Goal: Task Accomplishment & Management: Complete application form

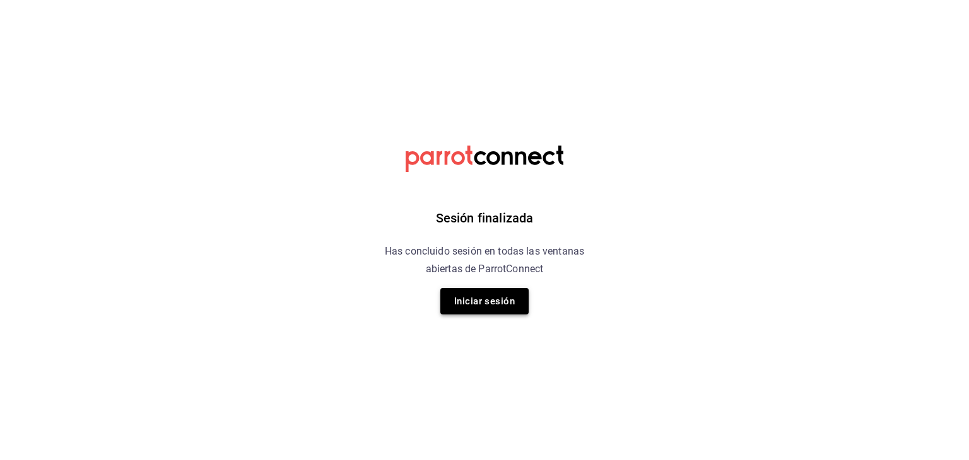
click at [509, 305] on button "Iniciar sesión" at bounding box center [484, 301] width 88 height 26
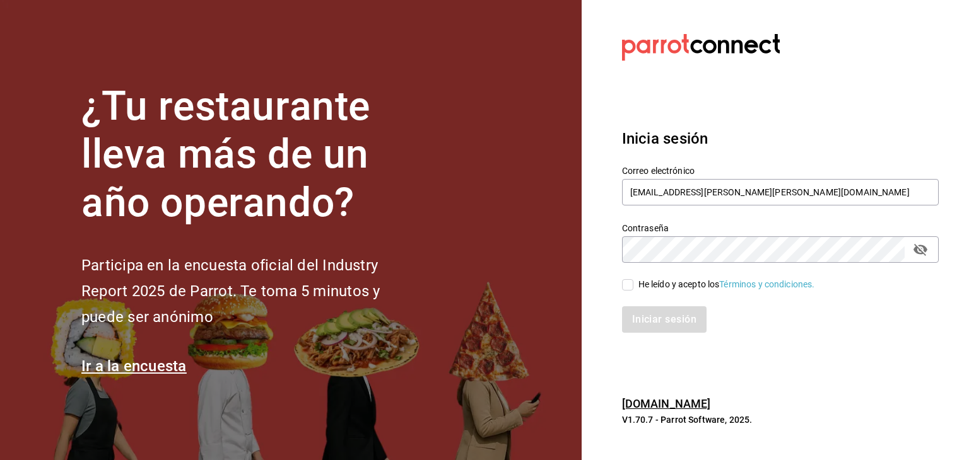
click at [626, 284] on input "He leído y acepto los Términos y condiciones." at bounding box center [627, 284] width 11 height 11
checkbox input "true"
click at [648, 327] on button "Iniciar sesión" at bounding box center [665, 319] width 86 height 26
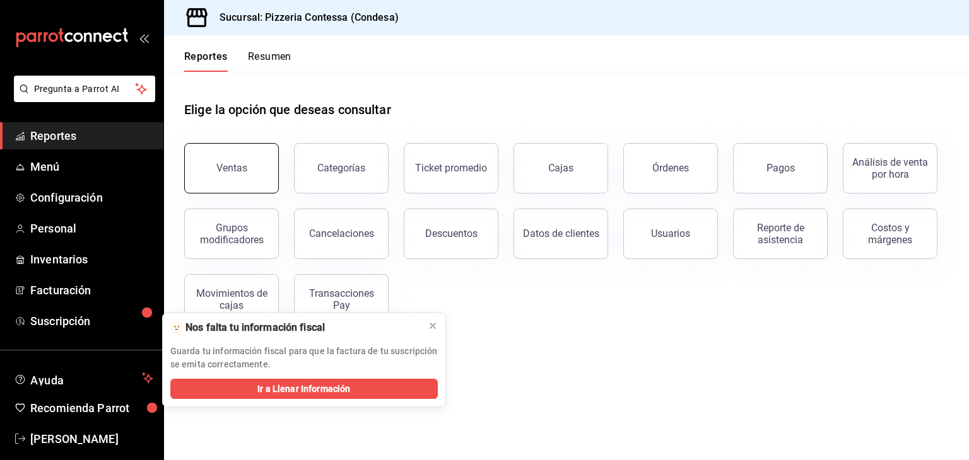
click at [250, 166] on button "Ventas" at bounding box center [231, 168] width 95 height 50
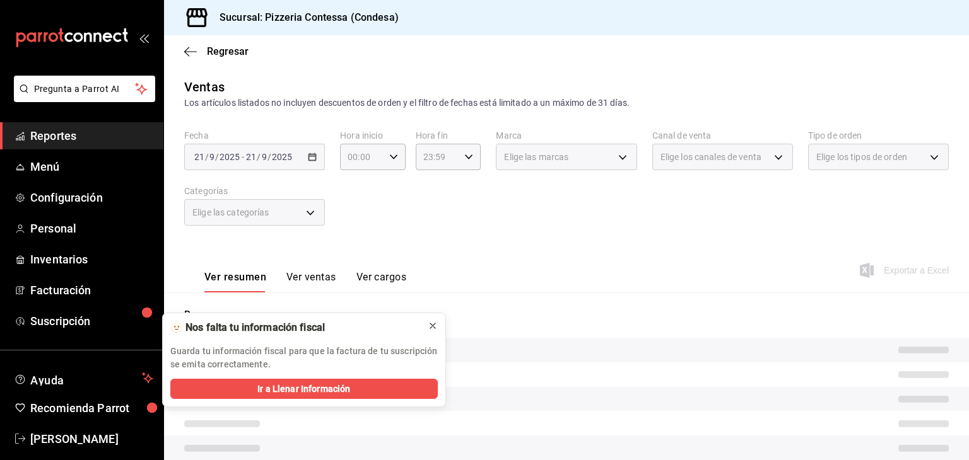
click at [431, 329] on div "Resumen" at bounding box center [566, 440] width 805 height 265
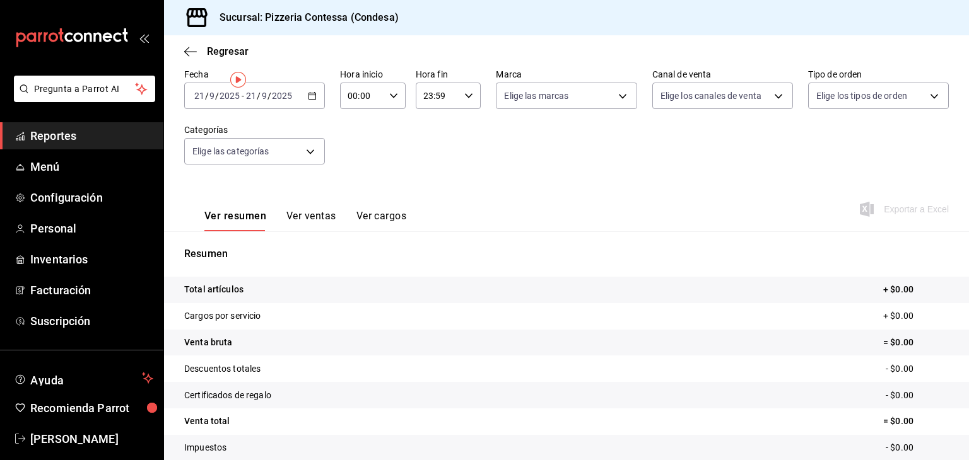
scroll to position [63, 0]
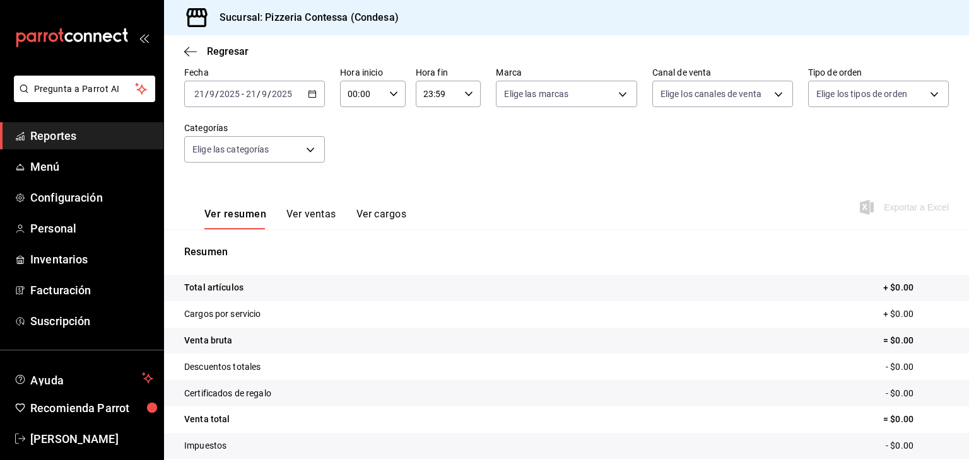
click at [301, 95] on div "[DATE] [DATE] - [DATE] [DATE]" at bounding box center [254, 94] width 141 height 26
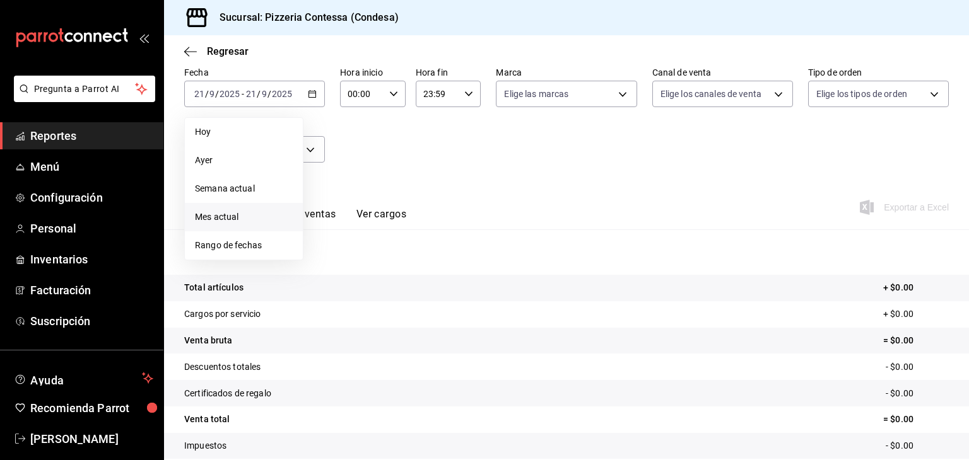
click at [231, 209] on li "Mes actual" at bounding box center [244, 217] width 118 height 28
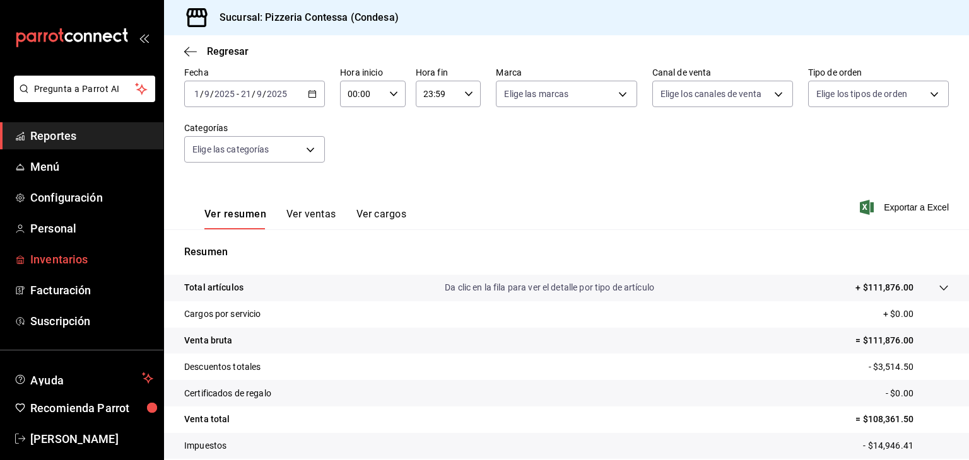
click at [68, 257] on span "Inventarios" at bounding box center [91, 259] width 123 height 17
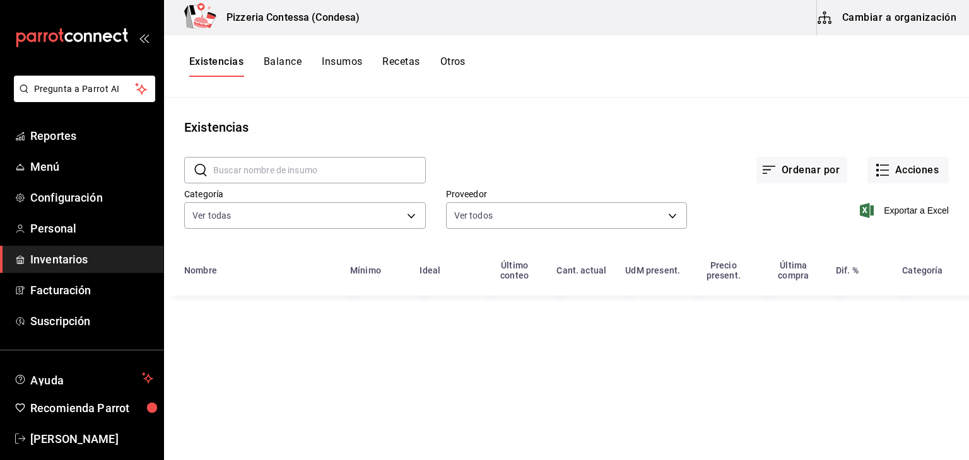
click at [911, 155] on div "Ordenar por Acciones" at bounding box center [687, 160] width 523 height 47
click at [907, 161] on button "Acciones" at bounding box center [907, 170] width 81 height 26
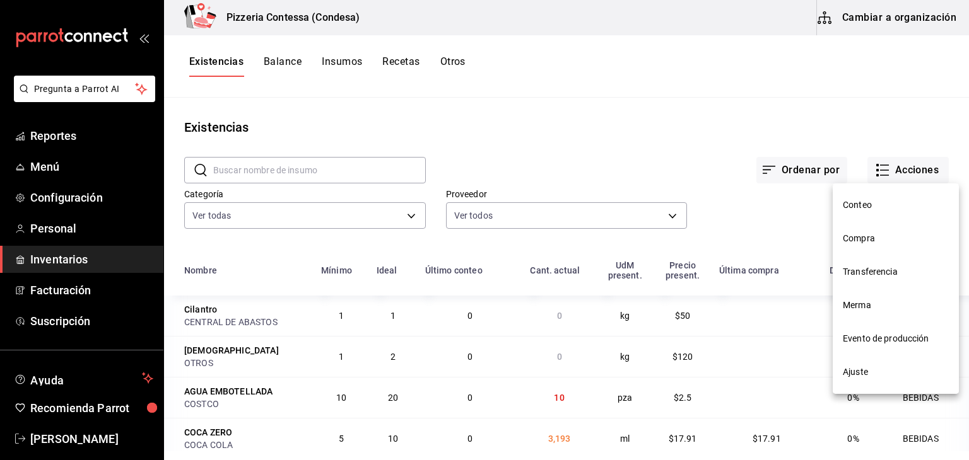
click at [886, 344] on span "Evento de producción" at bounding box center [895, 338] width 106 height 13
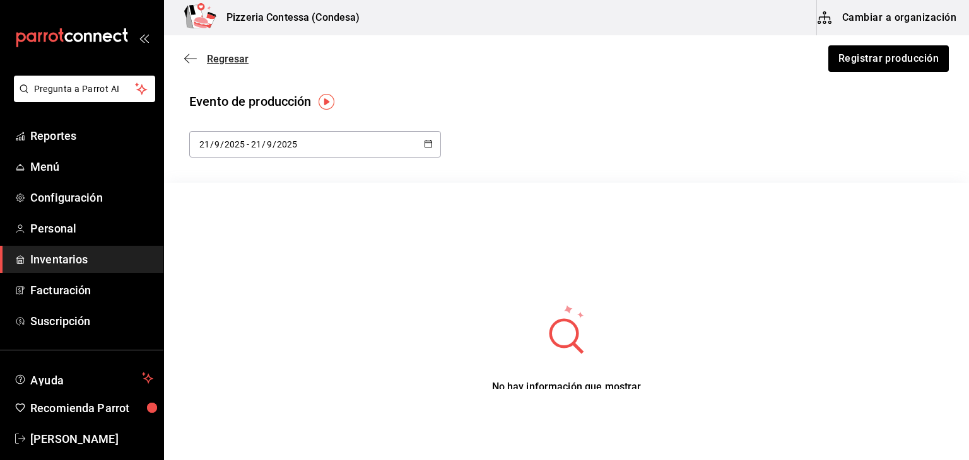
click at [201, 63] on span "Regresar" at bounding box center [216, 59] width 64 height 12
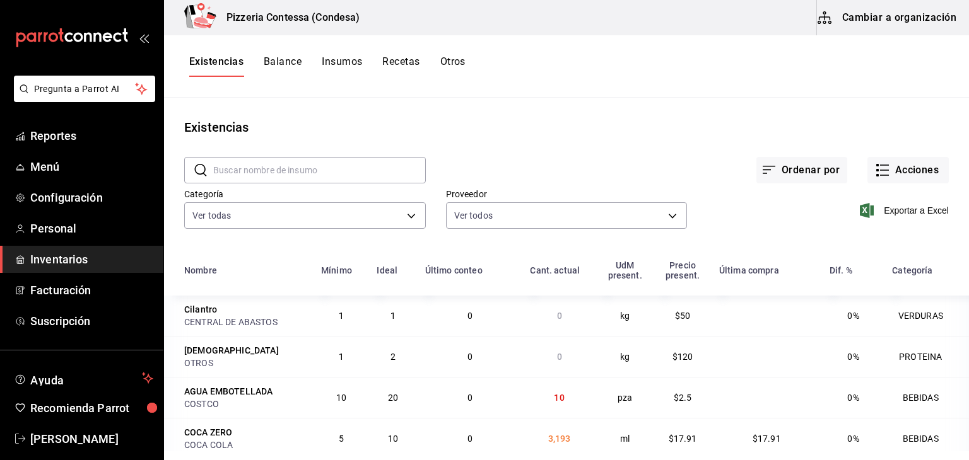
click at [406, 61] on button "Recetas" at bounding box center [400, 65] width 37 height 21
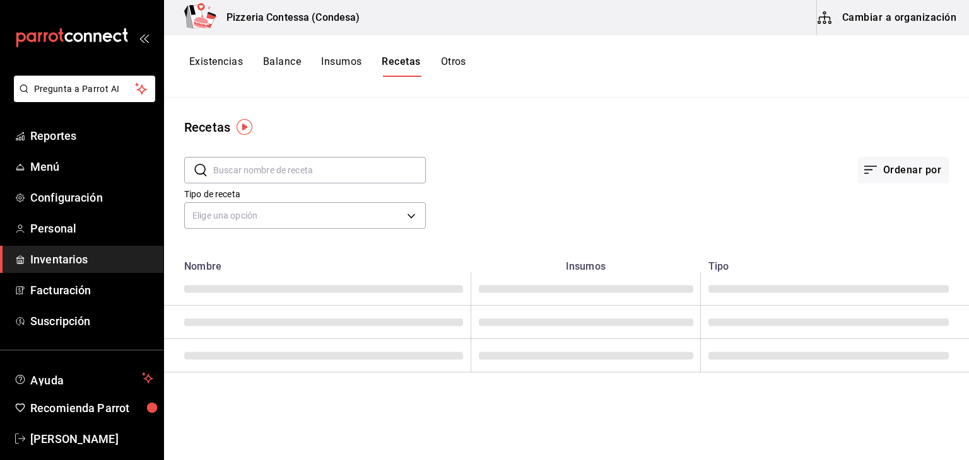
click at [905, 25] on button "Cambiar a organización" at bounding box center [888, 17] width 142 height 35
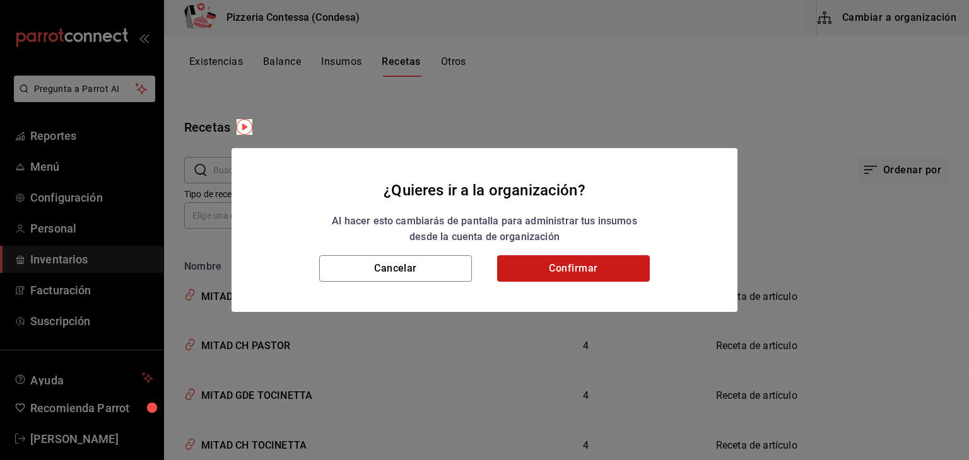
click at [605, 265] on button "Confirmar" at bounding box center [573, 268] width 153 height 26
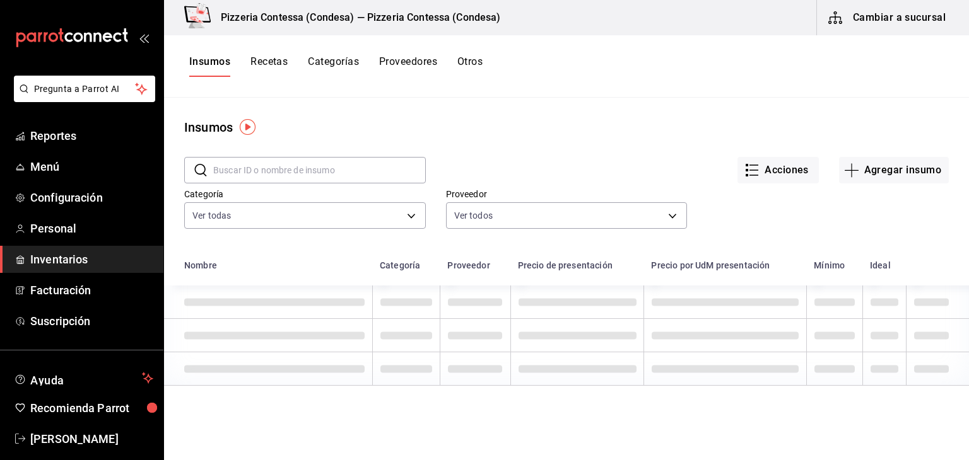
click at [335, 175] on input "text" at bounding box center [319, 170] width 213 height 25
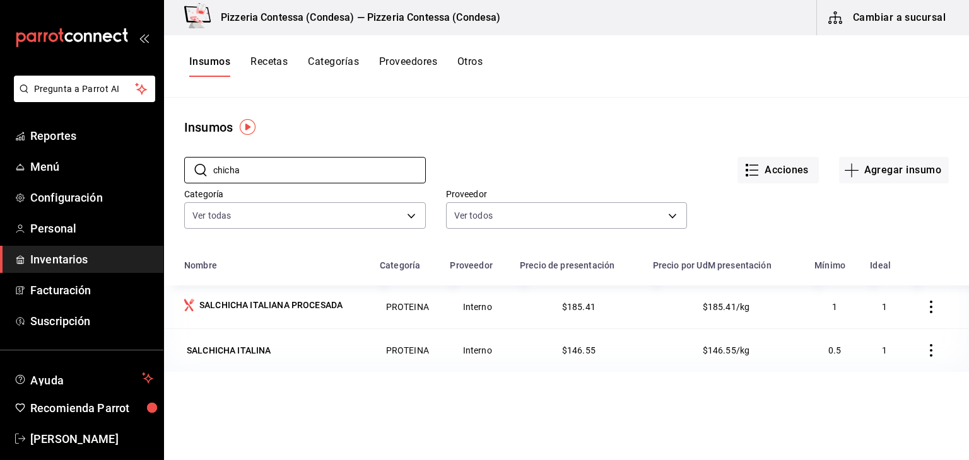
type input "chicha"
click at [264, 64] on button "Recetas" at bounding box center [268, 65] width 37 height 21
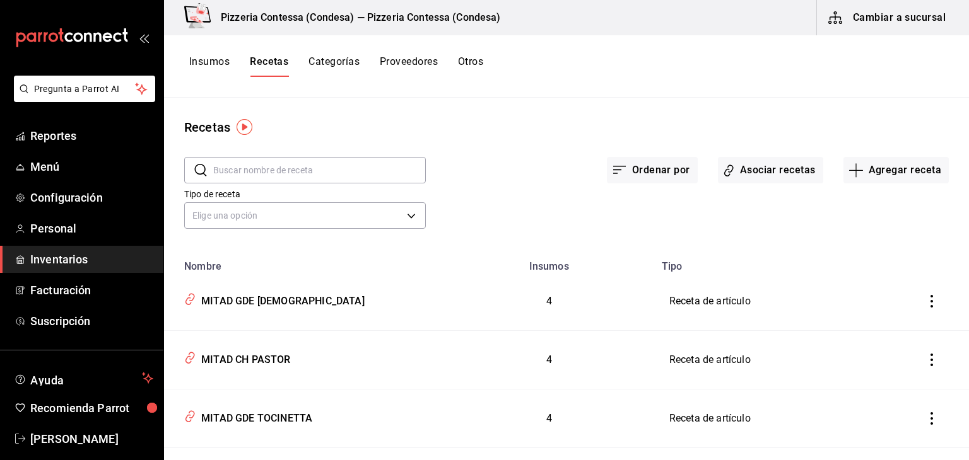
click at [277, 170] on input "text" at bounding box center [319, 170] width 213 height 25
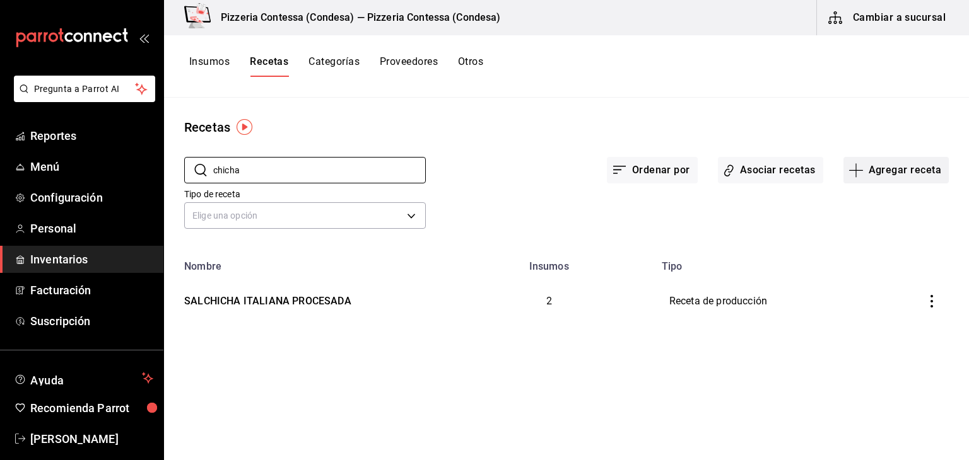
type input "chicha"
click at [895, 161] on button "Agregar receta" at bounding box center [895, 170] width 105 height 26
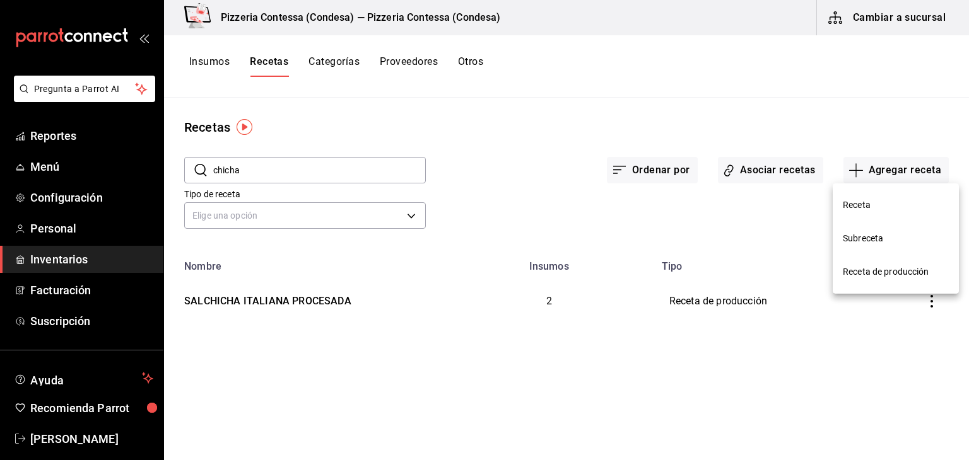
click at [873, 212] on li "Receta" at bounding box center [895, 205] width 126 height 33
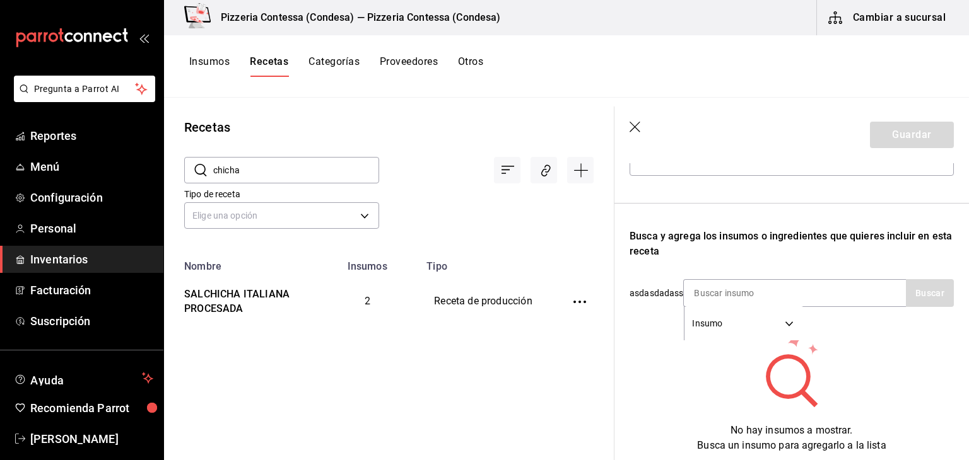
scroll to position [126, 0]
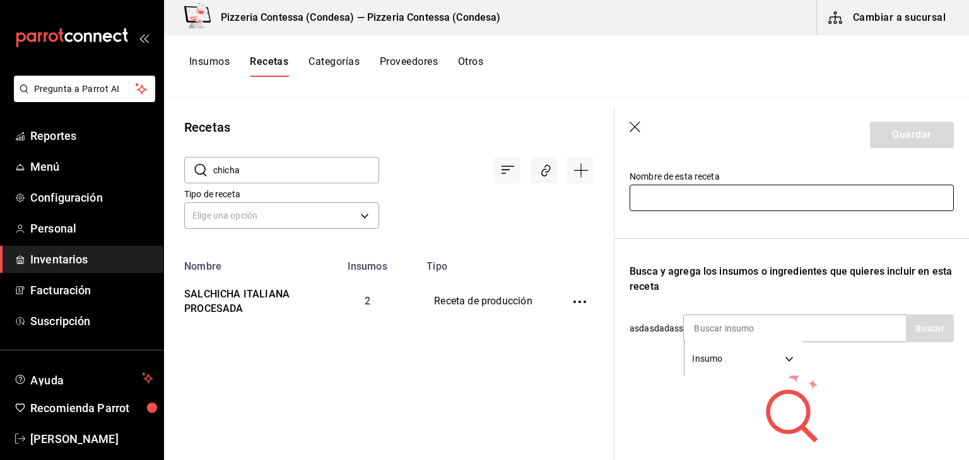
click at [680, 203] on input "text" at bounding box center [791, 198] width 324 height 26
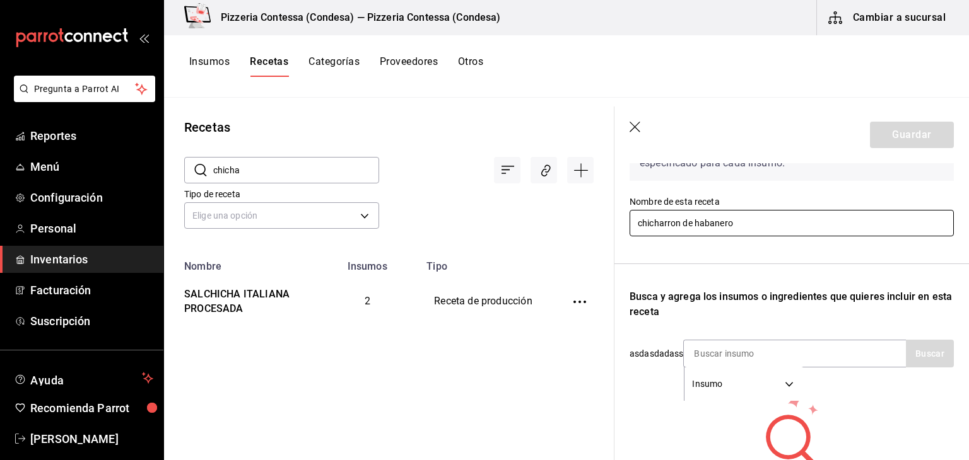
scroll to position [63, 0]
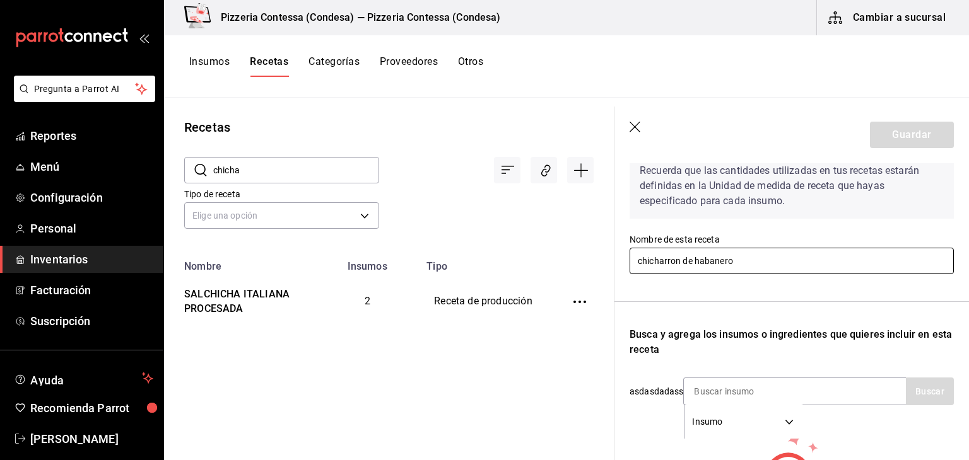
drag, startPoint x: 735, startPoint y: 257, endPoint x: 595, endPoint y: 257, distance: 140.0
click at [595, 257] on div "Recetas ​ chicha ​ Tipo de receta Elige una opción default Nombre Insumos Tipo …" at bounding box center [566, 275] width 805 height 354
type input "CHICHARRON DE HABANERO"
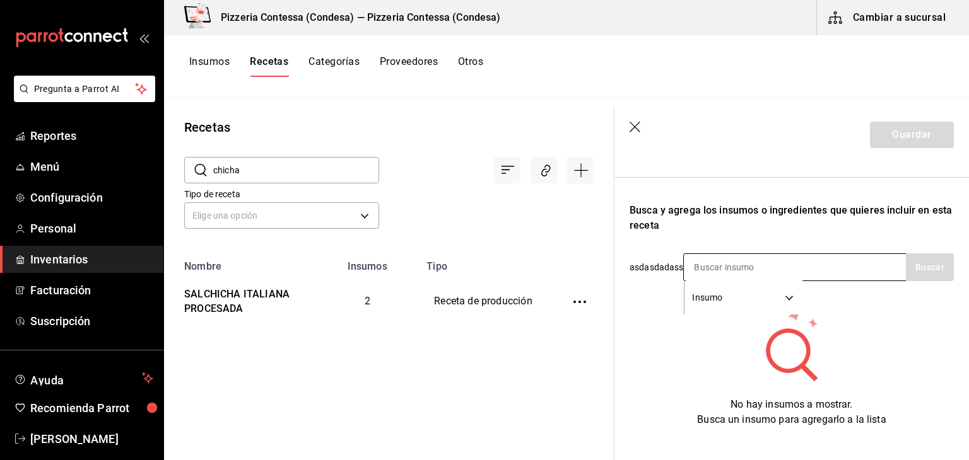
scroll to position [189, 0]
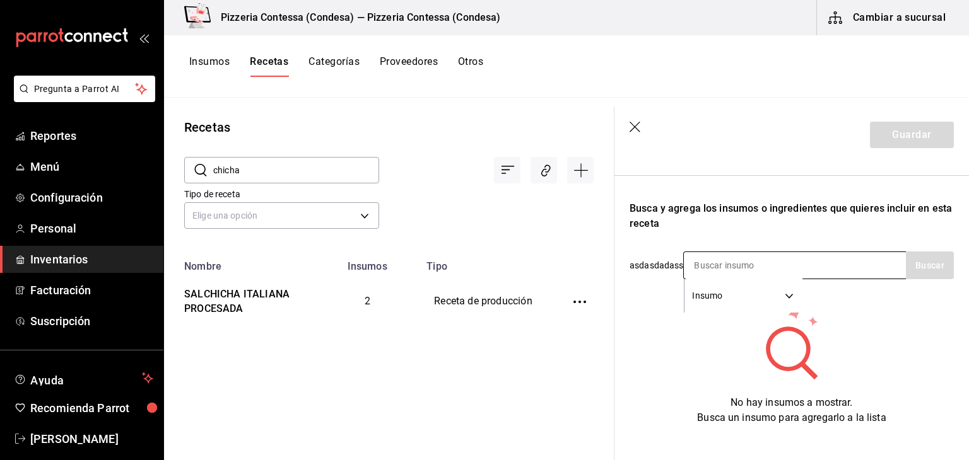
click at [796, 264] on input at bounding box center [747, 265] width 126 height 26
type input "habane"
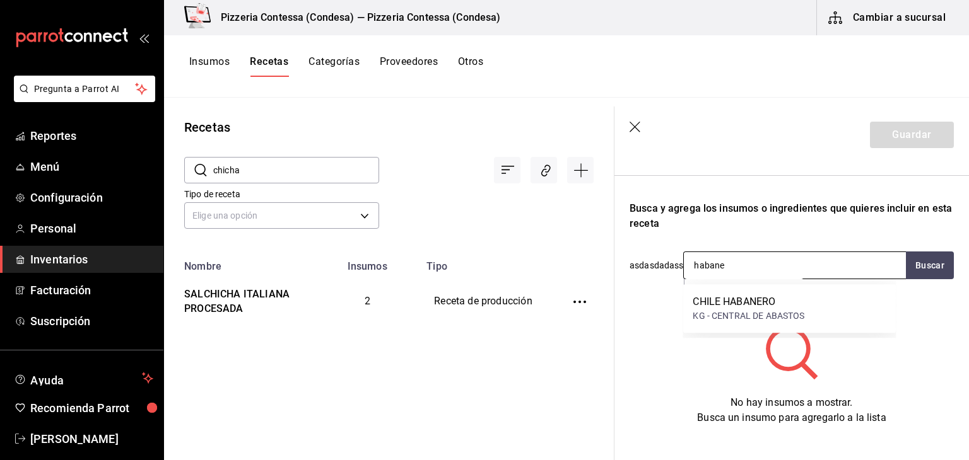
click at [793, 306] on div "CHILE HABANERO" at bounding box center [748, 301] width 112 height 15
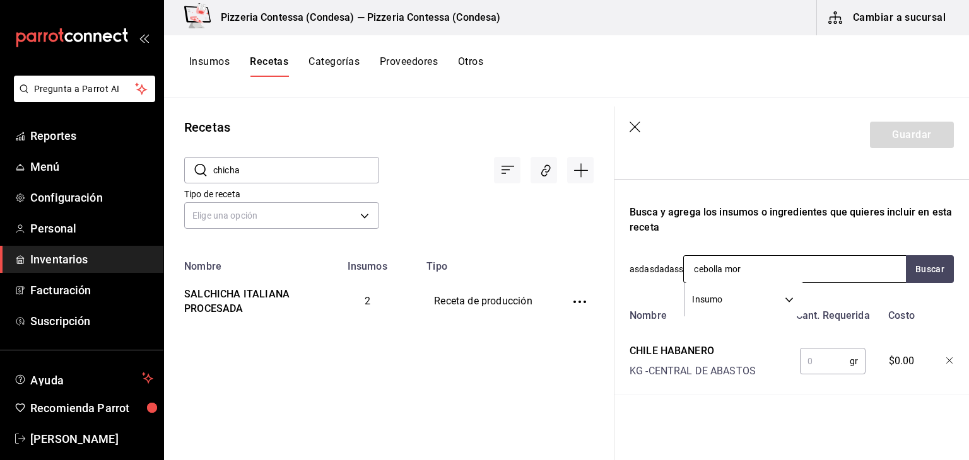
type input "cebolla mora"
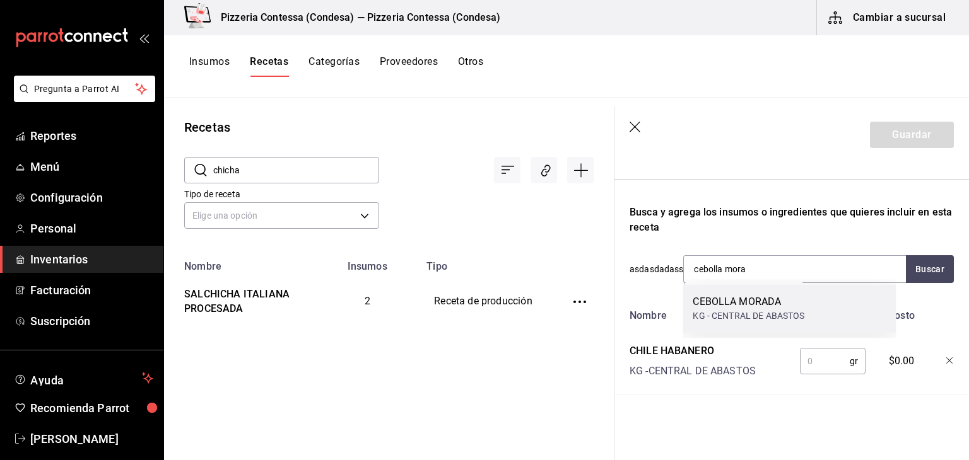
click at [738, 306] on div "CEBOLLA MORADA" at bounding box center [748, 301] width 112 height 15
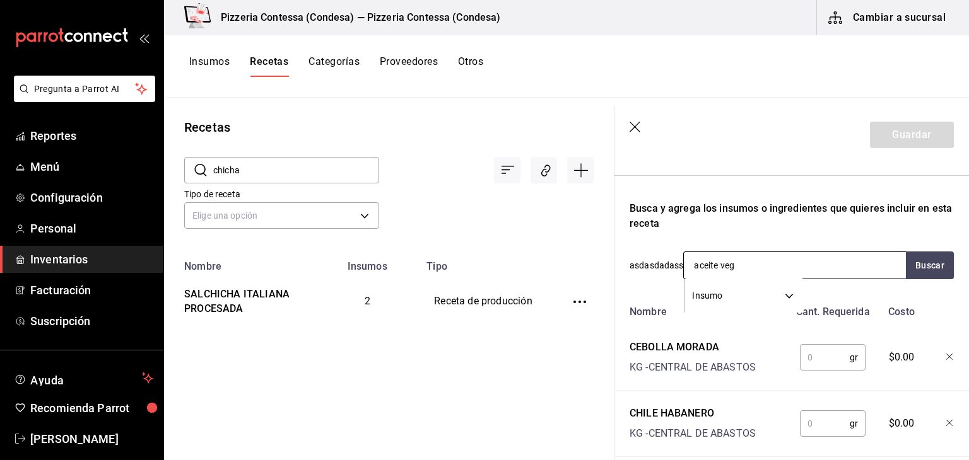
type input "aceite vege"
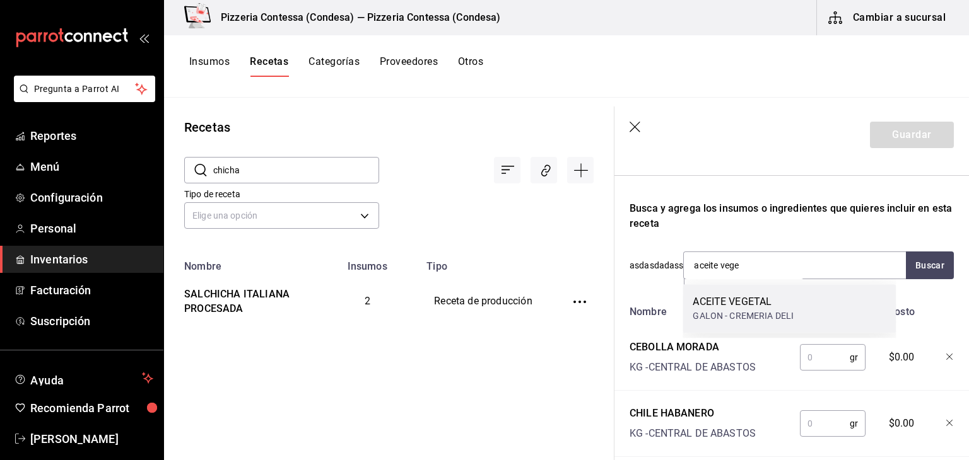
click at [763, 308] on div "ACEITE VEGETAL GALON - CREMERIA DELI" at bounding box center [788, 308] width 213 height 49
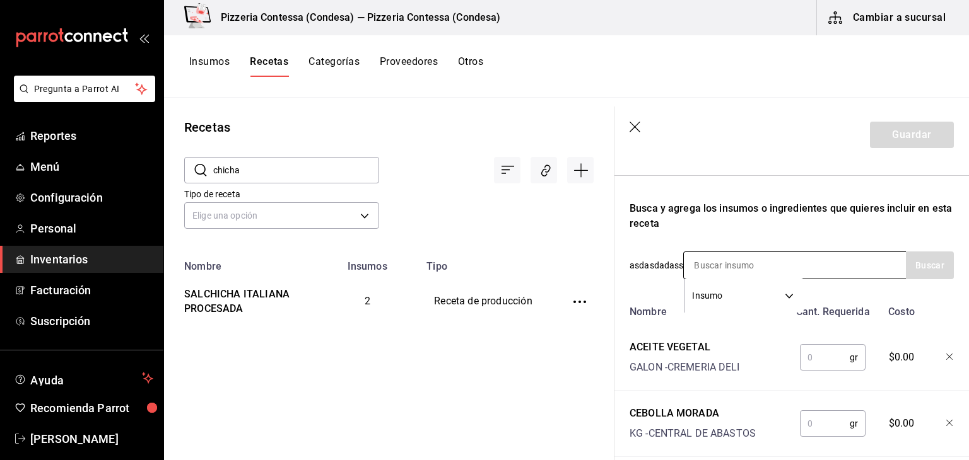
click at [718, 265] on input at bounding box center [747, 265] width 126 height 26
type input "ajo"
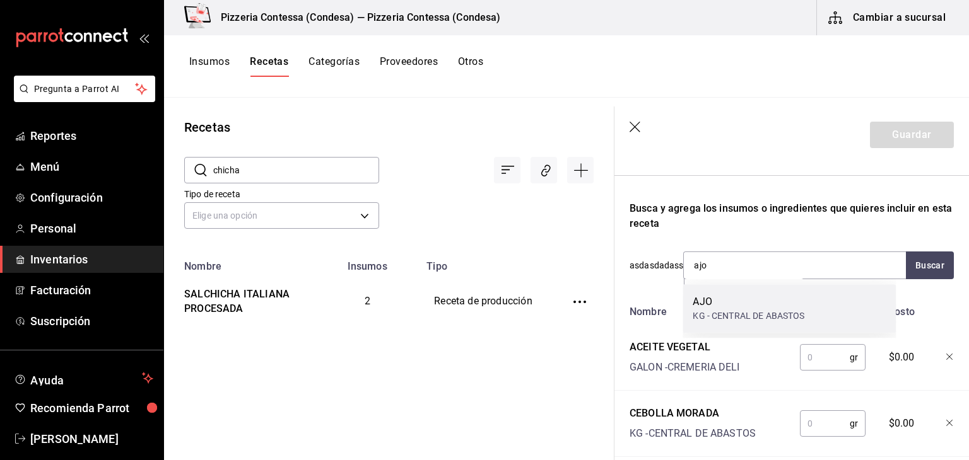
click at [719, 306] on div "AJO" at bounding box center [748, 301] width 112 height 15
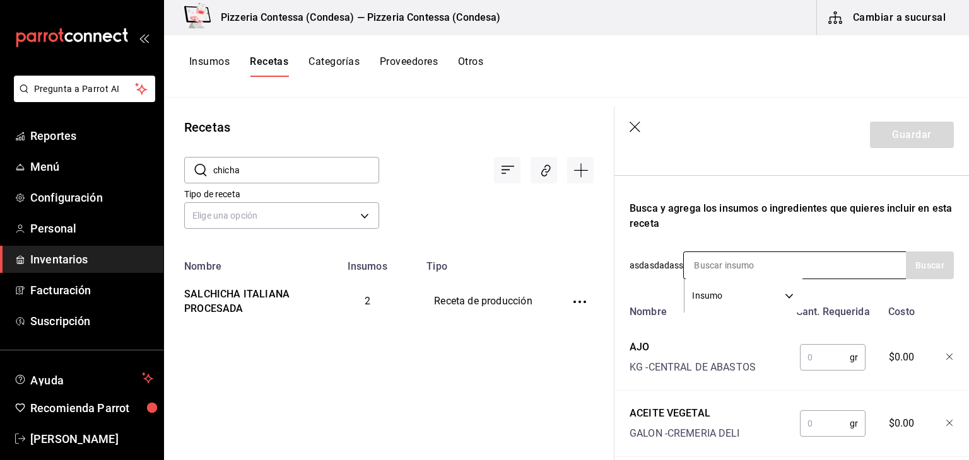
click at [737, 264] on input at bounding box center [747, 265] width 126 height 26
type input "sal"
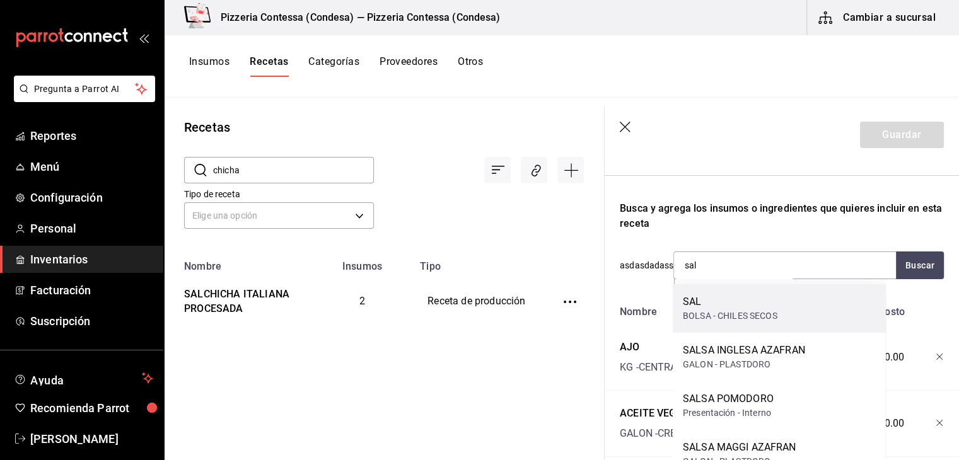
click at [733, 307] on div "SAL" at bounding box center [730, 301] width 95 height 15
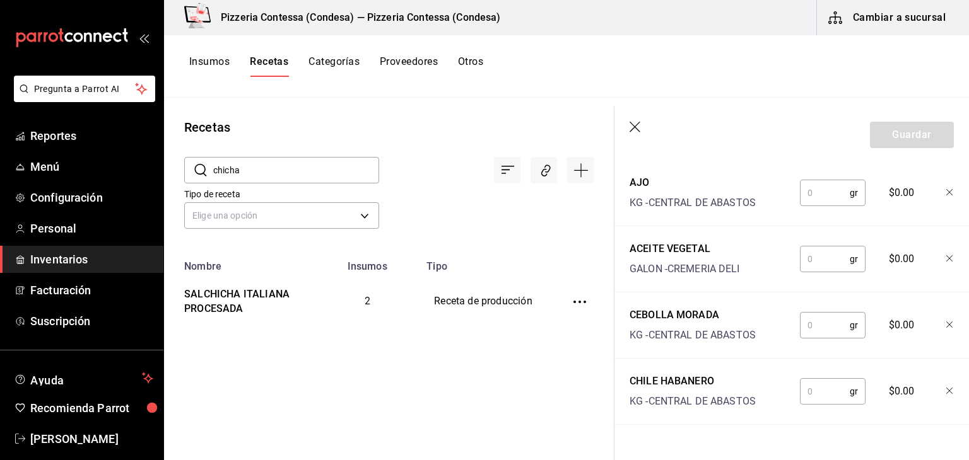
scroll to position [441, 0]
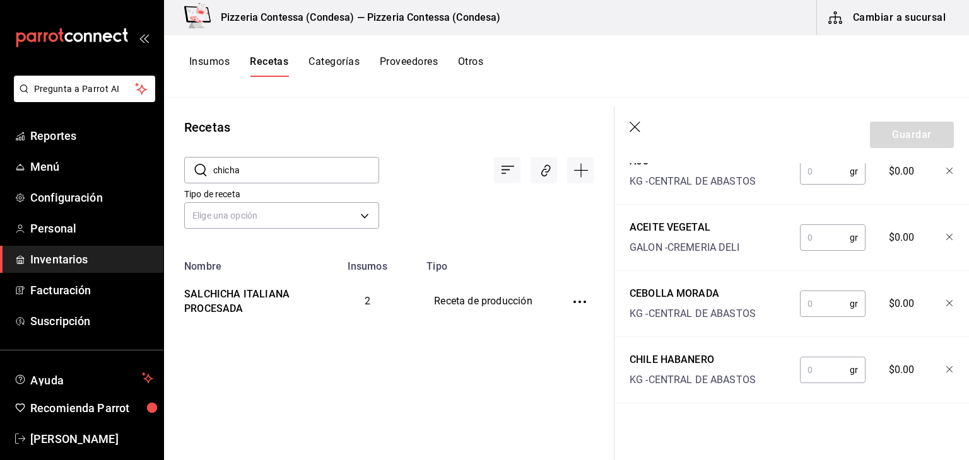
click at [812, 363] on input "text" at bounding box center [825, 370] width 50 height 25
type input "120"
click at [826, 306] on input "text" at bounding box center [825, 303] width 50 height 25
type input "75"
click at [822, 231] on input "text" at bounding box center [825, 237] width 50 height 25
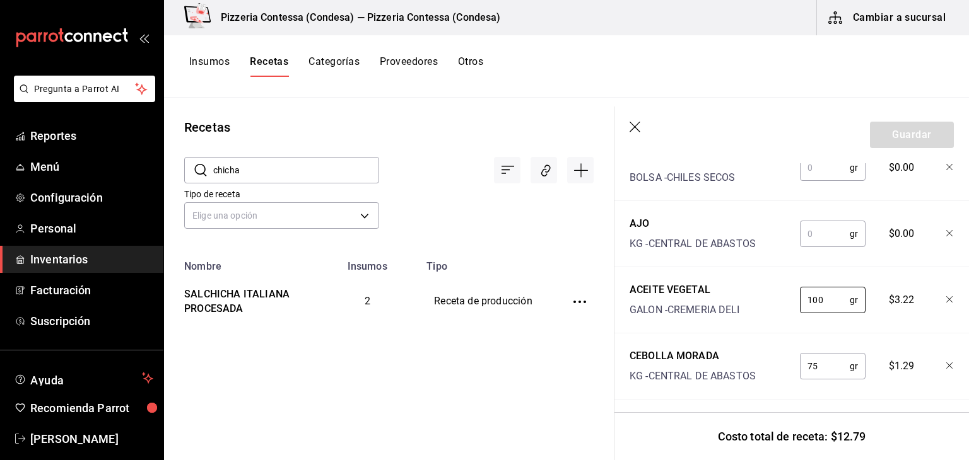
scroll to position [378, 0]
type input "100"
click at [822, 230] on input "text" at bounding box center [825, 234] width 50 height 25
type input "5"
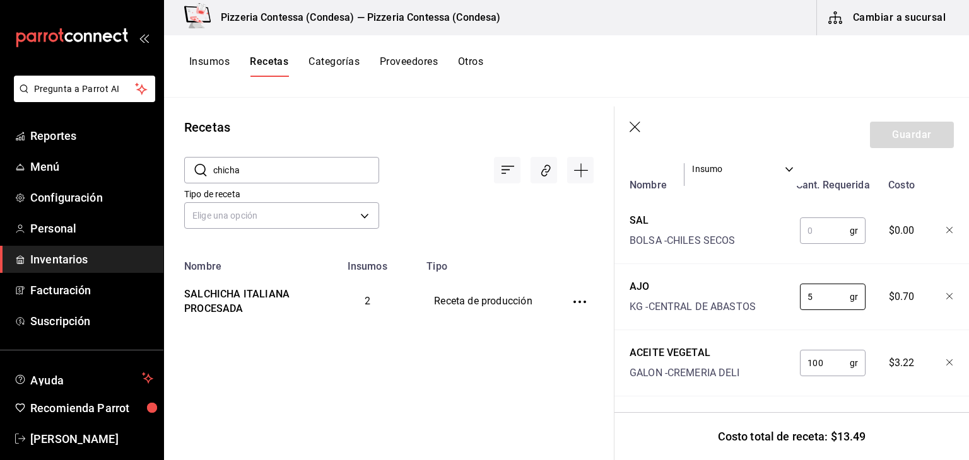
scroll to position [315, 0]
click at [811, 226] on input "text" at bounding box center [825, 231] width 50 height 25
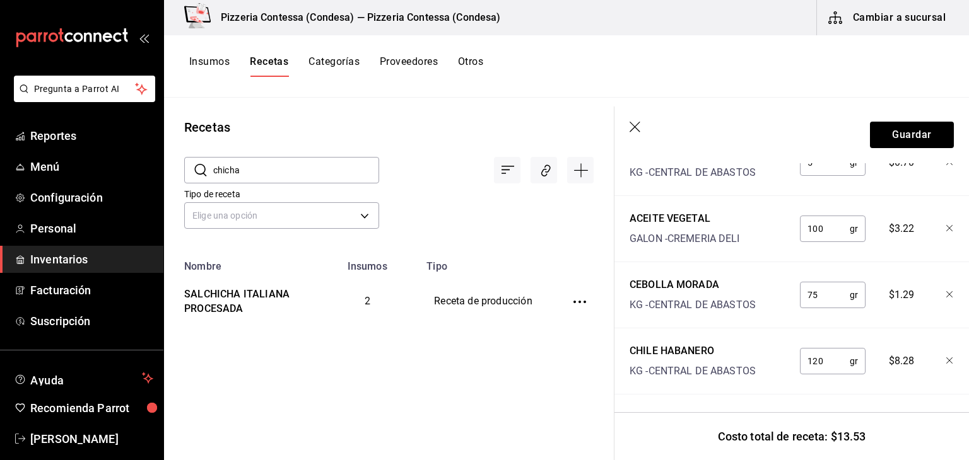
scroll to position [460, 0]
type input "3"
click at [905, 137] on button "Guardar" at bounding box center [912, 135] width 84 height 26
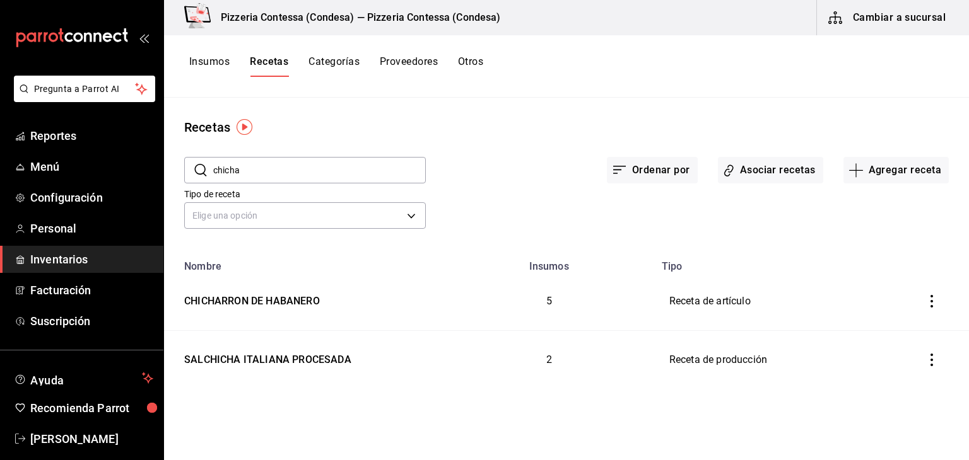
click at [217, 61] on button "Insumos" at bounding box center [209, 65] width 40 height 21
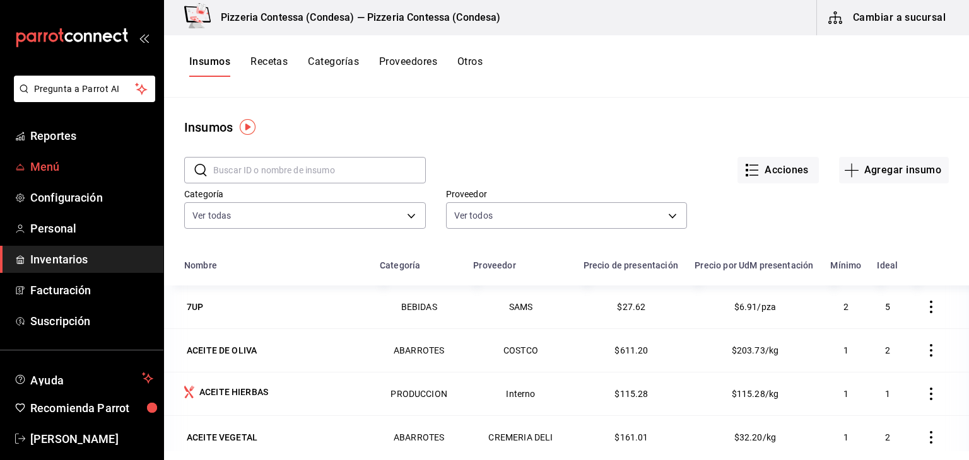
click at [54, 159] on span "Menú" at bounding box center [91, 166] width 123 height 17
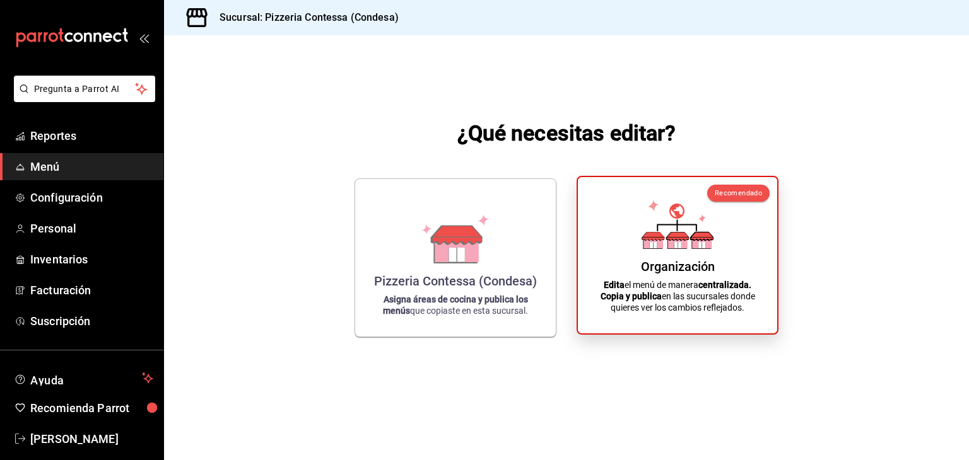
click at [734, 241] on div "Organización Edita el menú de manera centralizada. Copia y publica en las sucur…" at bounding box center [677, 255] width 169 height 136
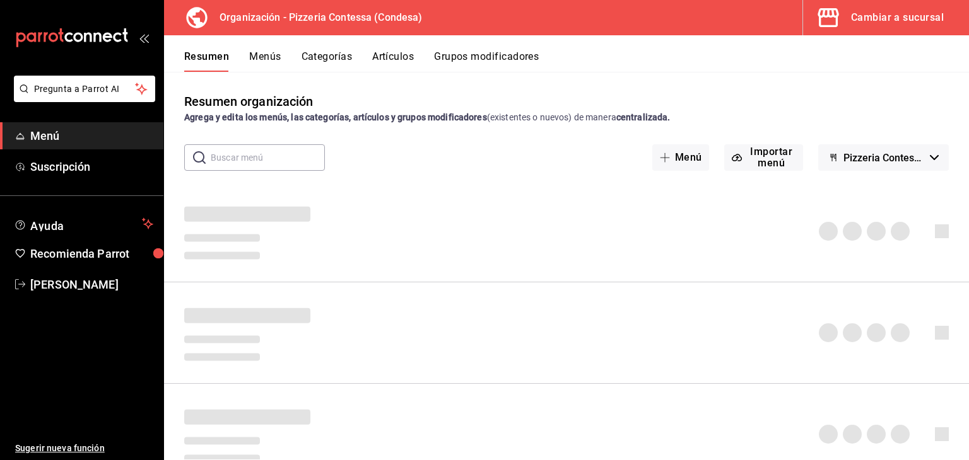
click at [409, 51] on button "Artículos" at bounding box center [393, 60] width 42 height 21
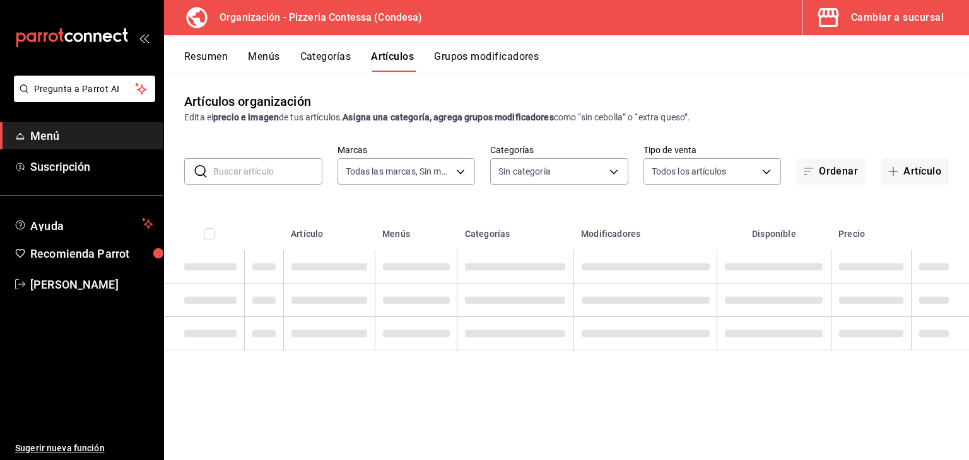
type input "ffd2d5b6-989f-41ef-afc5-5290e67978d8"
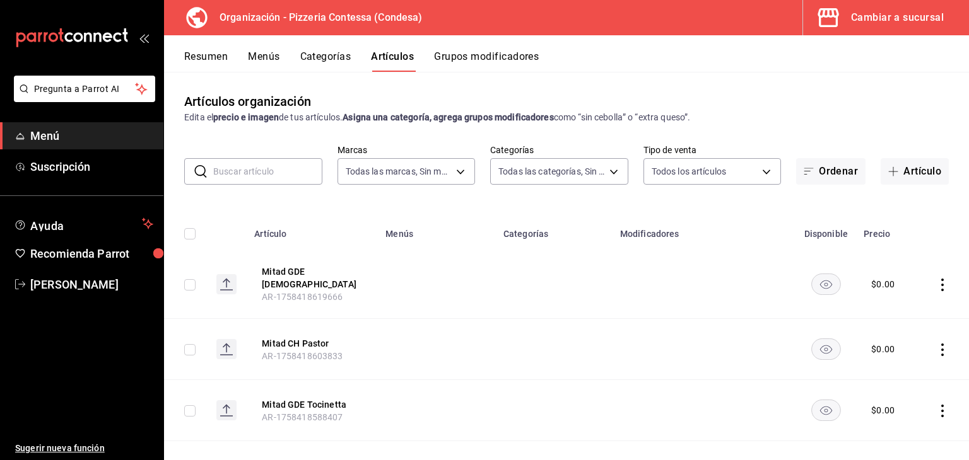
type input "b9cf2153-fb70-43ce-af91-f9ab87f2246d,6abfdec0-6ccc-4227-b426-75f71d0ed556,9a5f5…"
click at [880, 173] on button "Artículo" at bounding box center [914, 171] width 68 height 26
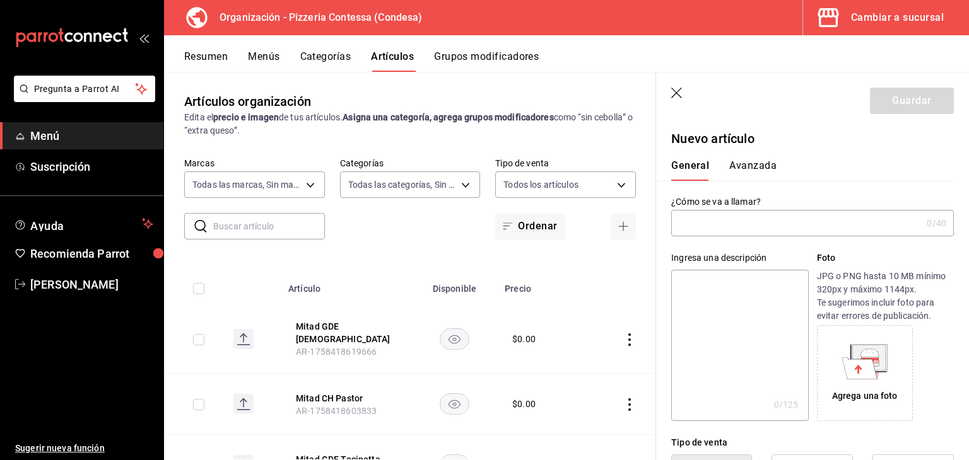
click at [734, 220] on input "text" at bounding box center [796, 223] width 250 height 25
type input "c"
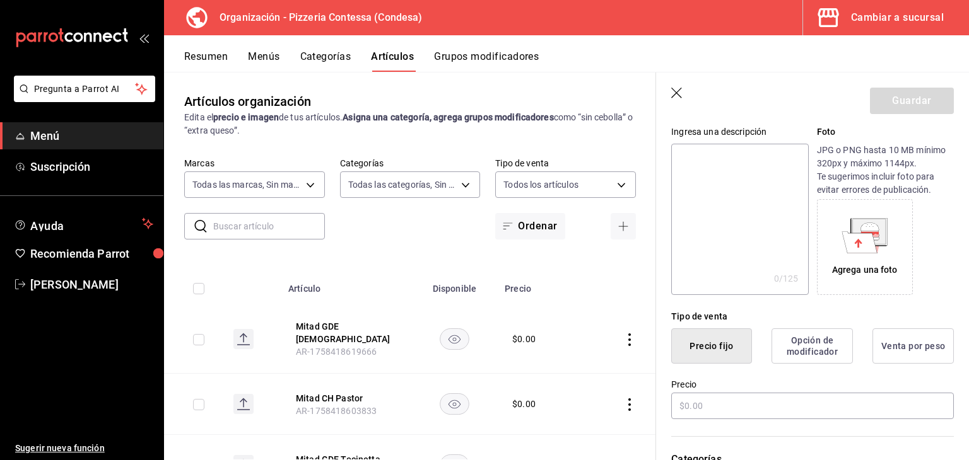
type input "Chicharron de habanero"
click at [792, 356] on button "Opción de modificador" at bounding box center [811, 346] width 81 height 35
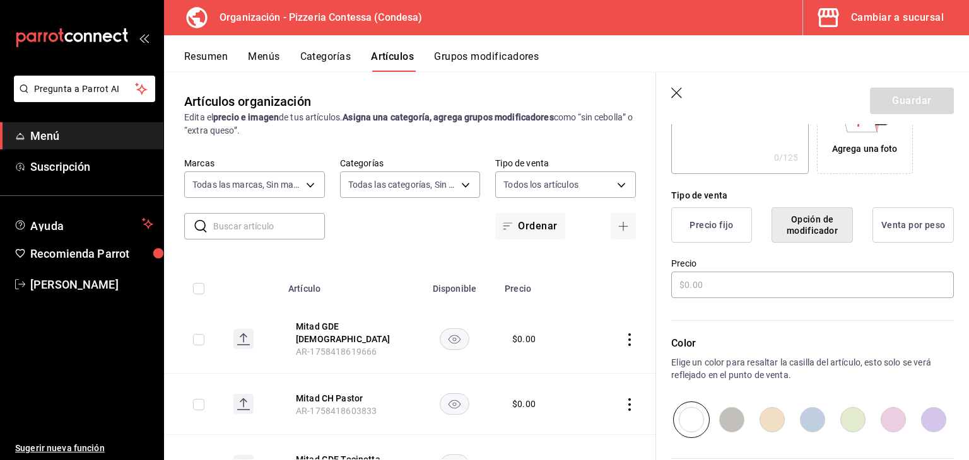
scroll to position [252, 0]
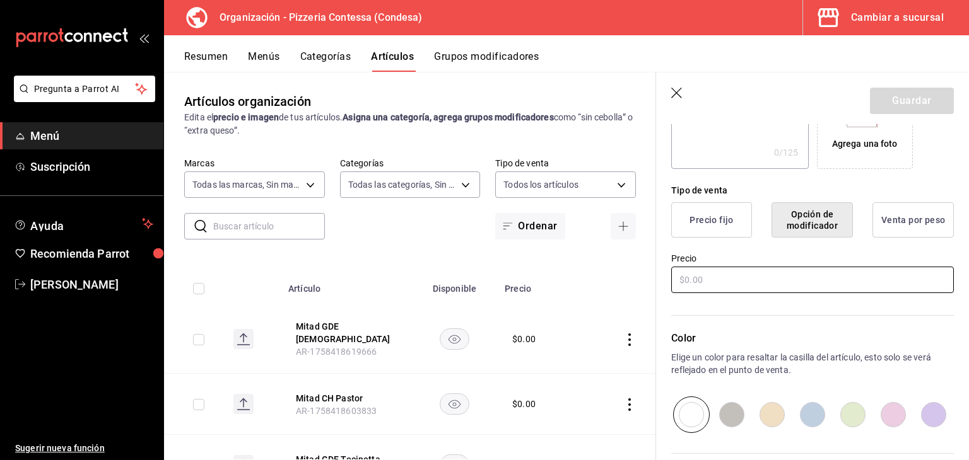
click at [737, 281] on input "text" at bounding box center [812, 280] width 283 height 26
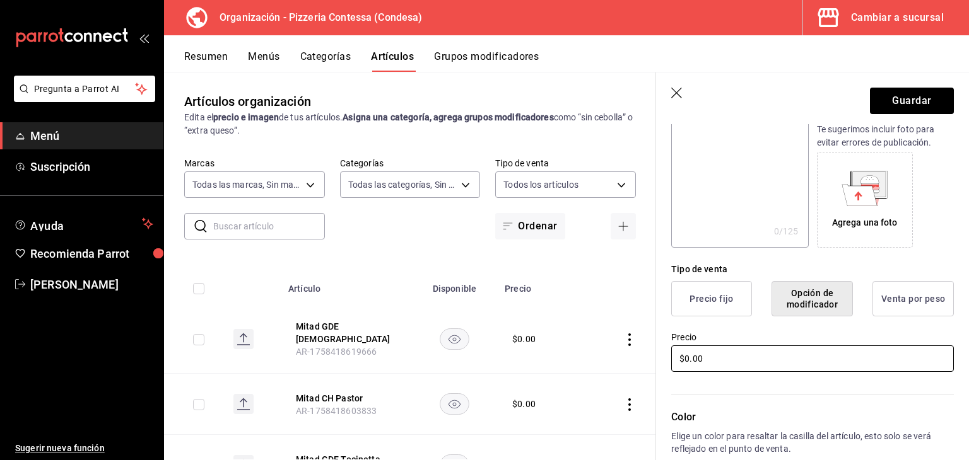
scroll to position [0, 0]
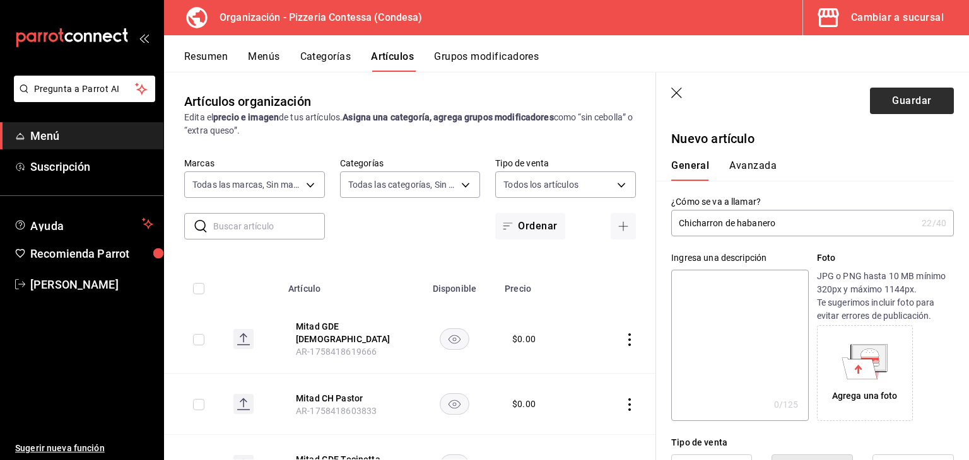
type input "$0.00"
click at [900, 105] on button "Guardar" at bounding box center [912, 101] width 84 height 26
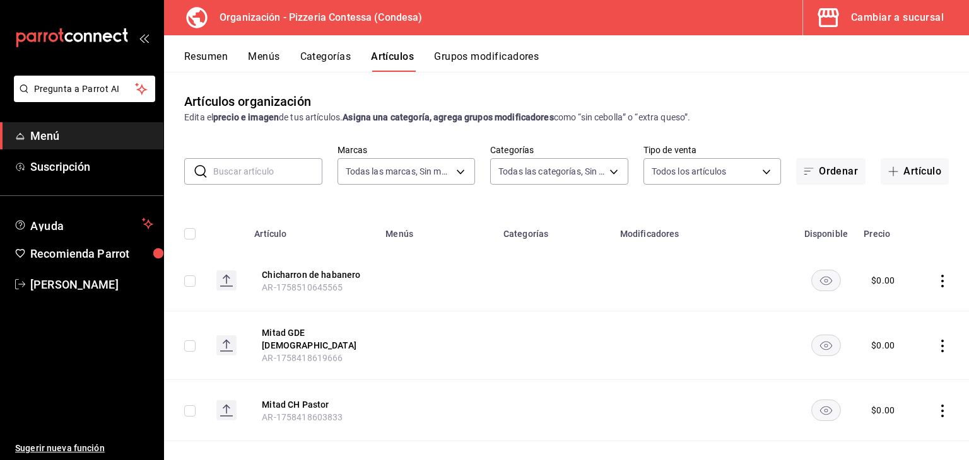
click at [936, 281] on icon "actions" at bounding box center [942, 281] width 13 height 13
click at [896, 306] on span "Editar" at bounding box center [894, 310] width 33 height 13
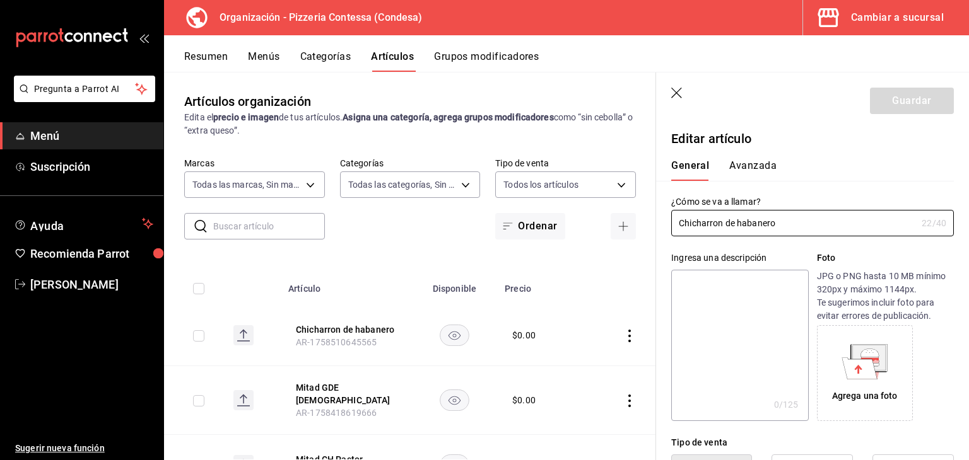
type input "$0.00"
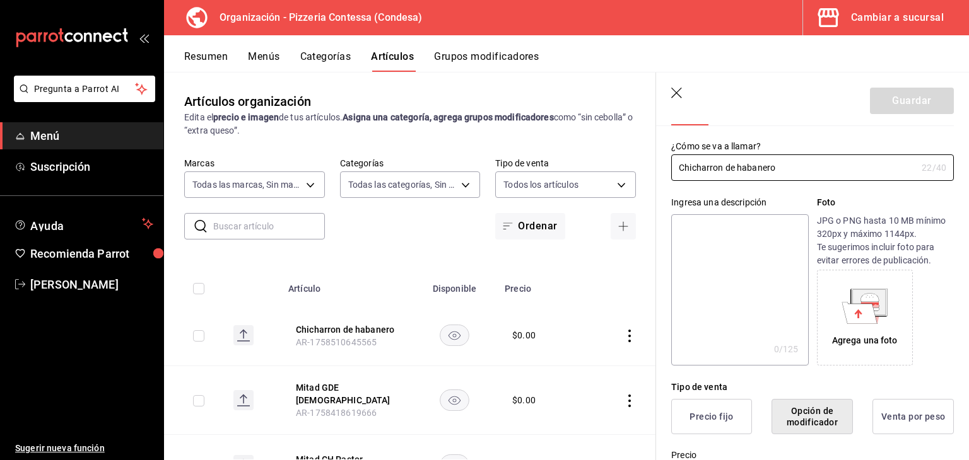
scroll to position [5, 0]
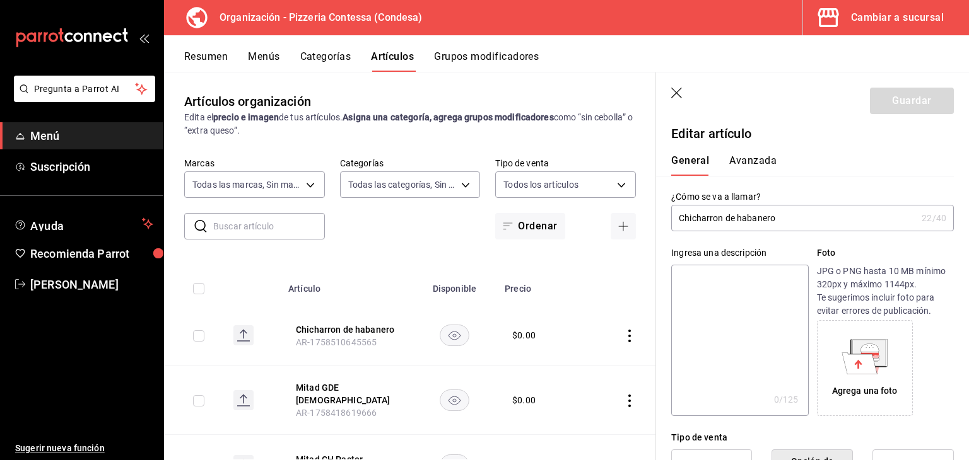
click at [680, 89] on icon "button" at bounding box center [676, 93] width 11 height 11
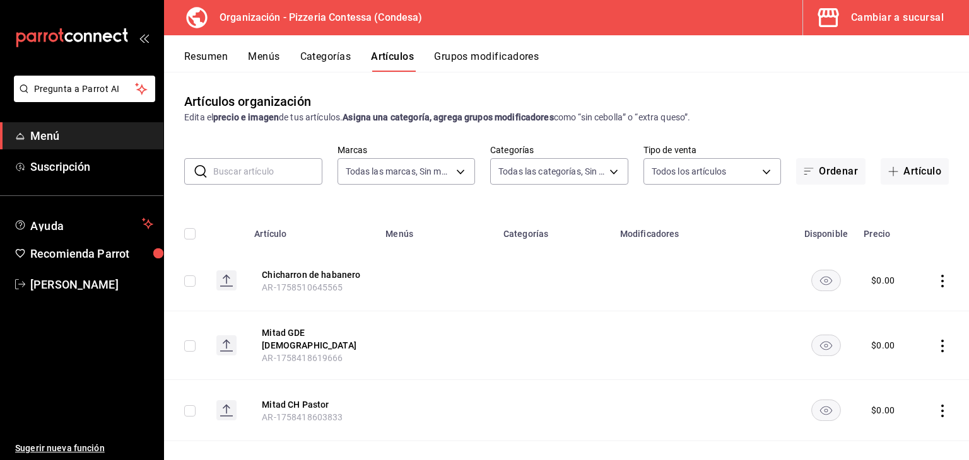
click at [502, 57] on button "Grupos modificadores" at bounding box center [486, 60] width 105 height 21
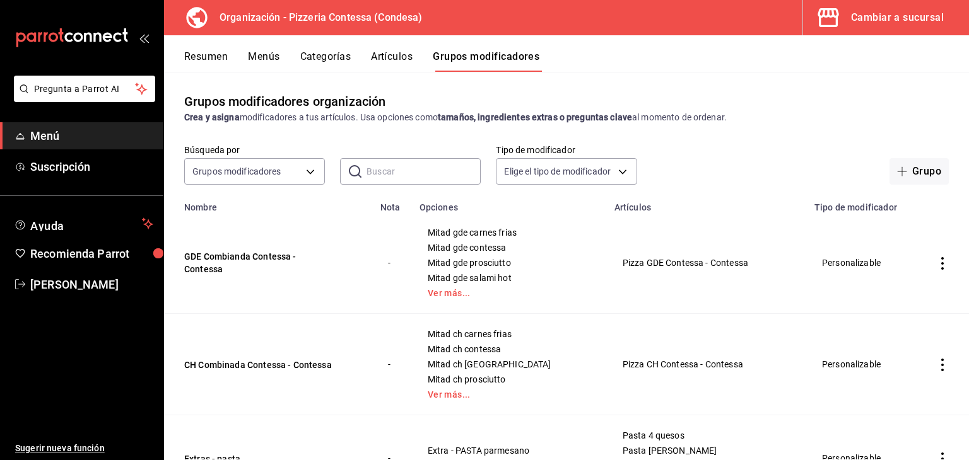
click at [389, 179] on input "text" at bounding box center [423, 171] width 114 height 25
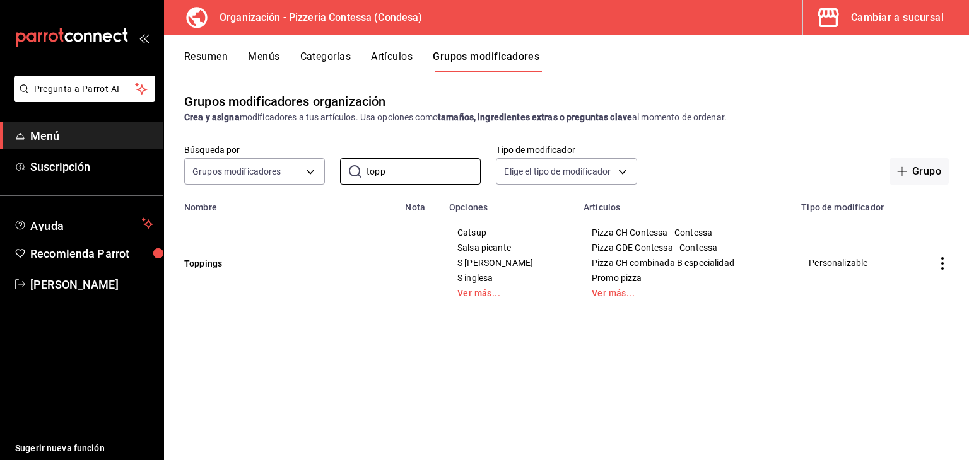
type input "topp"
click at [941, 262] on icon "actions" at bounding box center [942, 263] width 13 height 13
click at [912, 292] on span "Editar" at bounding box center [904, 293] width 33 height 13
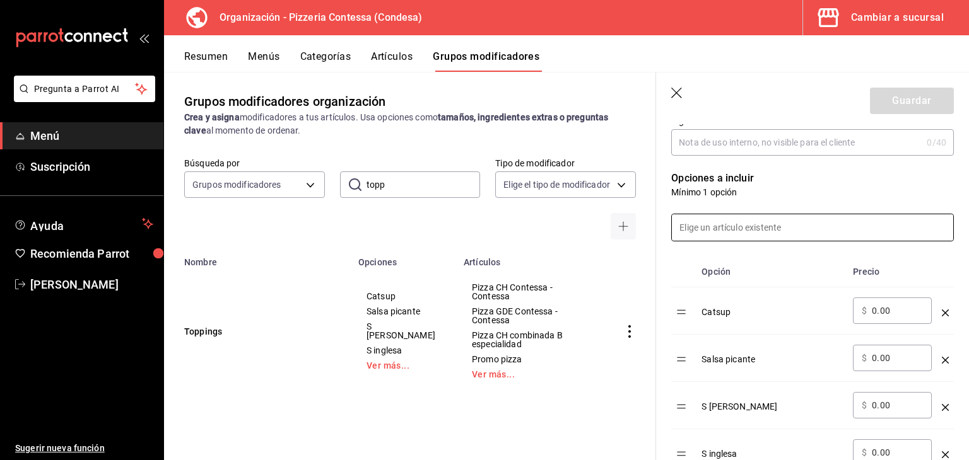
scroll to position [315, 0]
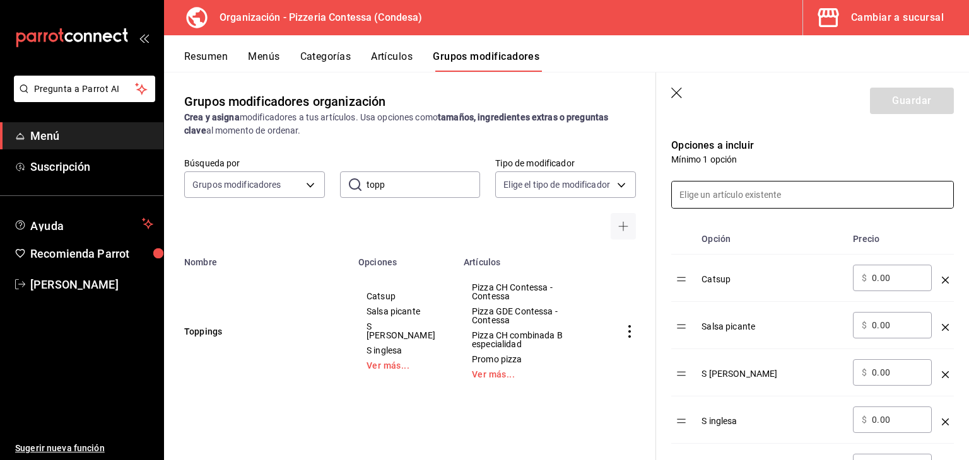
click at [738, 195] on input at bounding box center [812, 195] width 281 height 26
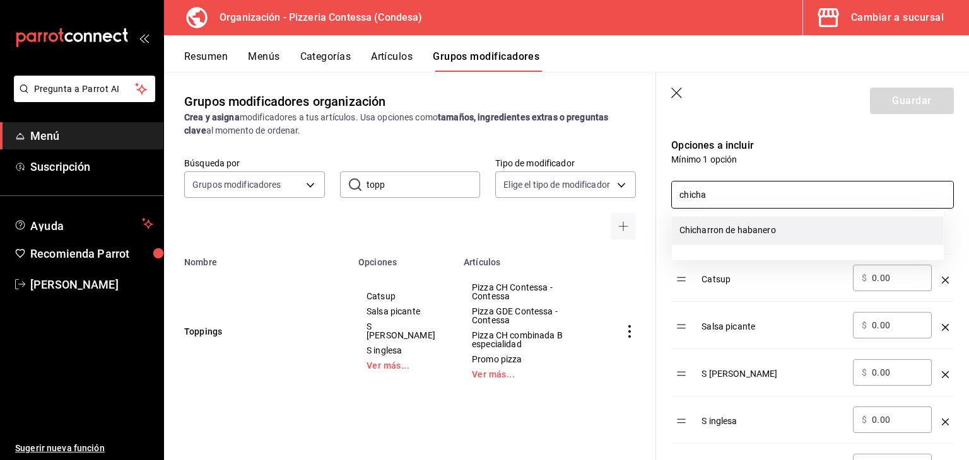
click at [766, 229] on li "Chicharron de habanero" at bounding box center [808, 230] width 272 height 28
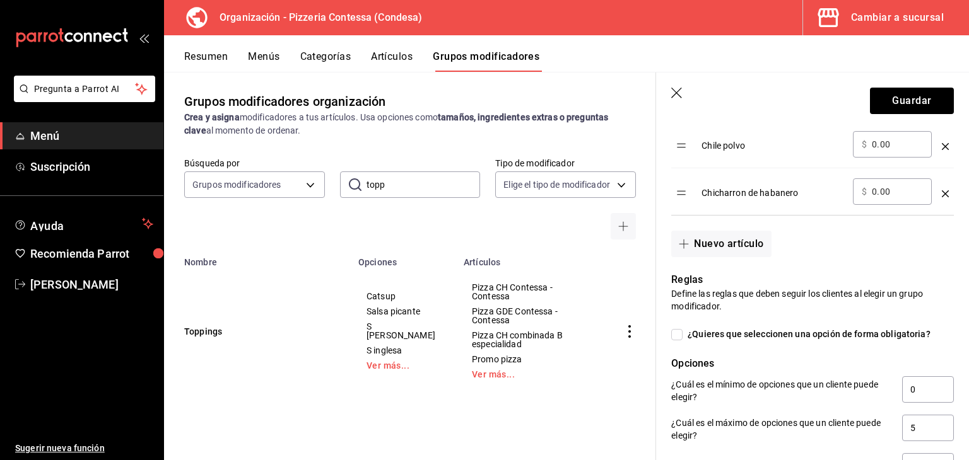
scroll to position [694, 0]
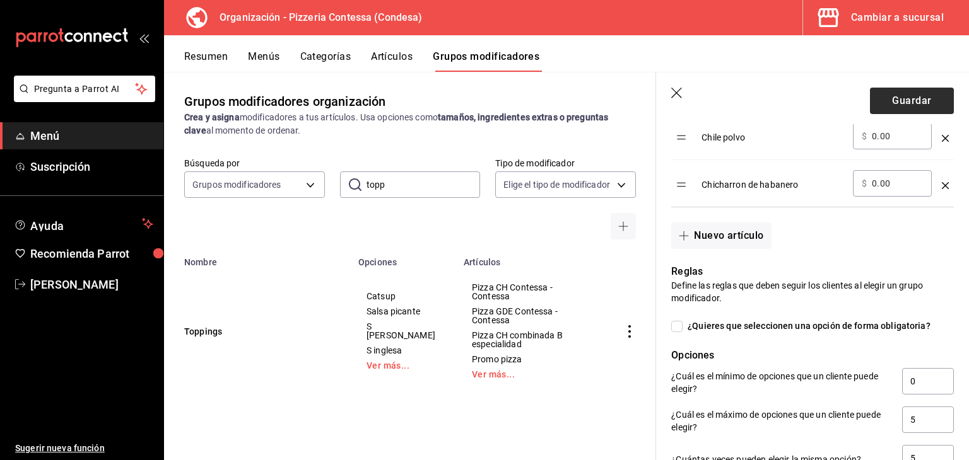
type input "chicha"
click at [889, 98] on button "Guardar" at bounding box center [912, 101] width 84 height 26
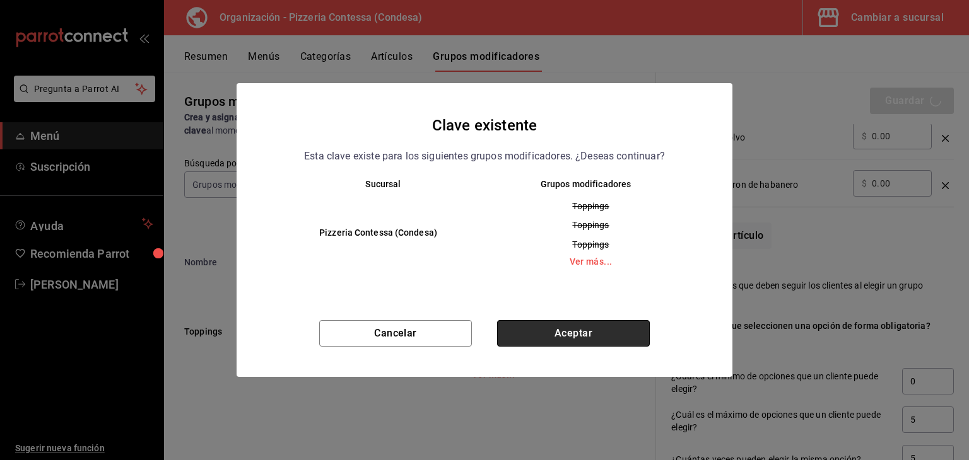
click at [545, 338] on button "Aceptar" at bounding box center [573, 333] width 153 height 26
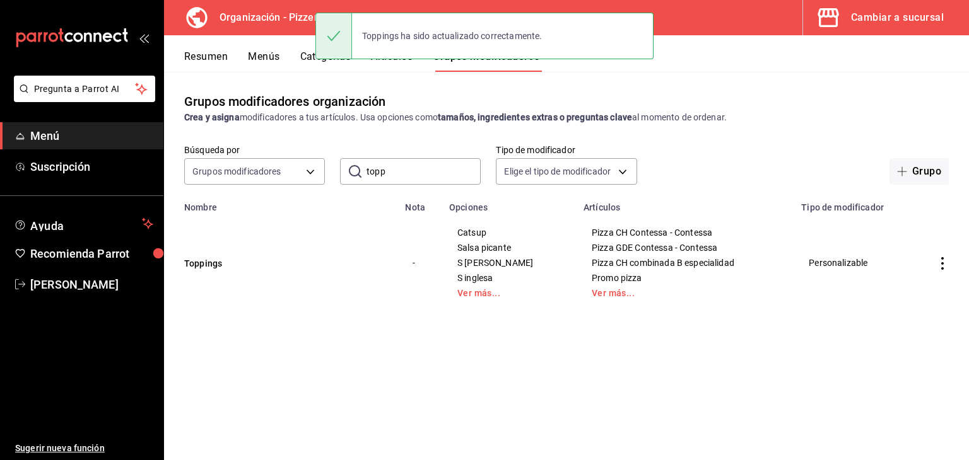
click at [907, 18] on div "Cambiar a sucursal" at bounding box center [897, 18] width 93 height 18
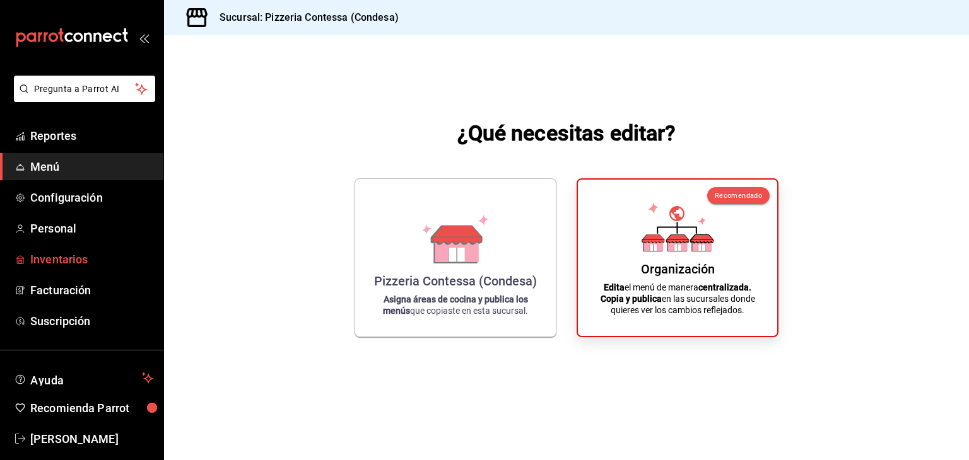
click at [102, 258] on span "Inventarios" at bounding box center [91, 259] width 123 height 17
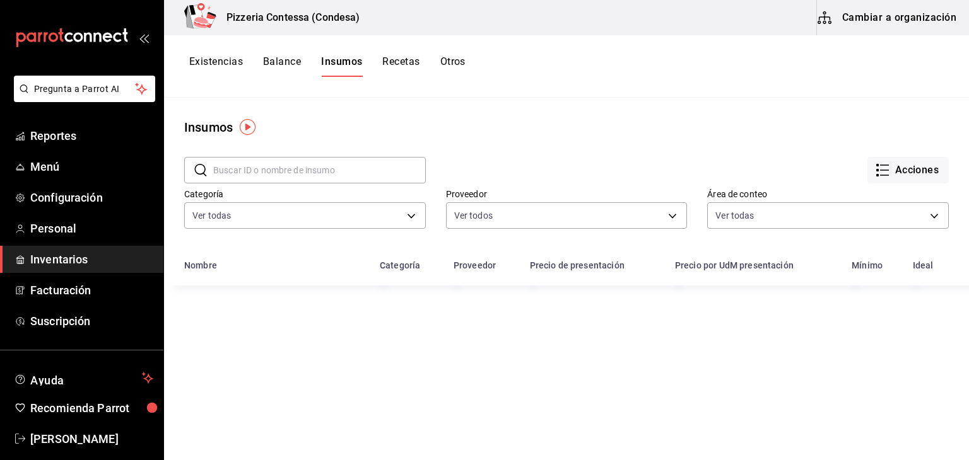
click at [911, 21] on button "Cambiar a organización" at bounding box center [888, 17] width 142 height 35
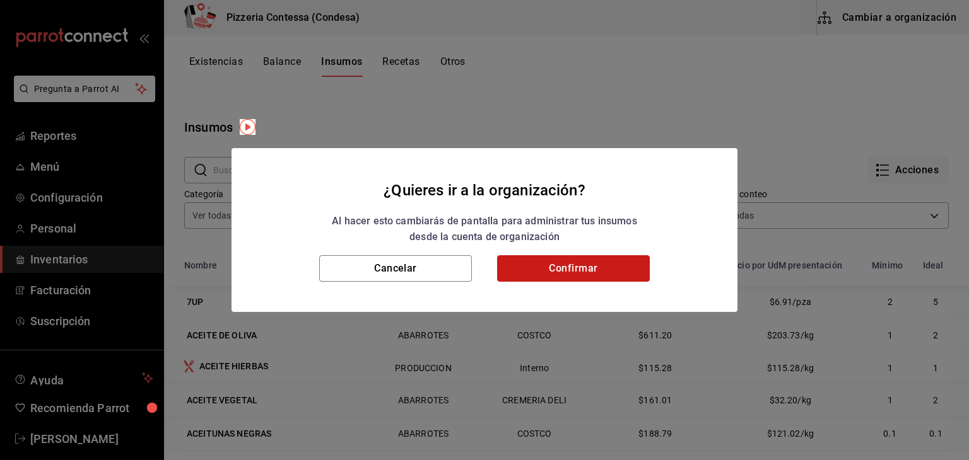
click at [583, 276] on button "Confirmar" at bounding box center [573, 268] width 153 height 26
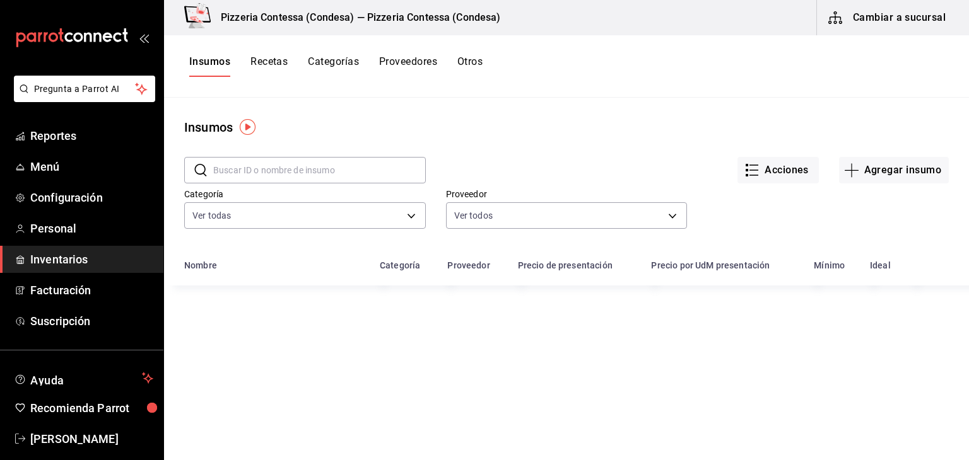
click at [276, 58] on button "Recetas" at bounding box center [268, 65] width 37 height 21
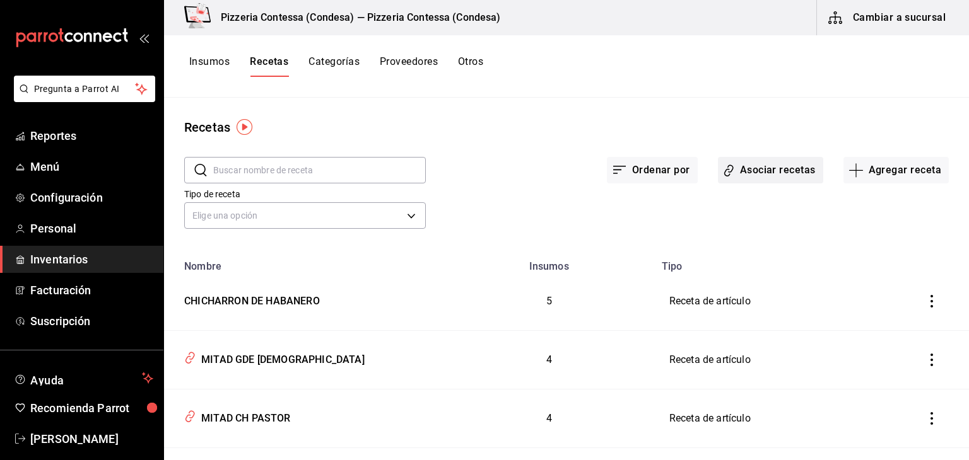
click at [761, 173] on button "Asociar recetas" at bounding box center [770, 170] width 105 height 26
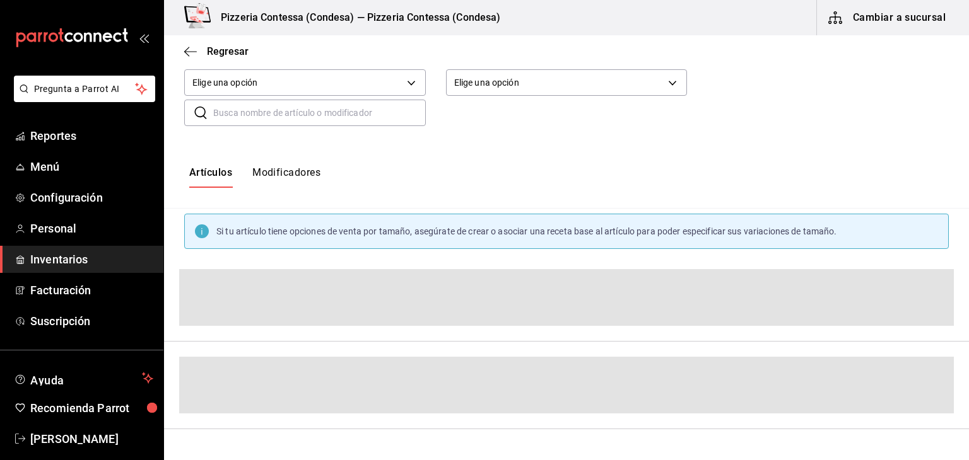
scroll to position [126, 0]
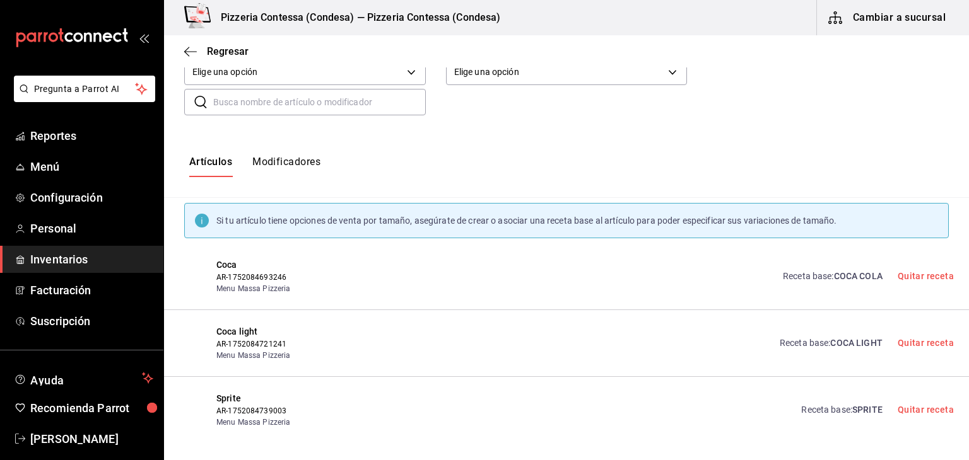
click at [288, 156] on button "Modificadores" at bounding box center [286, 166] width 68 height 21
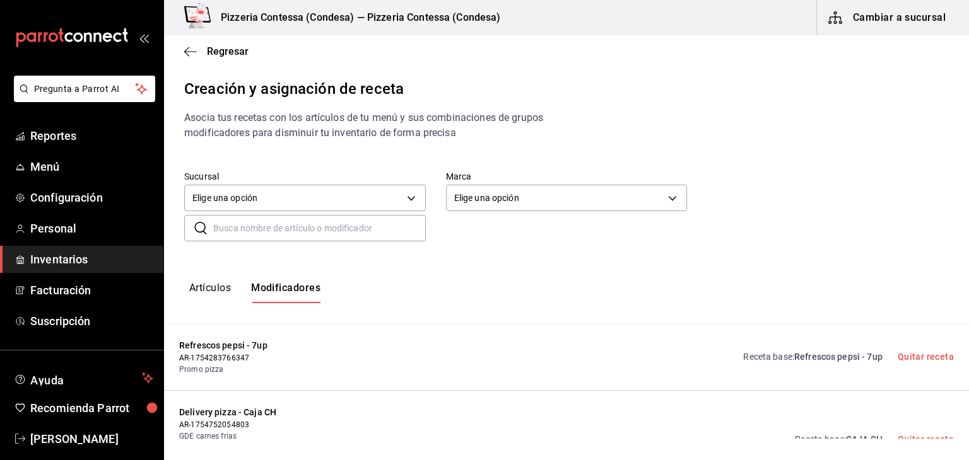
click at [294, 231] on input "text" at bounding box center [319, 228] width 213 height 25
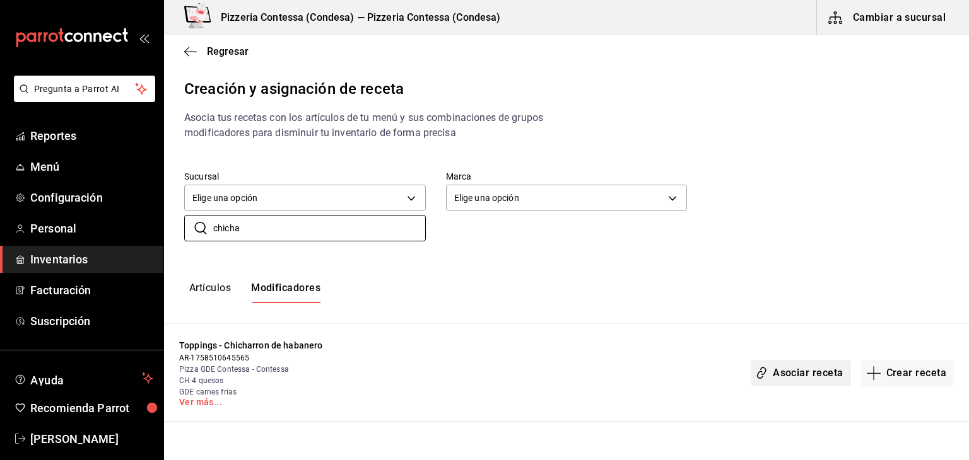
type input "chicha"
click at [829, 376] on button "Asociar receta" at bounding box center [800, 373] width 100 height 26
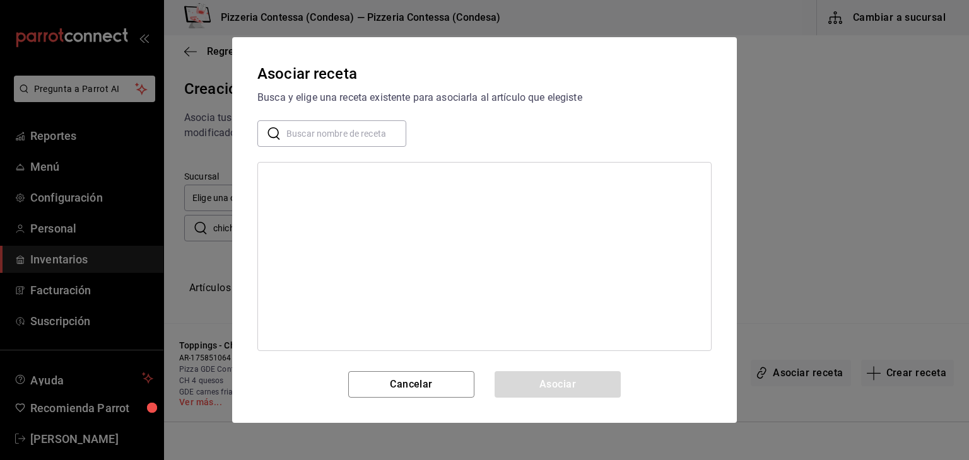
click at [339, 134] on input "text" at bounding box center [346, 133] width 120 height 25
type input "chicha"
click at [368, 182] on div "CHICHARRON DE HABANERO" at bounding box center [327, 179] width 119 height 13
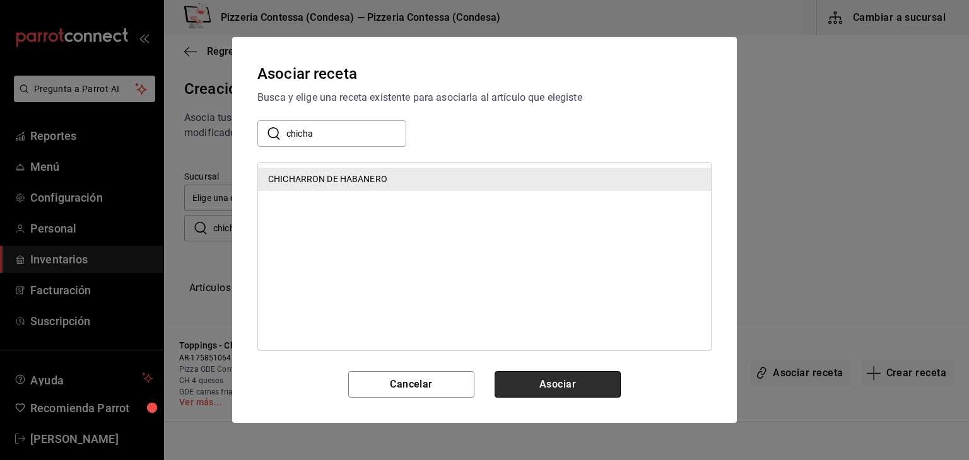
click at [530, 379] on button "Asociar" at bounding box center [557, 384] width 126 height 26
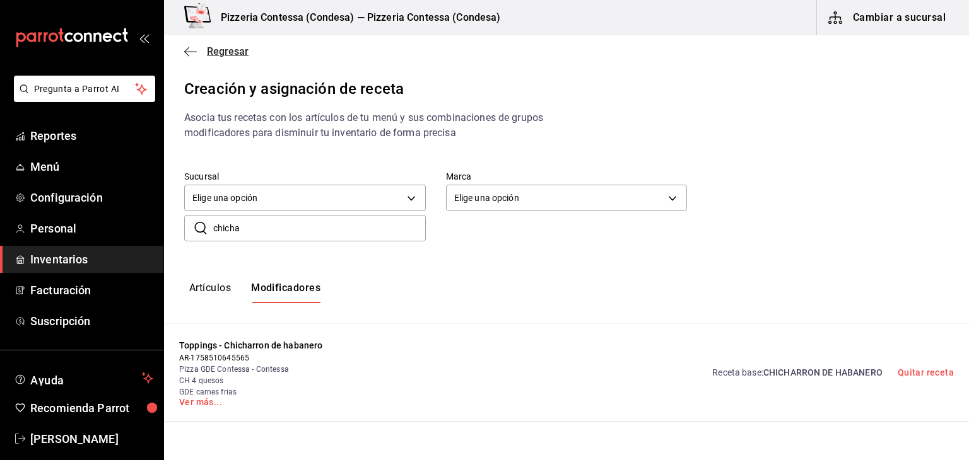
click at [204, 50] on span "Regresar" at bounding box center [216, 51] width 64 height 12
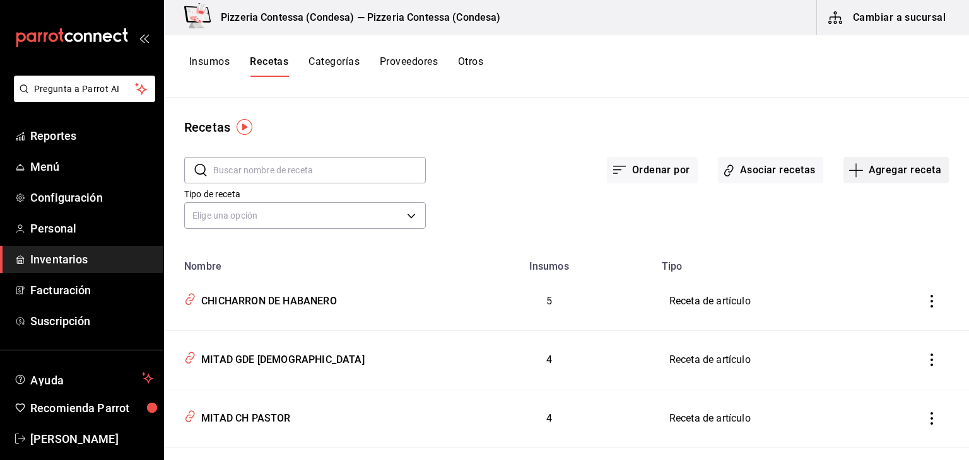
click at [870, 168] on button "Agregar receta" at bounding box center [895, 170] width 105 height 26
click at [848, 200] on span "Receta" at bounding box center [887, 205] width 106 height 13
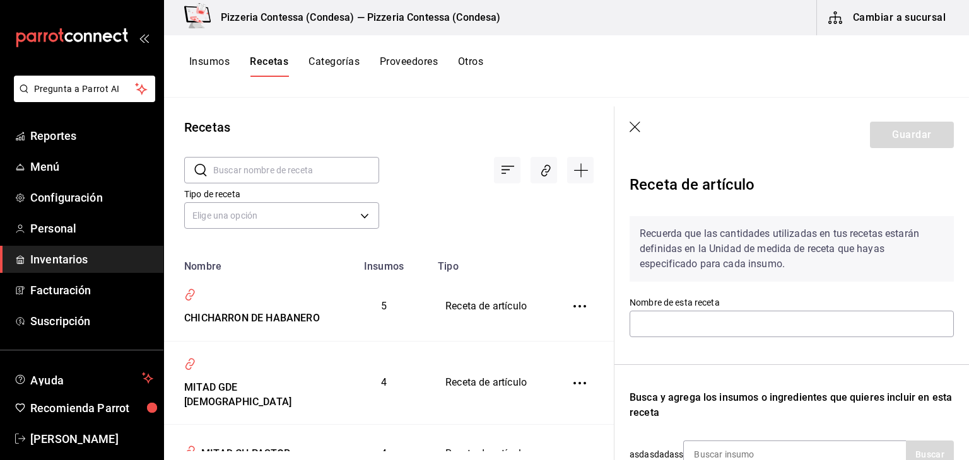
scroll to position [63, 0]
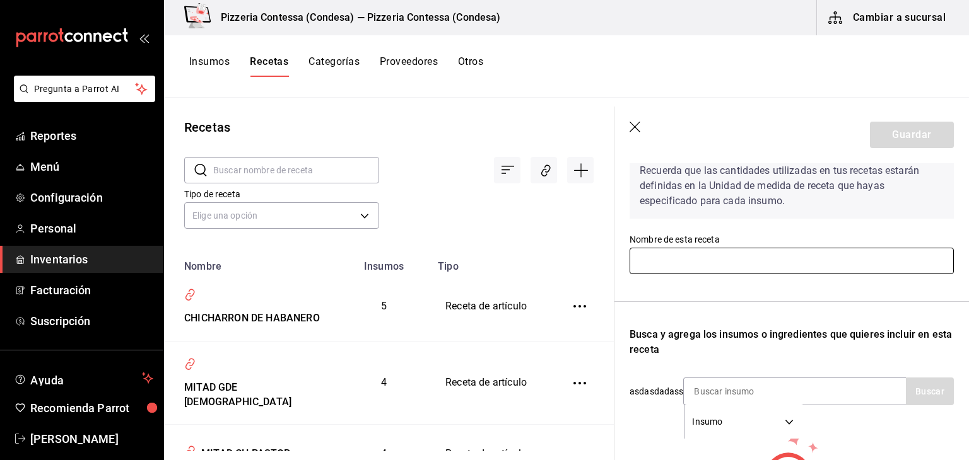
click at [707, 259] on input "text" at bounding box center [791, 261] width 324 height 26
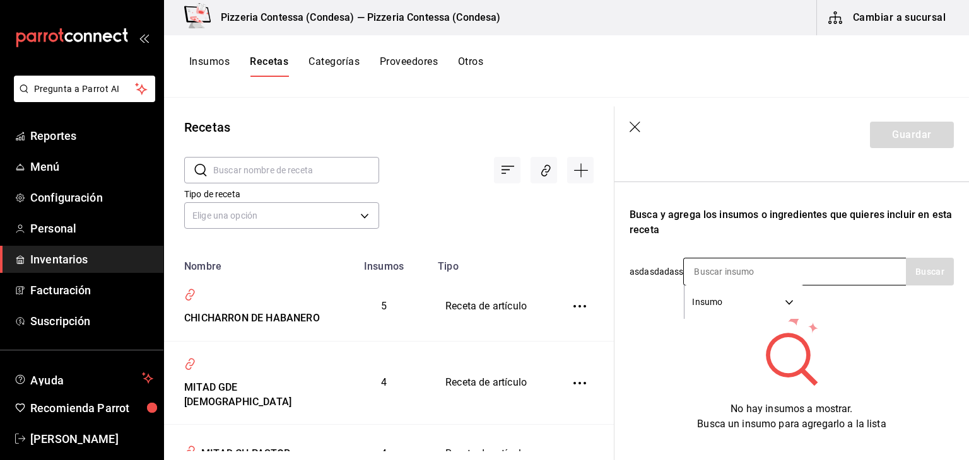
scroll to position [189, 0]
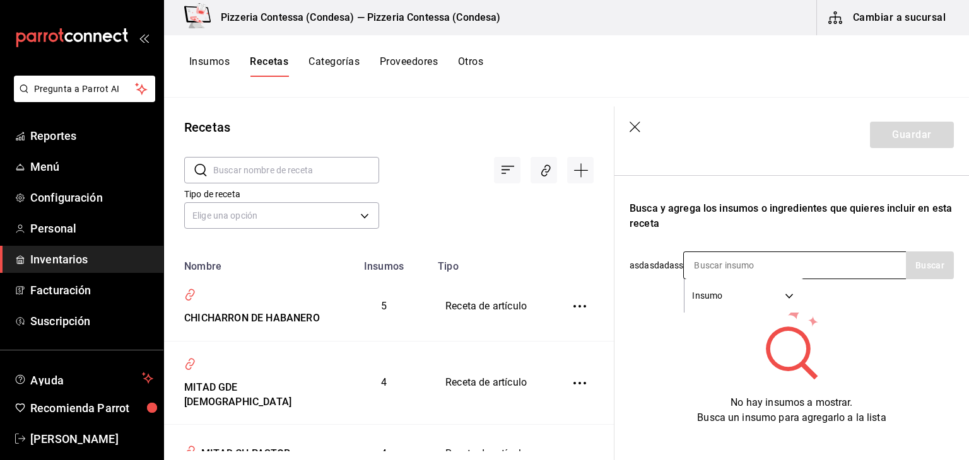
type input "ACEITE DE CHILES"
click at [834, 265] on div "Insumo SUPPLY" at bounding box center [794, 266] width 223 height 28
click at [825, 263] on div "Insumo SUPPLY" at bounding box center [794, 266] width 223 height 28
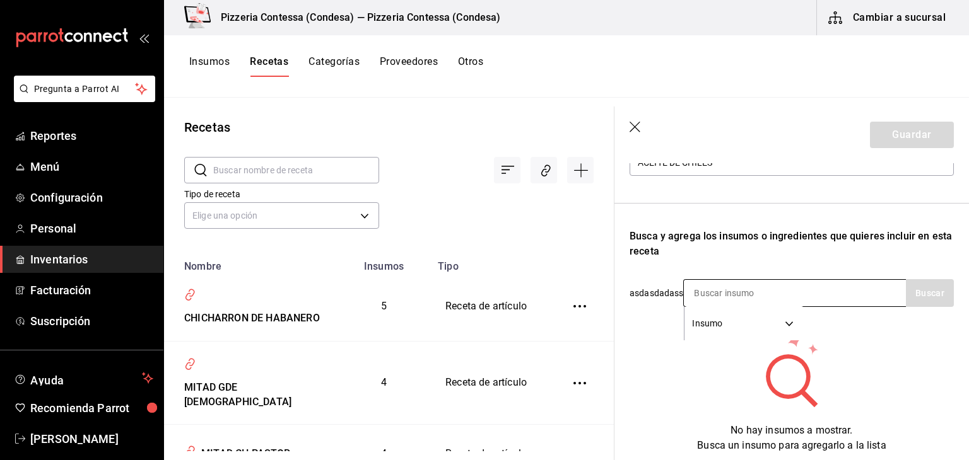
scroll to position [126, 0]
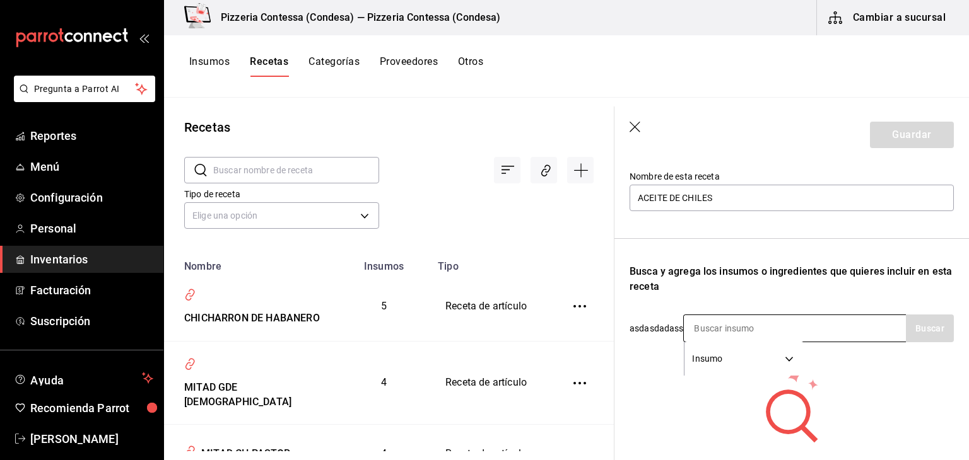
click at [750, 336] on input at bounding box center [747, 328] width 126 height 26
type input "AJO"
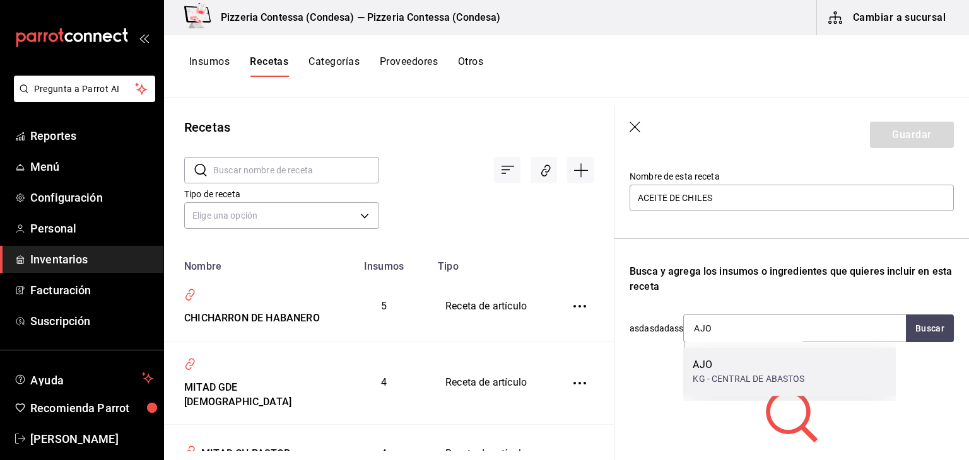
click at [728, 368] on div "AJO" at bounding box center [748, 365] width 112 height 15
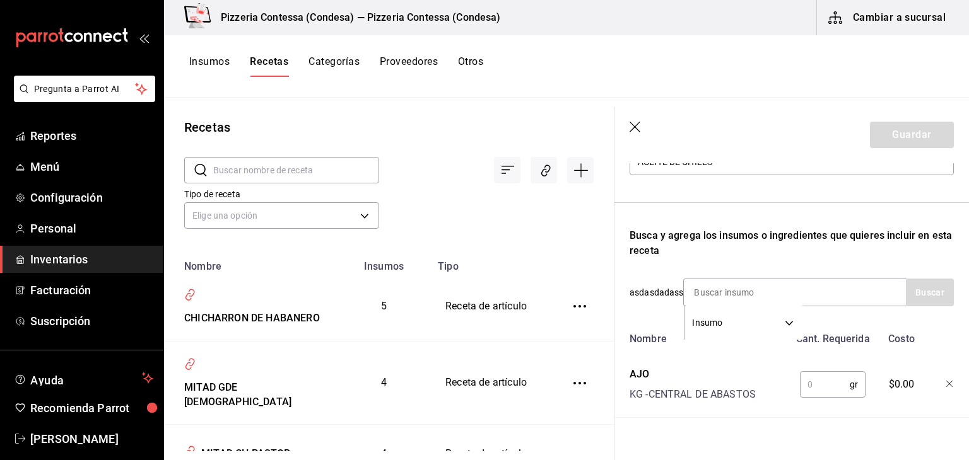
scroll to position [189, 0]
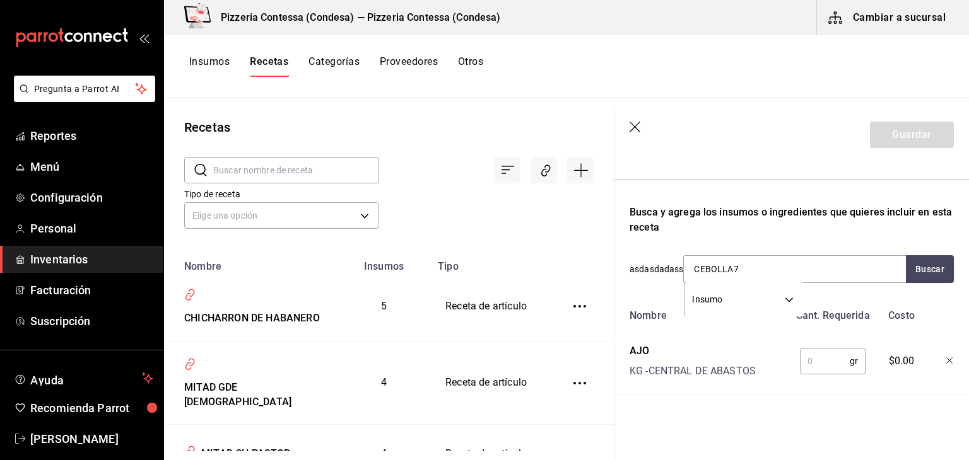
type input "CEBOLLA"
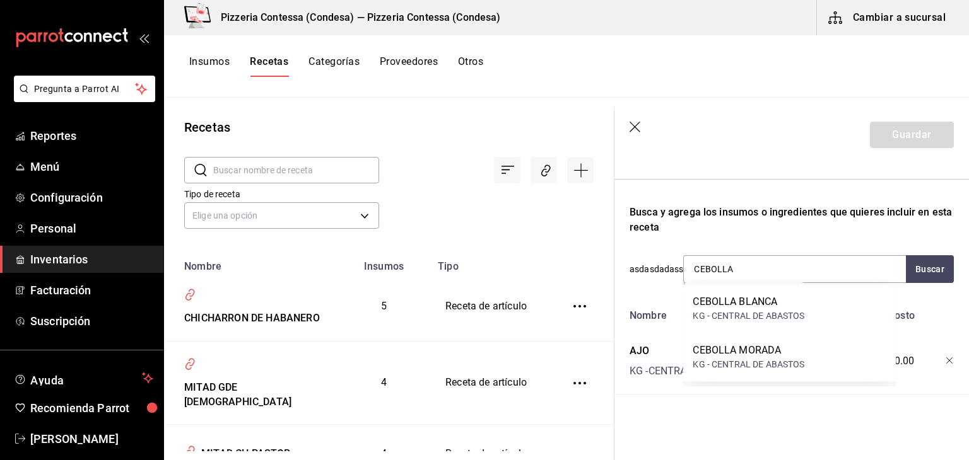
click at [745, 318] on div "KG - CENTRAL DE ABASTOS" at bounding box center [748, 316] width 112 height 13
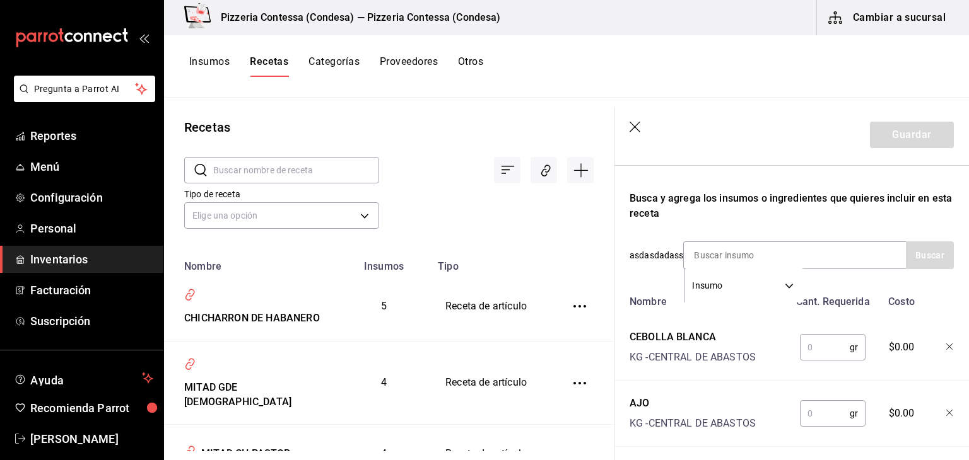
scroll to position [198, 0]
type input "SAL"
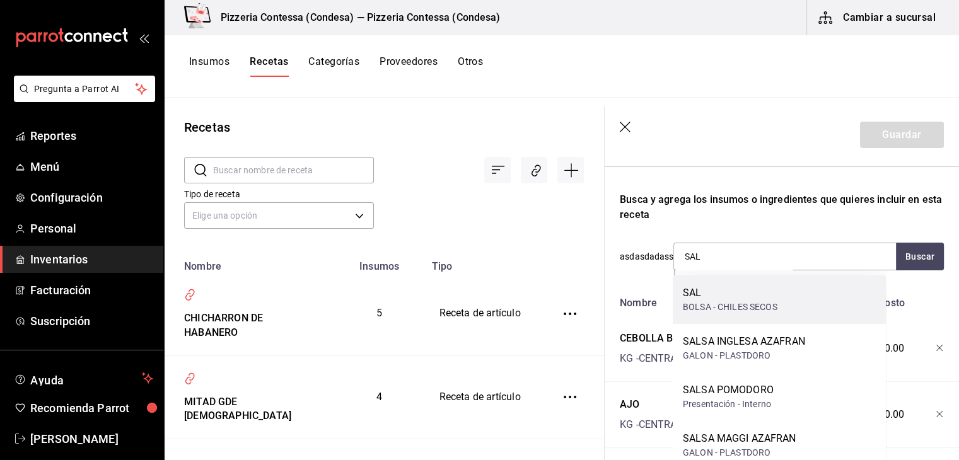
click at [757, 322] on div "SAL BOLSA - CHILES SECOS" at bounding box center [779, 300] width 213 height 49
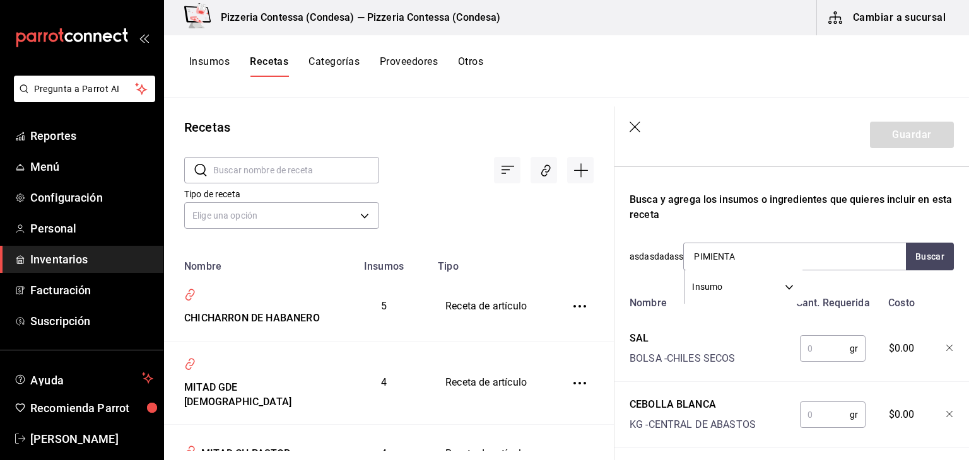
drag, startPoint x: 746, startPoint y: 257, endPoint x: 668, endPoint y: 265, distance: 78.0
click at [671, 257] on div "asdasdadass PIMIENTA Insumo SUPPLY Buscar" at bounding box center [791, 257] width 324 height 28
type input "HABANER"
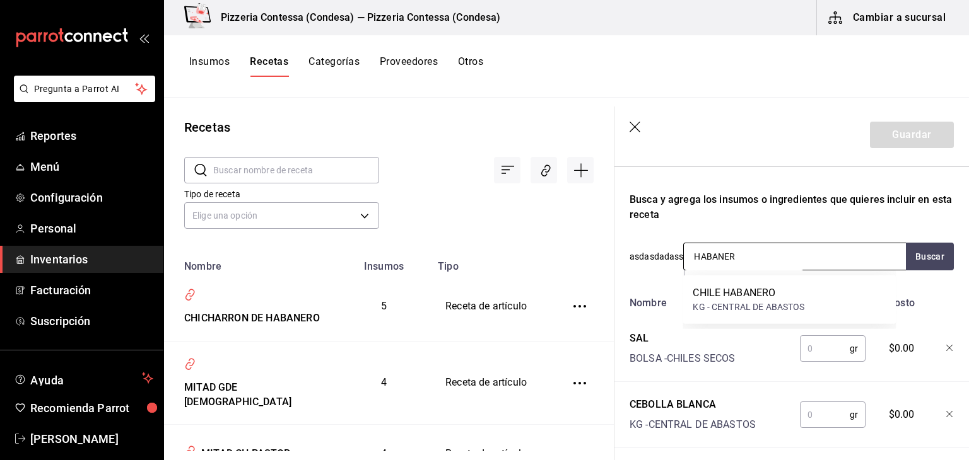
click at [771, 298] on div "CHILE HABANERO" at bounding box center [748, 293] width 112 height 15
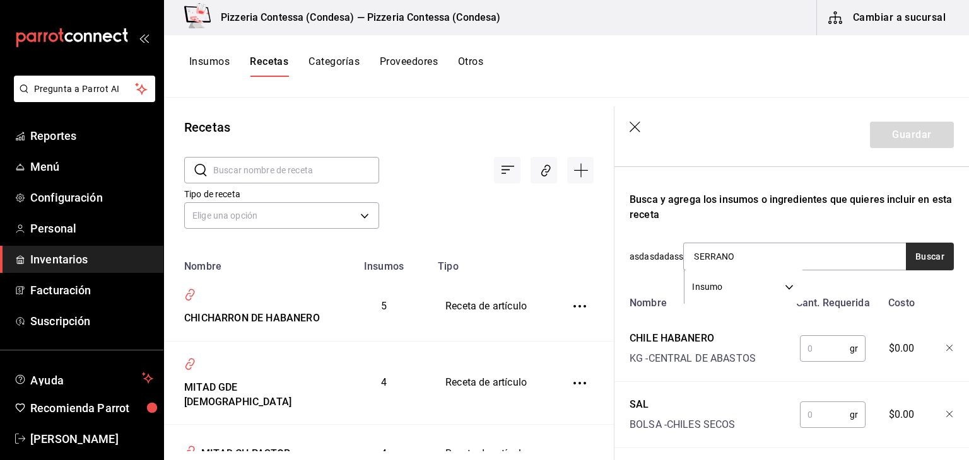
type input "SERRANO"
click at [933, 252] on button "Buscar" at bounding box center [930, 257] width 48 height 28
drag, startPoint x: 745, startPoint y: 259, endPoint x: 632, endPoint y: 279, distance: 114.0
click at [633, 271] on div "Recuerda que las cantidades utilizadas en tus recetas estarán definidas en la U…" at bounding box center [791, 294] width 324 height 573
click at [794, 256] on input at bounding box center [747, 256] width 126 height 26
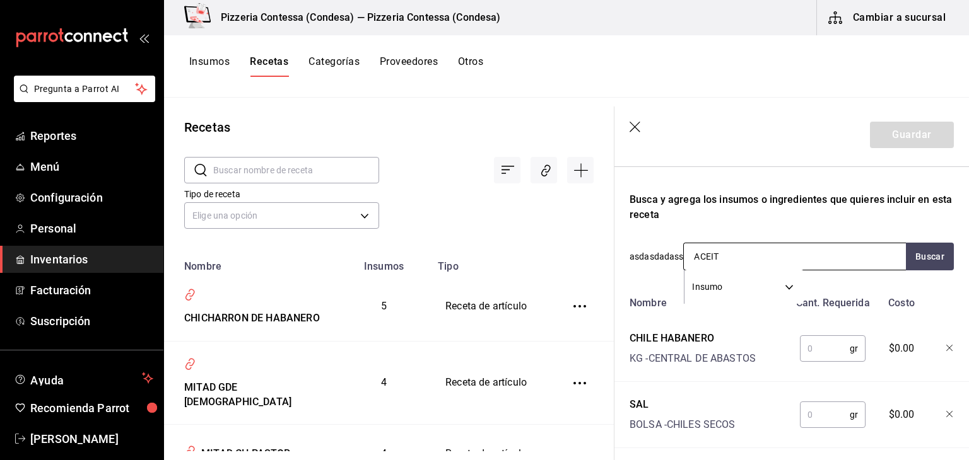
type input "ACEITE"
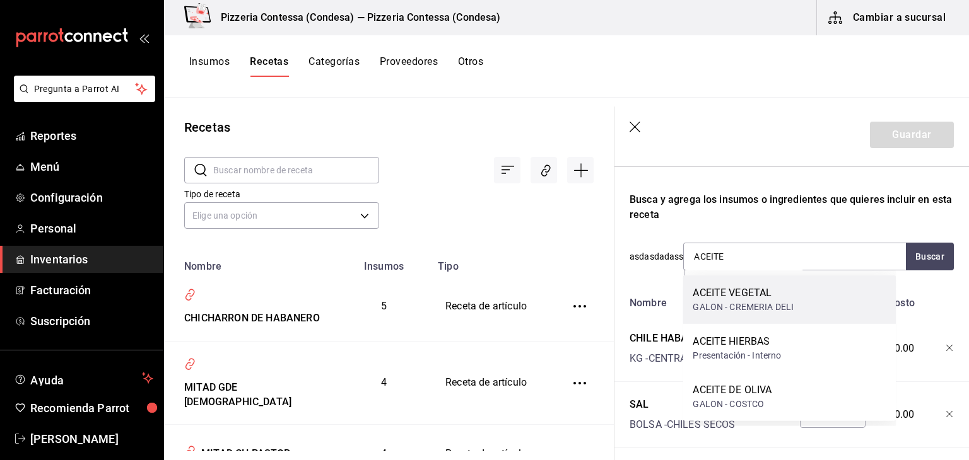
click at [750, 310] on div "GALON - CREMERIA DELI" at bounding box center [742, 307] width 101 height 13
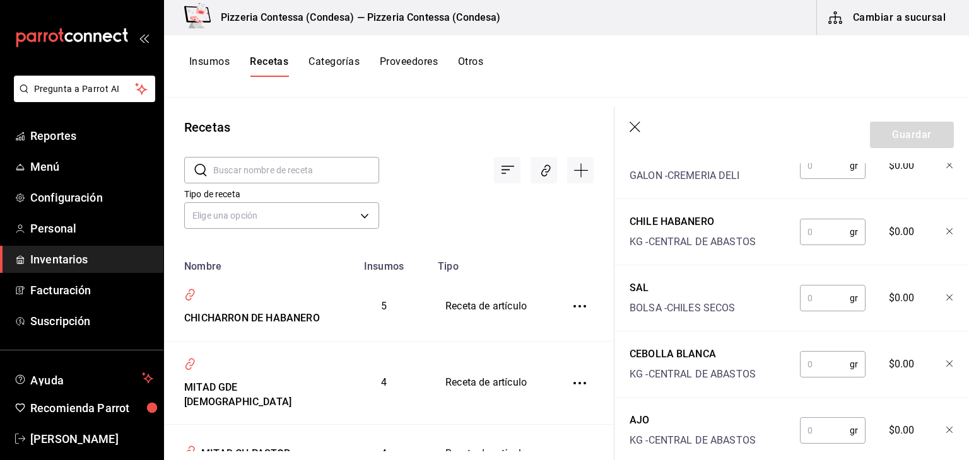
scroll to position [450, 0]
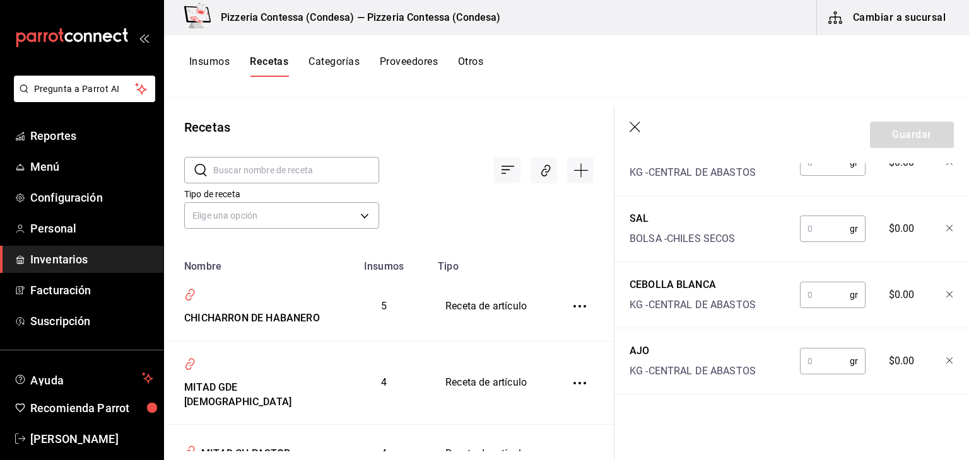
click at [829, 364] on input "text" at bounding box center [825, 361] width 50 height 25
type input "5"
click at [810, 294] on input "text" at bounding box center [825, 295] width 50 height 25
type input "30"
click at [813, 228] on input "text" at bounding box center [825, 228] width 50 height 25
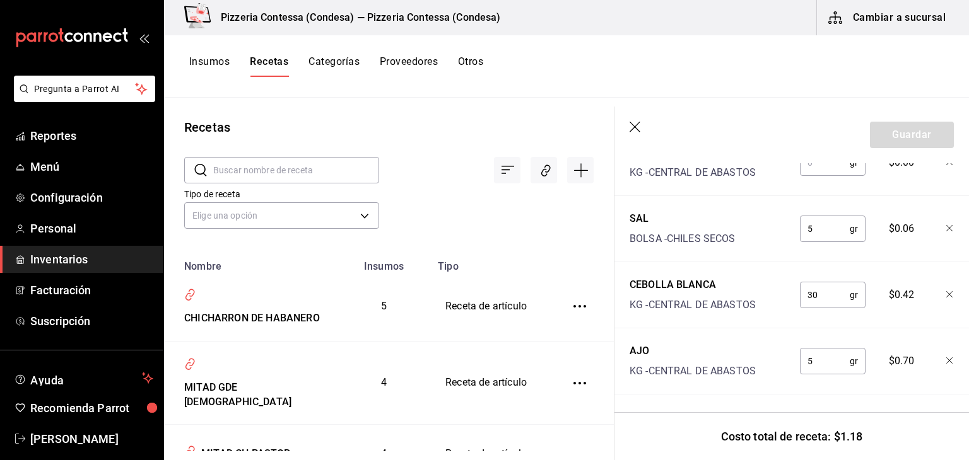
type input "5"
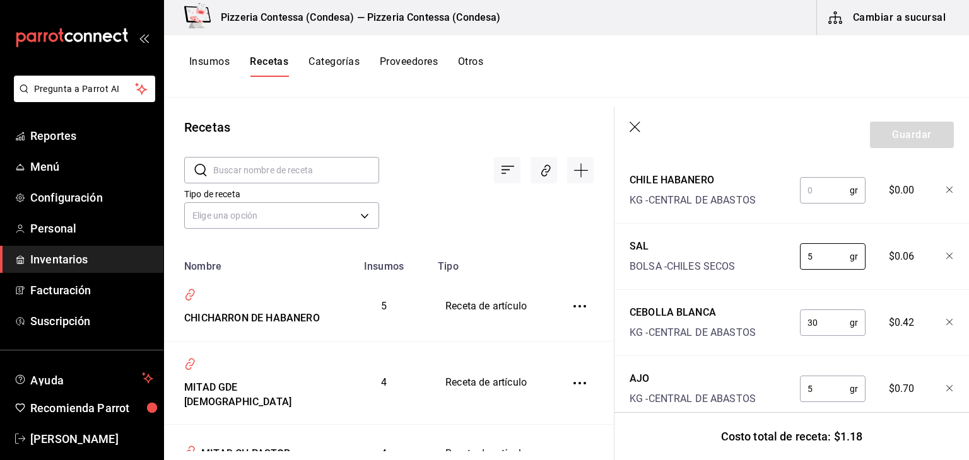
scroll to position [387, 0]
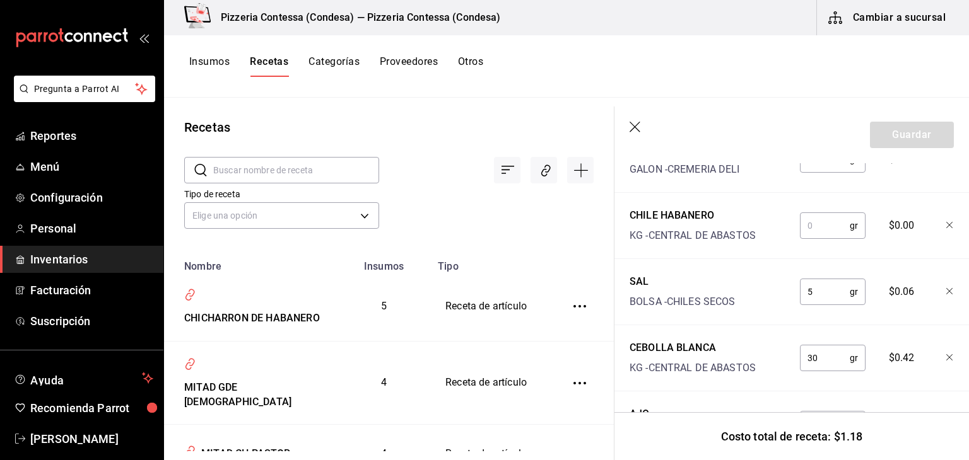
click at [820, 228] on input "text" at bounding box center [825, 225] width 50 height 25
type input "50"
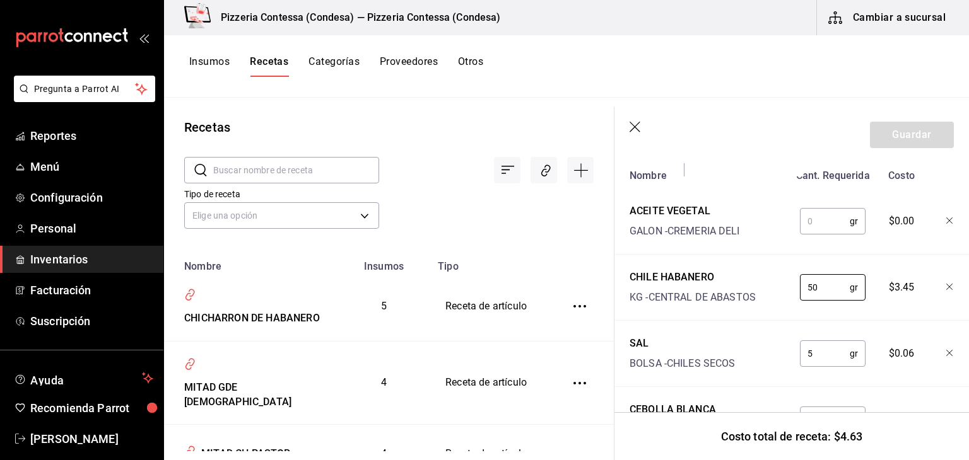
scroll to position [324, 0]
click at [830, 228] on input "text" at bounding box center [825, 222] width 50 height 25
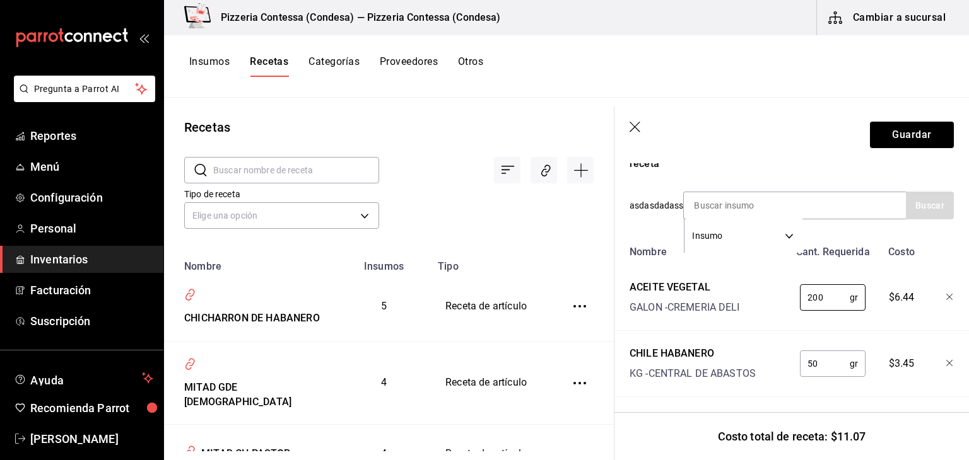
scroll to position [207, 0]
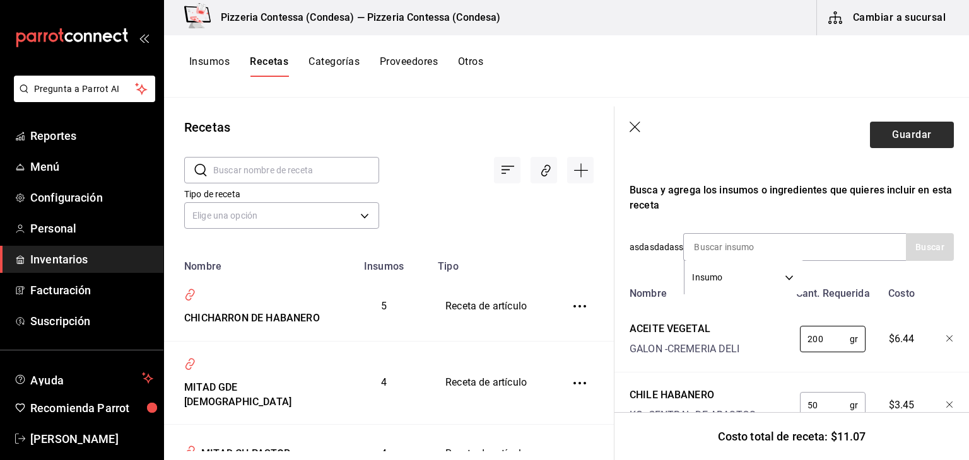
type input "200"
click at [902, 135] on button "Guardar" at bounding box center [912, 135] width 84 height 26
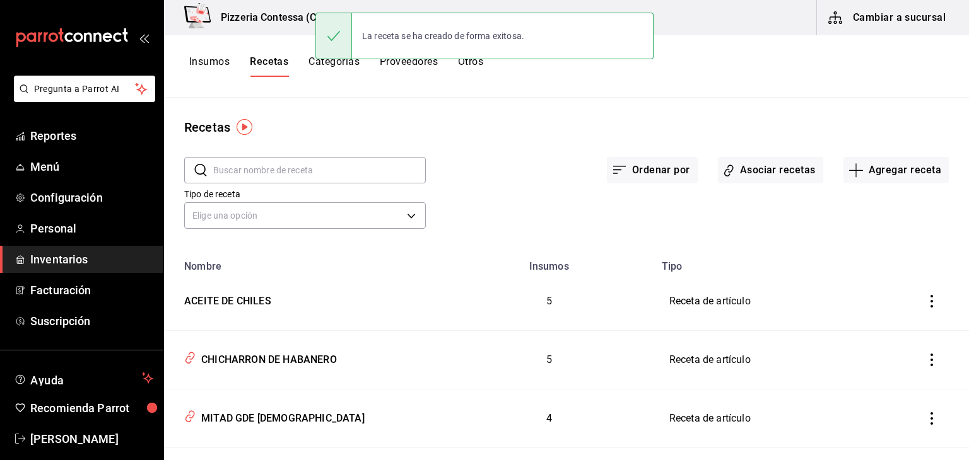
click at [221, 66] on button "Insumos" at bounding box center [209, 65] width 40 height 21
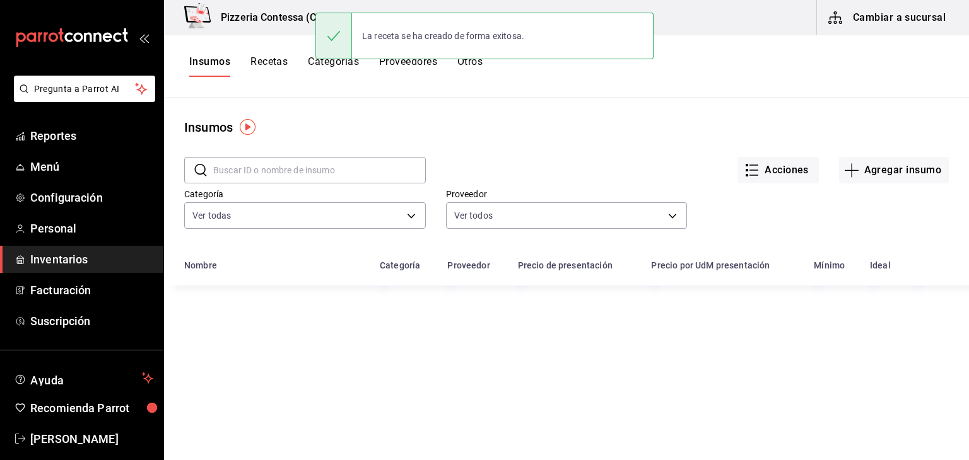
click at [298, 175] on input "text" at bounding box center [319, 170] width 213 height 25
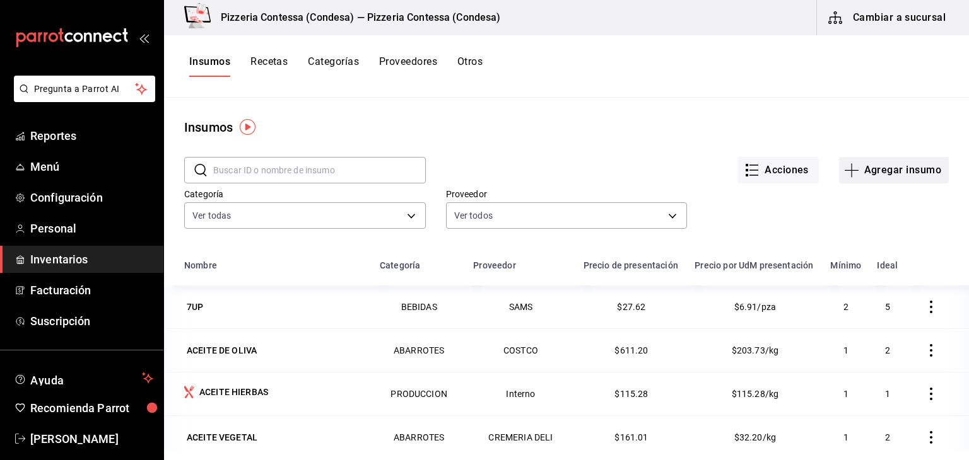
click at [877, 171] on button "Agregar insumo" at bounding box center [894, 170] width 110 height 26
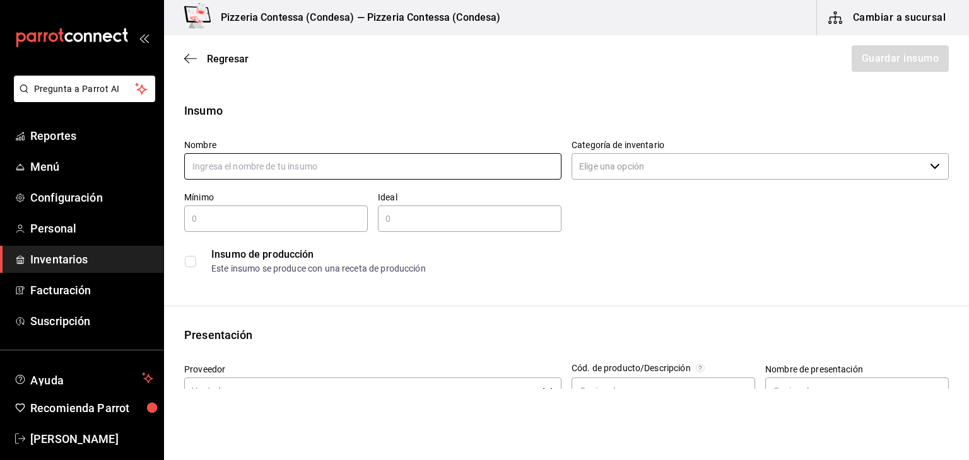
click at [419, 161] on input "text" at bounding box center [372, 166] width 377 height 26
type input "CHILE SERRANO"
click at [654, 165] on input "Categoría de inventario" at bounding box center [747, 166] width 353 height 26
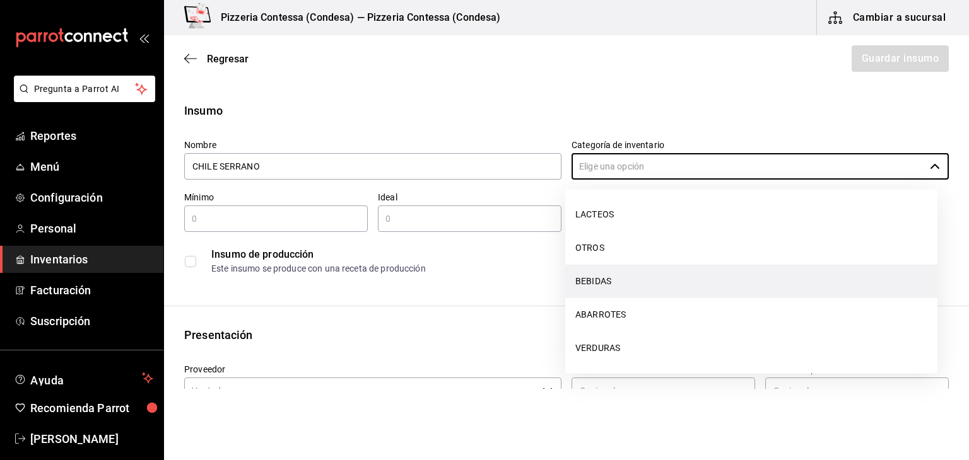
scroll to position [170, 0]
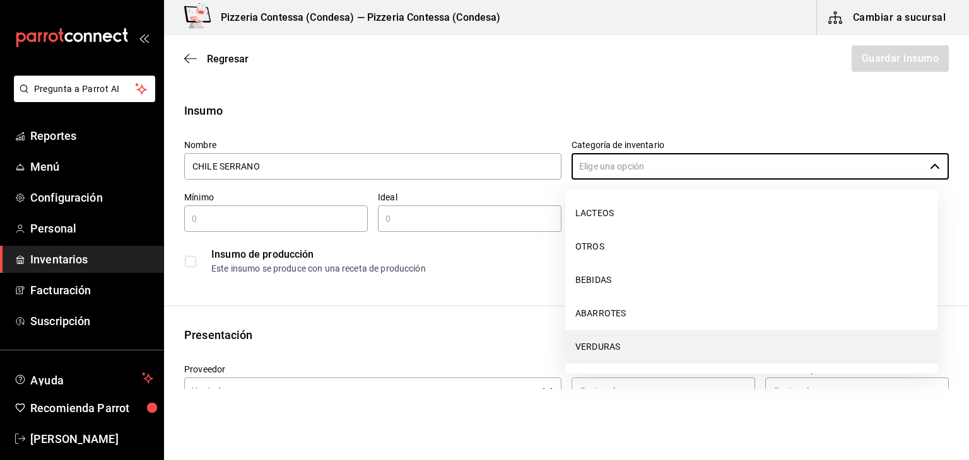
click at [627, 342] on li "VERDURAS" at bounding box center [751, 346] width 372 height 33
type input "VERDURAS"
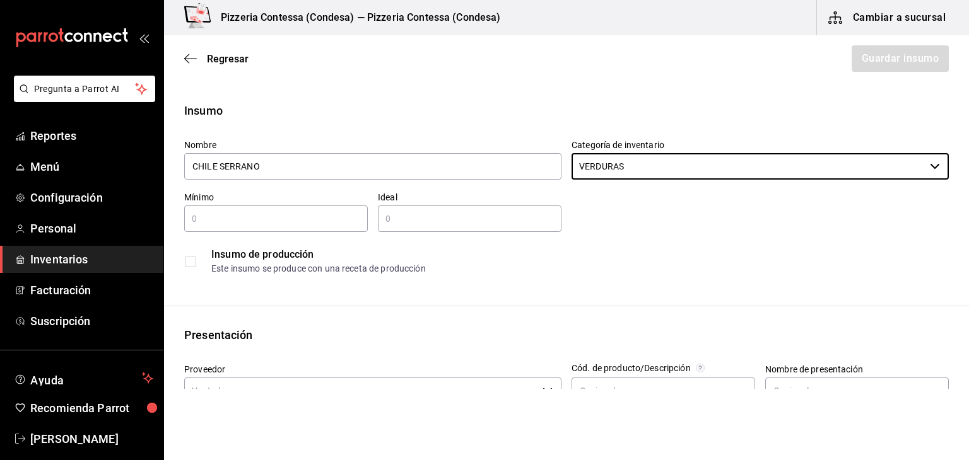
click at [284, 222] on input "text" at bounding box center [276, 218] width 184 height 15
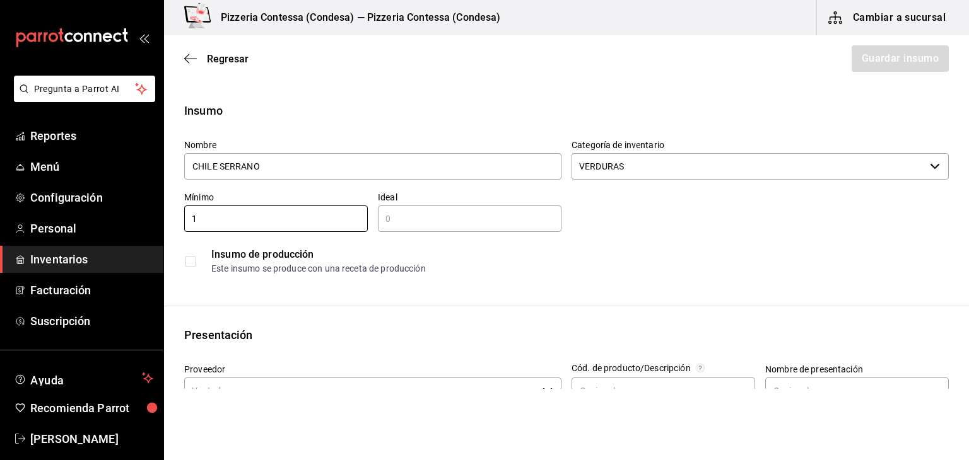
type input "1"
click at [398, 215] on input "text" at bounding box center [470, 218] width 184 height 15
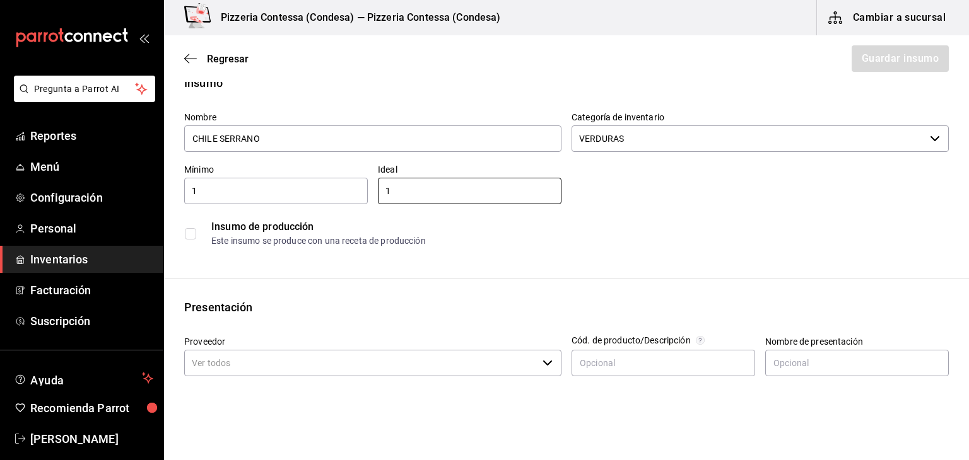
scroll to position [126, 0]
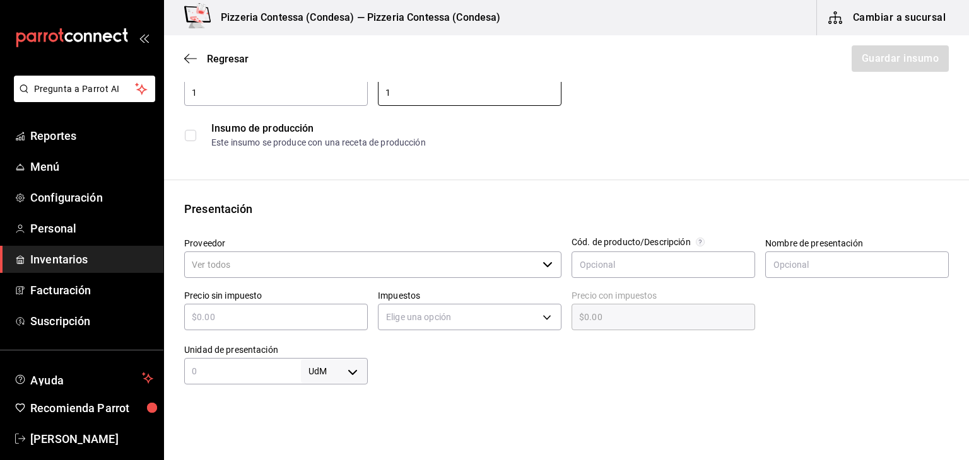
type input "1"
click at [314, 264] on input "Proveedor" at bounding box center [360, 265] width 353 height 26
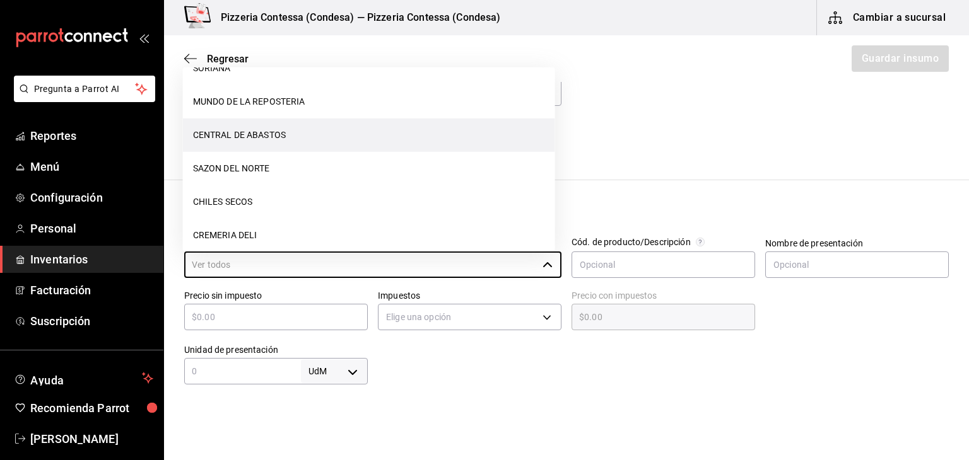
click at [272, 141] on li "CENTRAL DE ABASTOS" at bounding box center [369, 135] width 372 height 33
type input "CENTRAL DE ABASTOS"
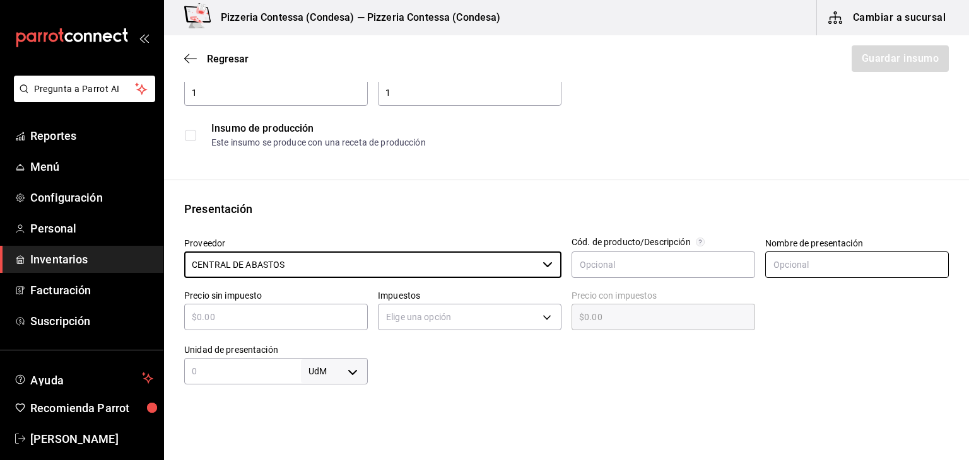
click at [790, 269] on input "text" at bounding box center [857, 265] width 184 height 26
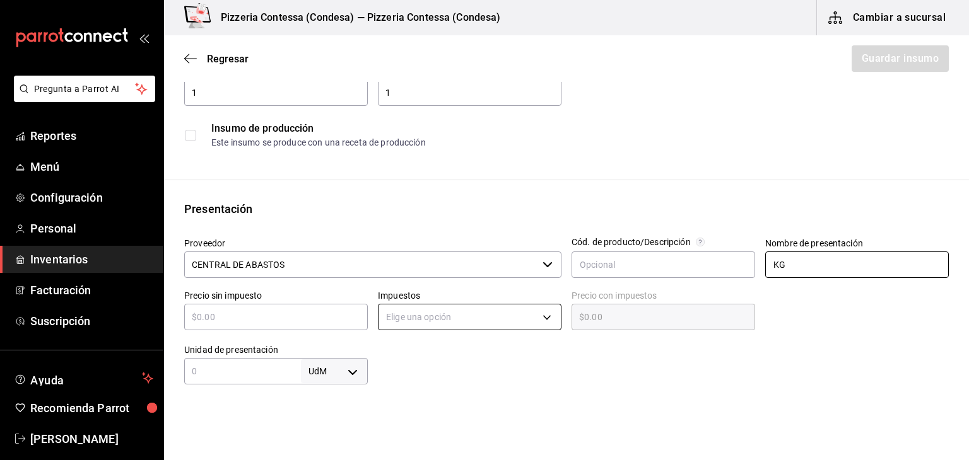
type input "KG"
click at [315, 320] on input "text" at bounding box center [276, 317] width 184 height 15
type input "$1"
type input "$1.00"
type input "$15"
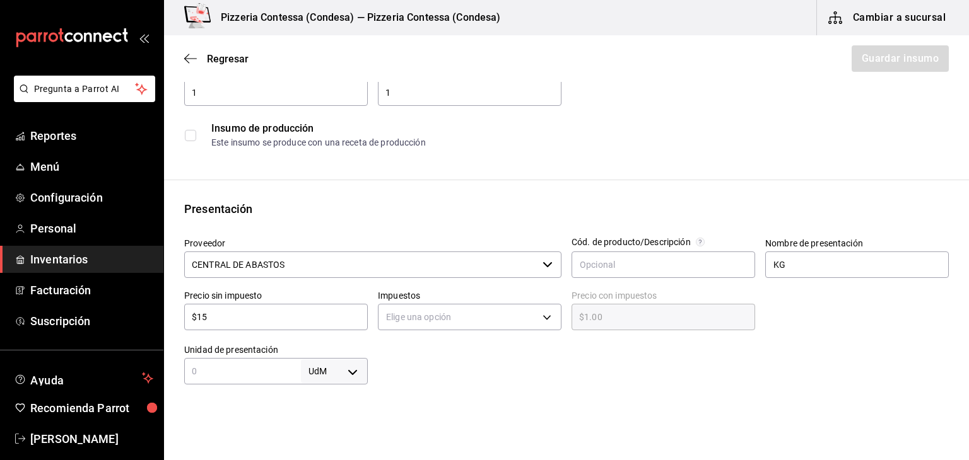
type input "$15.00"
type input "$15"
click at [515, 311] on body "Pregunta a Parrot AI Reportes Menú Configuración Personal Inventarios Facturaci…" at bounding box center [484, 194] width 969 height 389
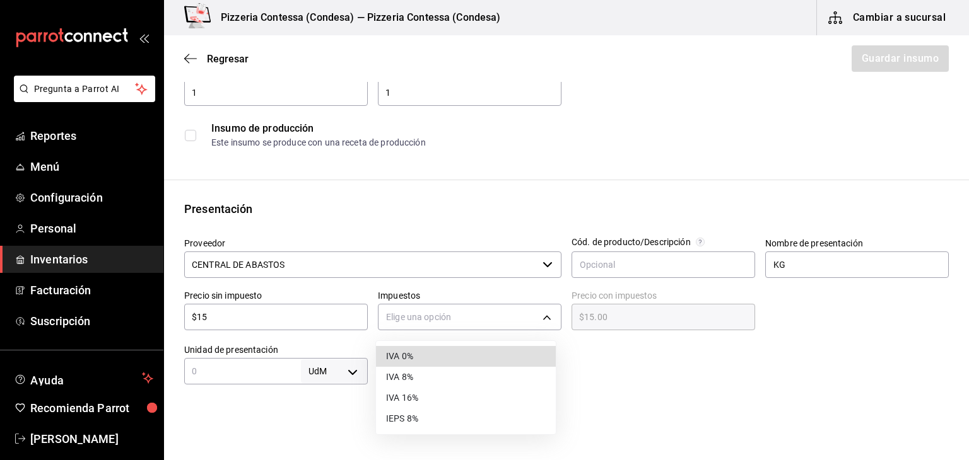
click at [456, 400] on li "IVA 16%" at bounding box center [466, 398] width 180 height 21
type input "IVA_16"
type input "$17.40"
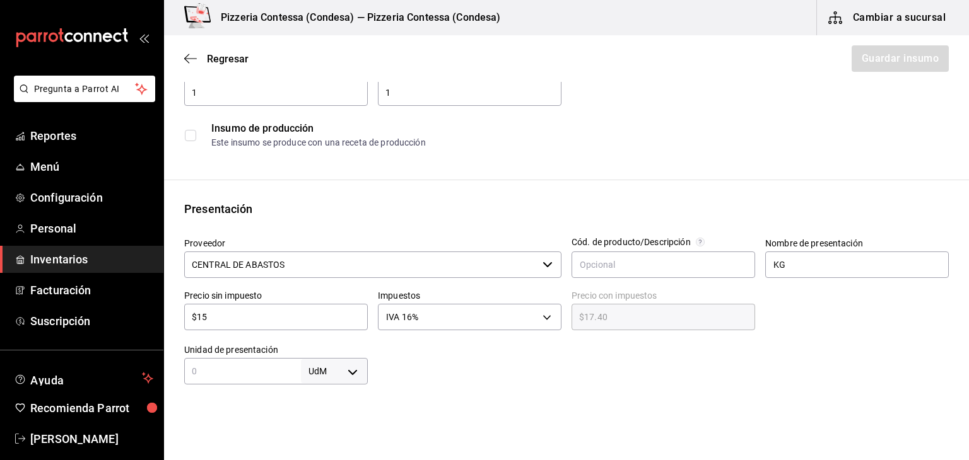
click at [334, 366] on body "Pregunta a Parrot AI Reportes Menú Configuración Personal Inventarios Facturaci…" at bounding box center [484, 194] width 969 height 389
click at [328, 349] on li "kg" at bounding box center [332, 340] width 66 height 21
type input "KILOGRAM"
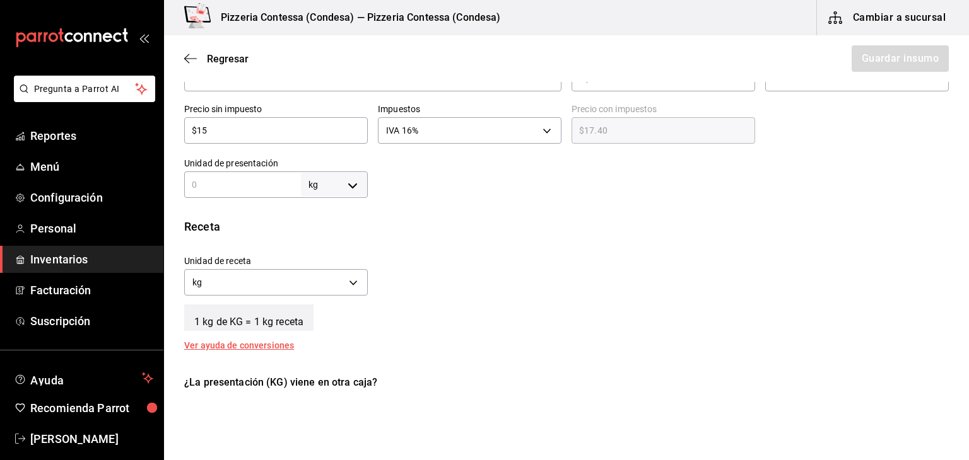
scroll to position [315, 0]
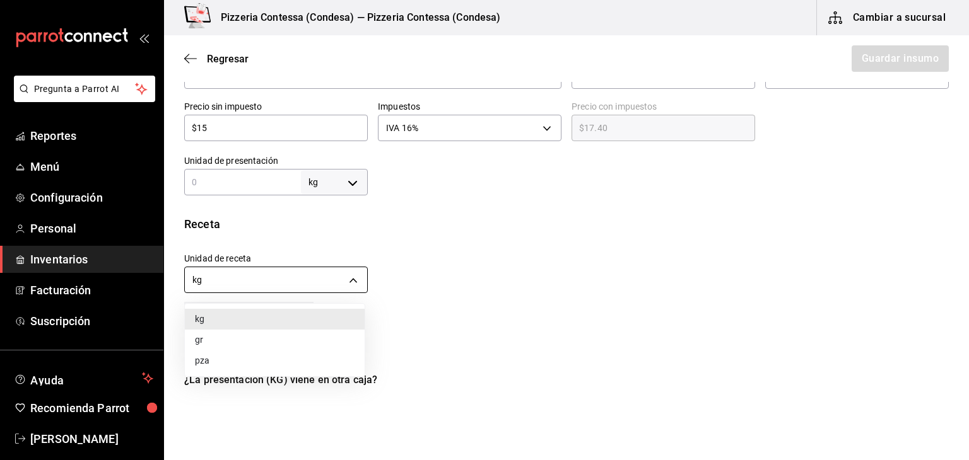
click at [334, 283] on body "Pregunta a Parrot AI Reportes Menú Configuración Personal Inventarios Facturaci…" at bounding box center [484, 194] width 969 height 389
click at [308, 337] on li "gr" at bounding box center [275, 340] width 180 height 21
type input "GRAM"
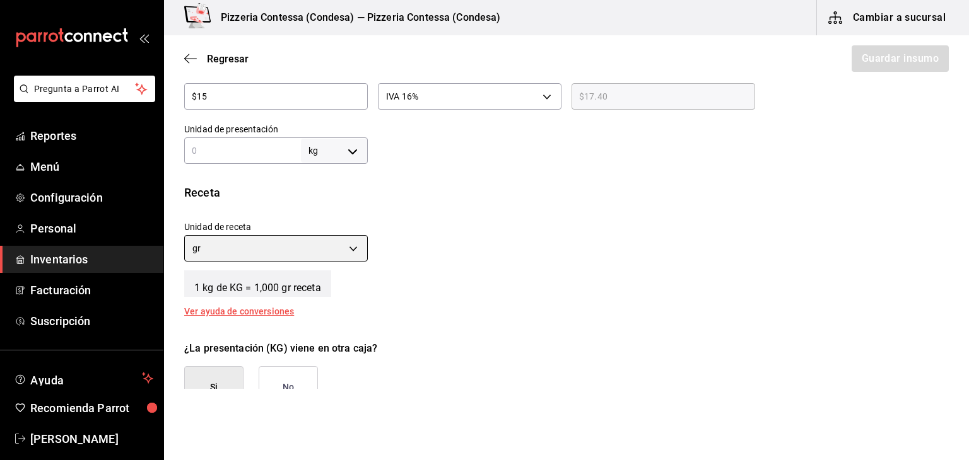
scroll to position [441, 0]
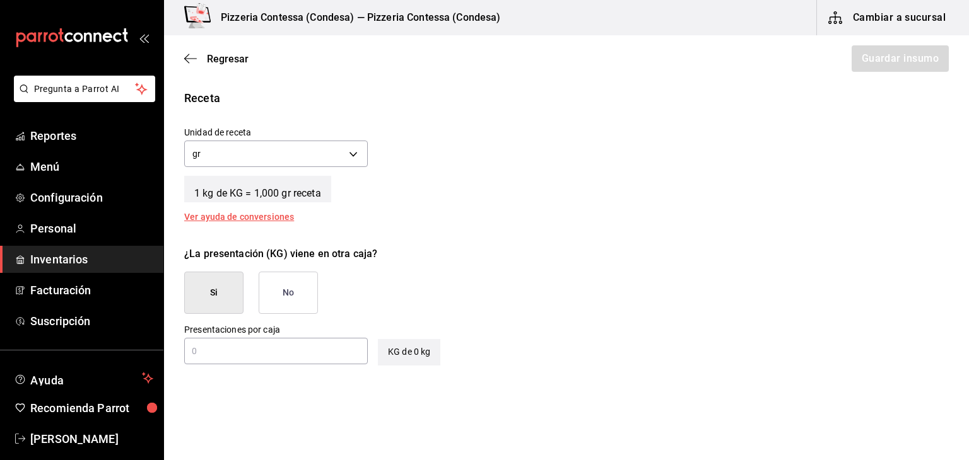
click at [283, 301] on button "No" at bounding box center [288, 293] width 59 height 42
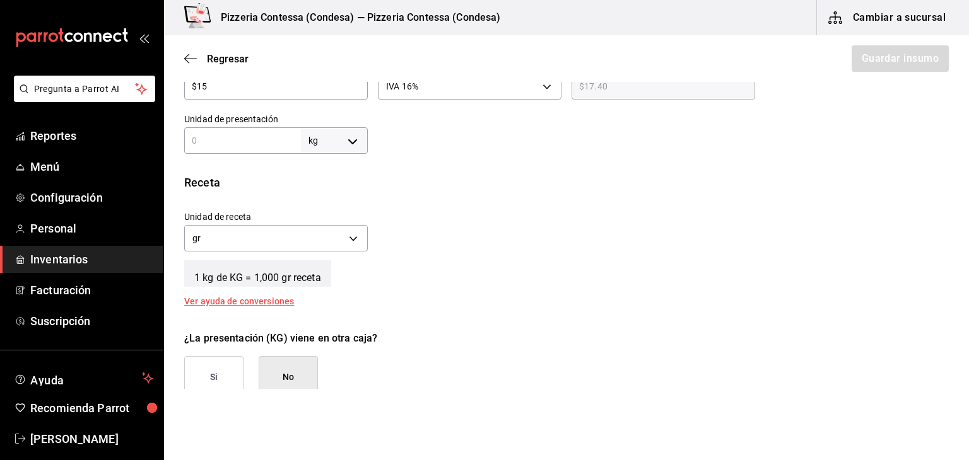
scroll to position [313, 0]
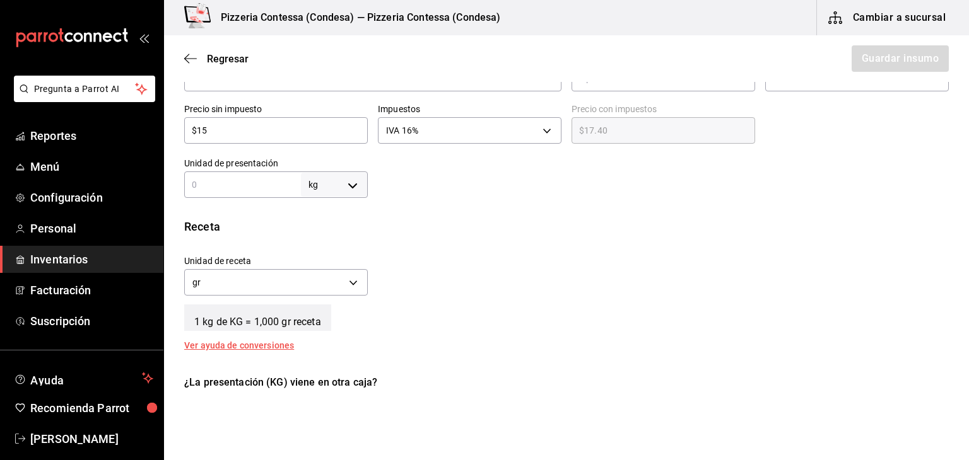
drag, startPoint x: 265, startPoint y: 178, endPoint x: 265, endPoint y: 184, distance: 6.3
click at [265, 183] on input "text" at bounding box center [242, 184] width 117 height 15
type input "1"
type input "1,000"
type input "1"
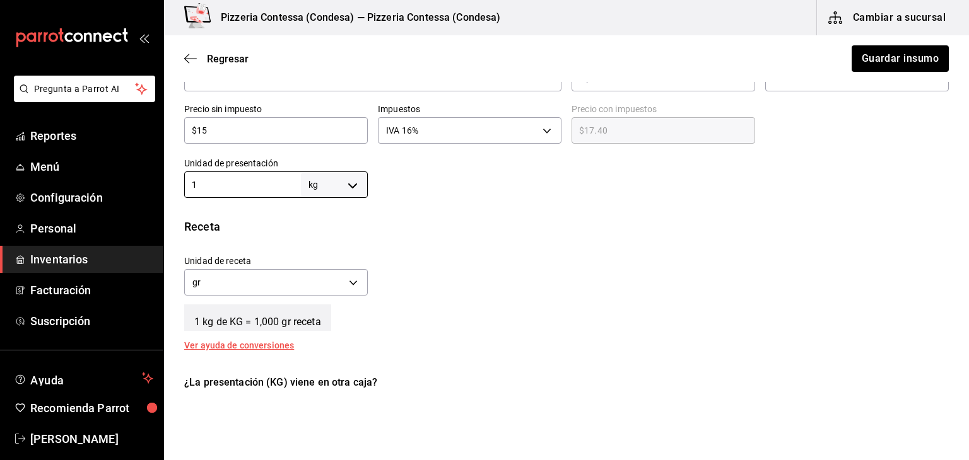
click at [588, 223] on div "Receta" at bounding box center [566, 226] width 764 height 17
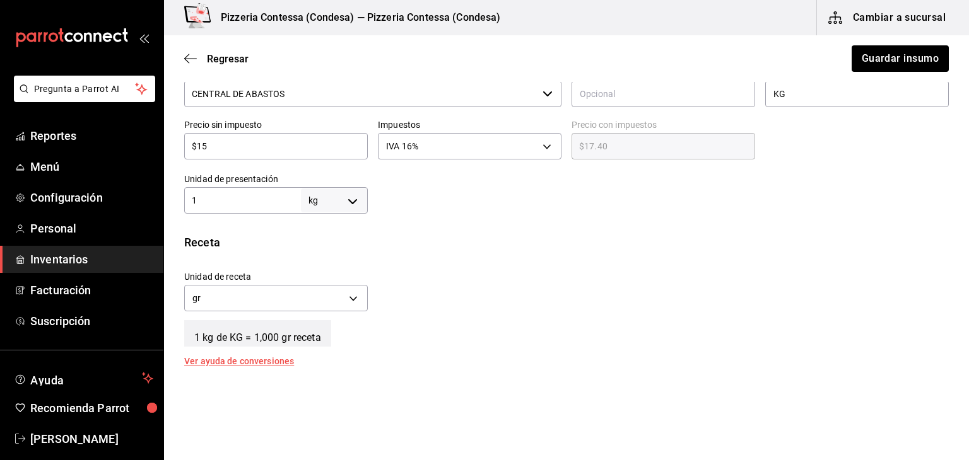
scroll to position [250, 0]
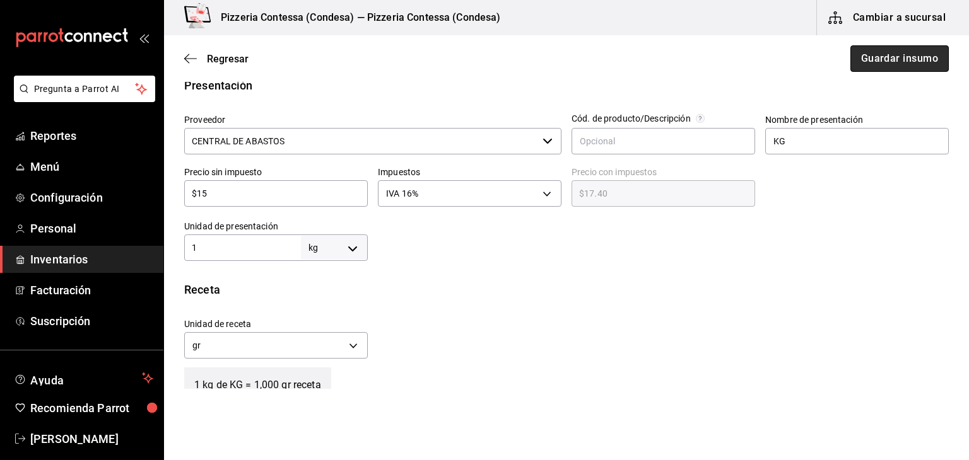
click at [893, 64] on button "Guardar insumo" at bounding box center [899, 58] width 98 height 26
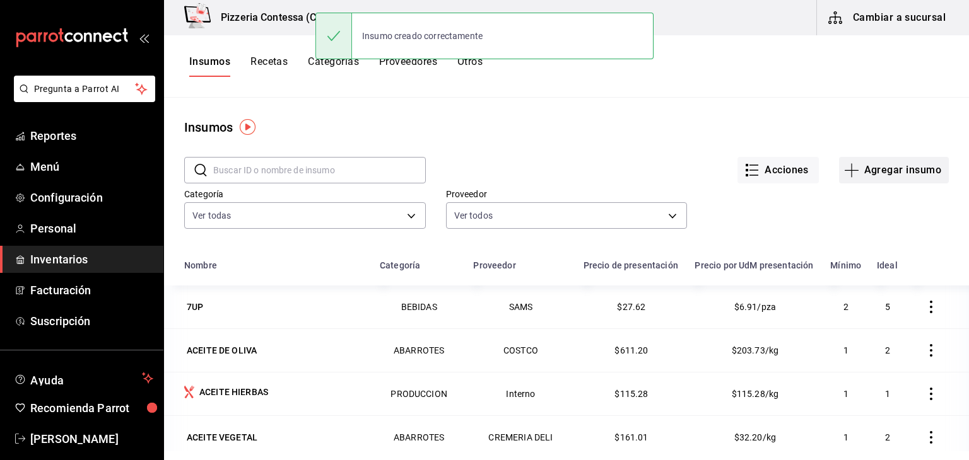
click at [880, 168] on button "Agregar insumo" at bounding box center [894, 170] width 110 height 26
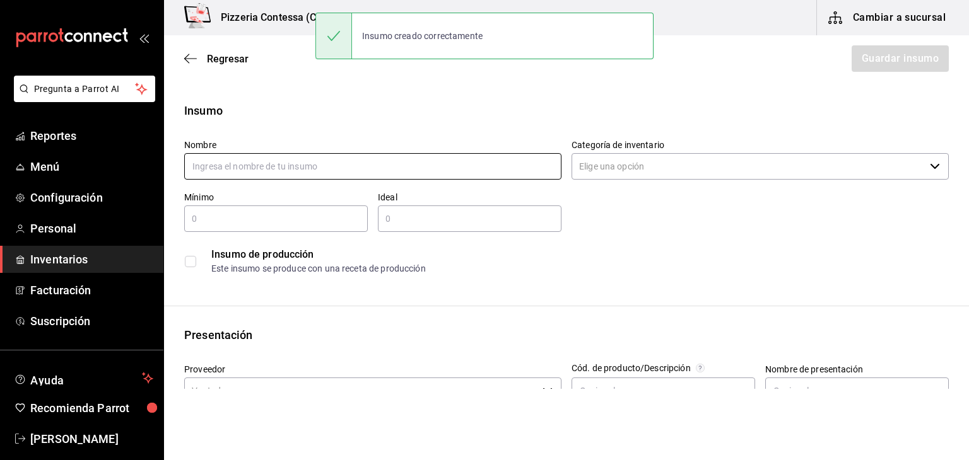
click at [359, 174] on input "text" at bounding box center [372, 166] width 377 height 26
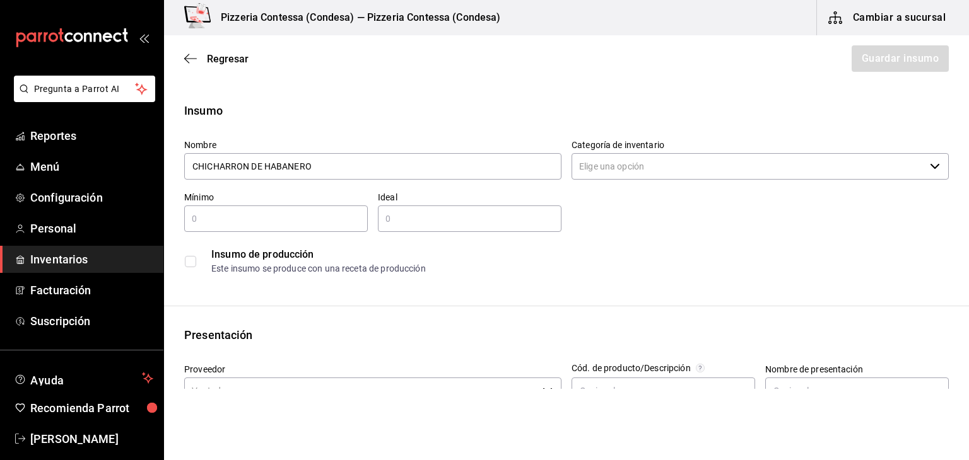
type input "CHICHARRON DE HABANERO"
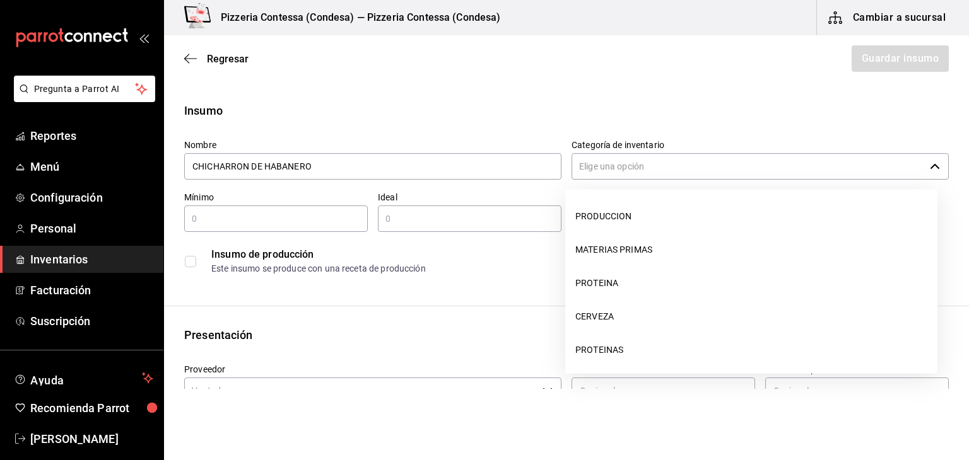
click at [654, 166] on input "Categoría de inventario" at bounding box center [747, 166] width 353 height 26
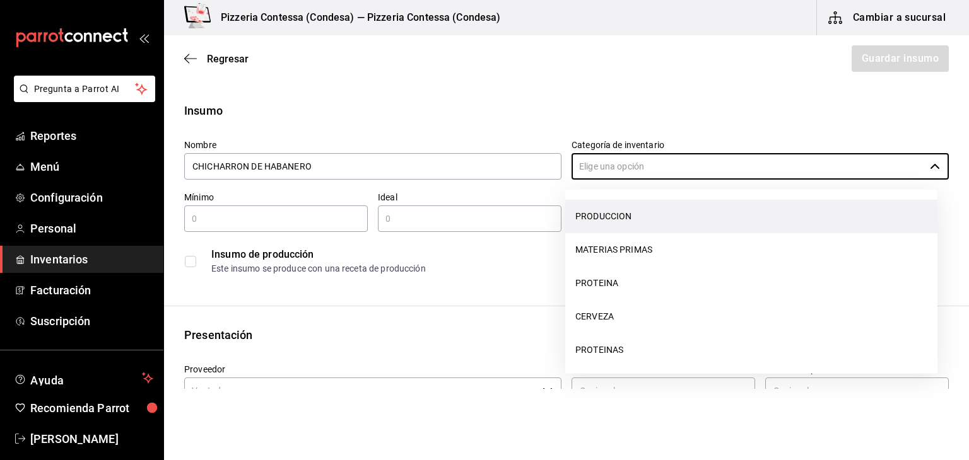
click at [639, 213] on li "PRODUCCION" at bounding box center [751, 216] width 372 height 33
type input "PRODUCCION"
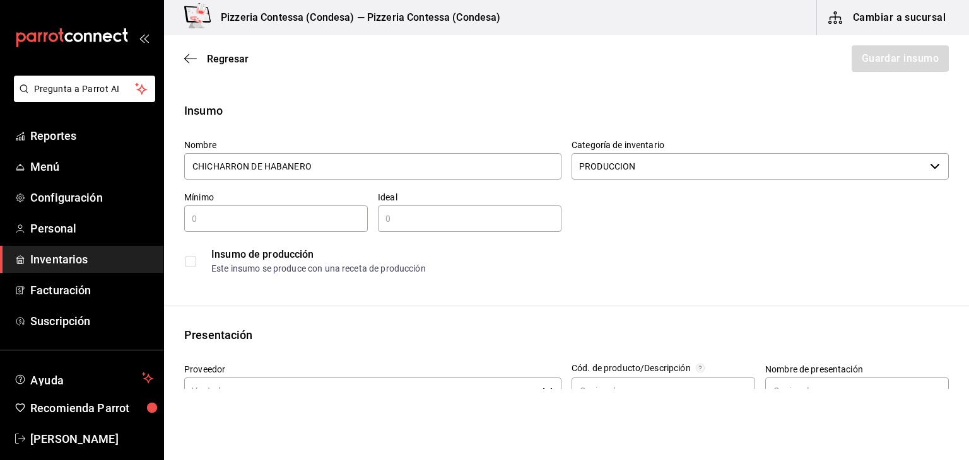
click at [291, 215] on input "text" at bounding box center [276, 218] width 184 height 15
type input "1"
click at [455, 221] on input "text" at bounding box center [470, 218] width 184 height 15
type input "1"
click at [196, 263] on label at bounding box center [193, 261] width 16 height 11
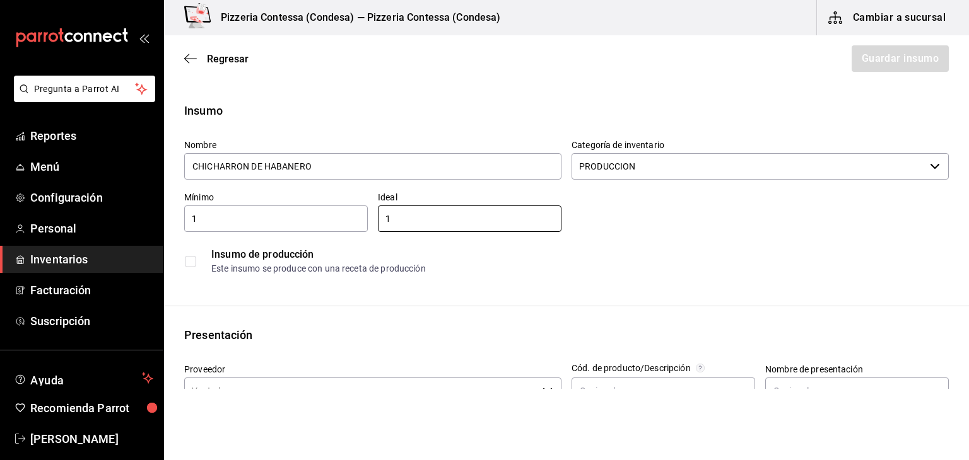
click at [196, 263] on input "checkbox" at bounding box center [190, 261] width 11 height 11
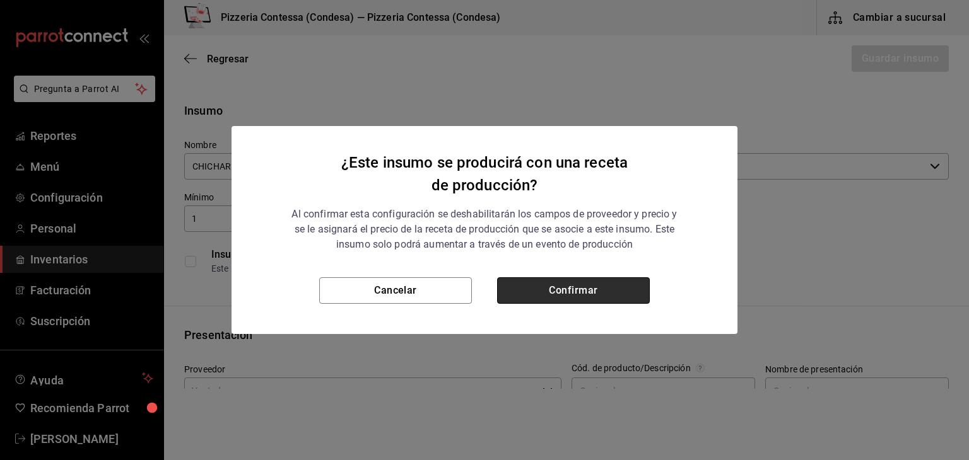
click at [547, 294] on button "Confirmar" at bounding box center [573, 290] width 153 height 26
checkbox input "true"
type input "$0.00"
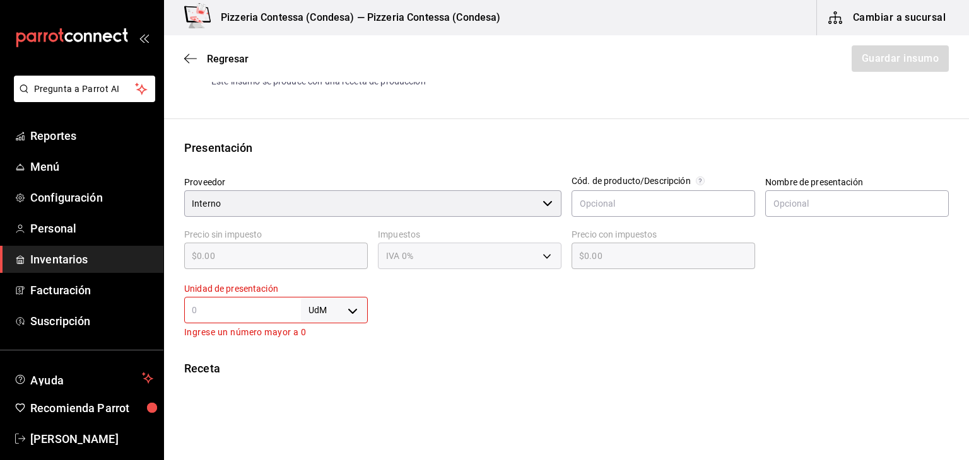
scroll to position [189, 0]
click at [323, 312] on body "Pregunta a Parrot AI Reportes Menú Configuración Personal Inventarios Facturaci…" at bounding box center [484, 194] width 969 height 389
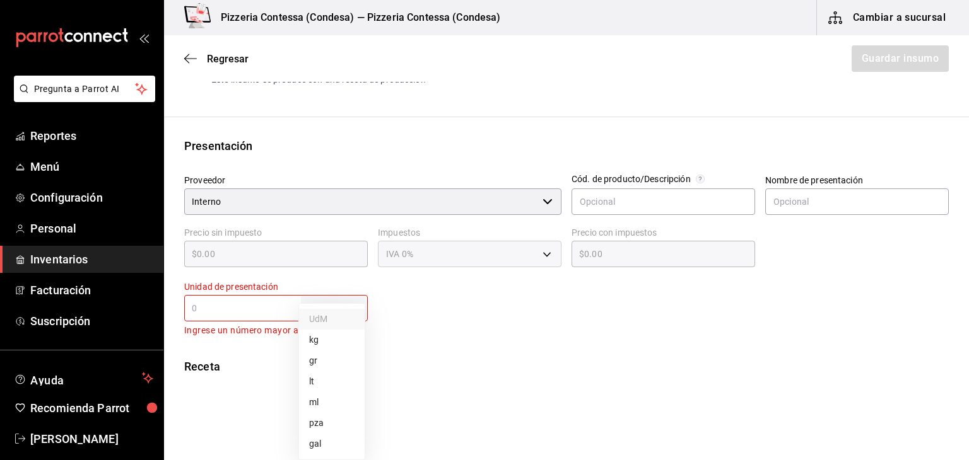
click at [341, 345] on li "kg" at bounding box center [332, 340] width 66 height 21
type input "KILOGRAM"
click at [252, 312] on input "text" at bounding box center [242, 308] width 117 height 15
type input "1"
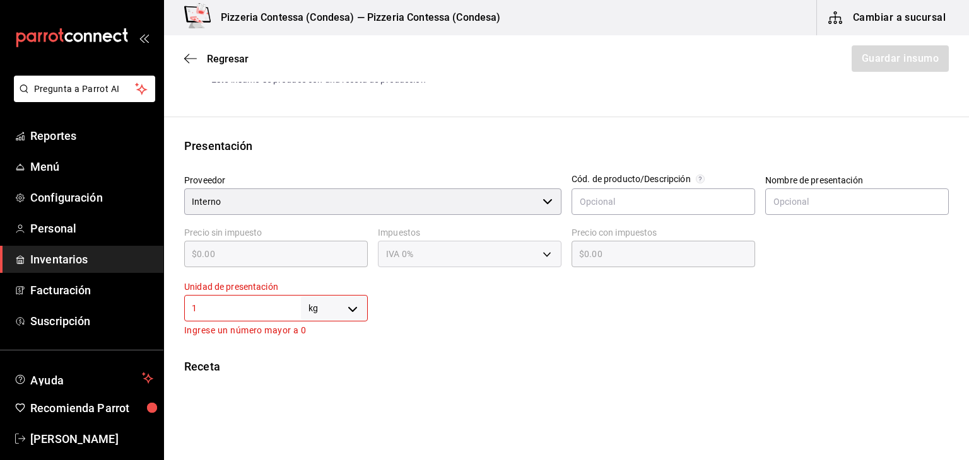
type input "1"
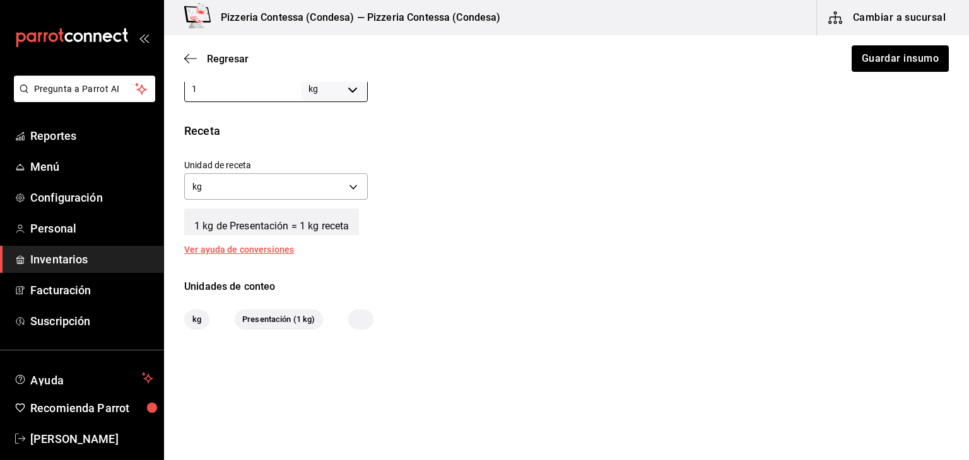
scroll to position [410, 0]
type input "1"
click at [399, 286] on div "Unidades de conteo" at bounding box center [566, 285] width 764 height 15
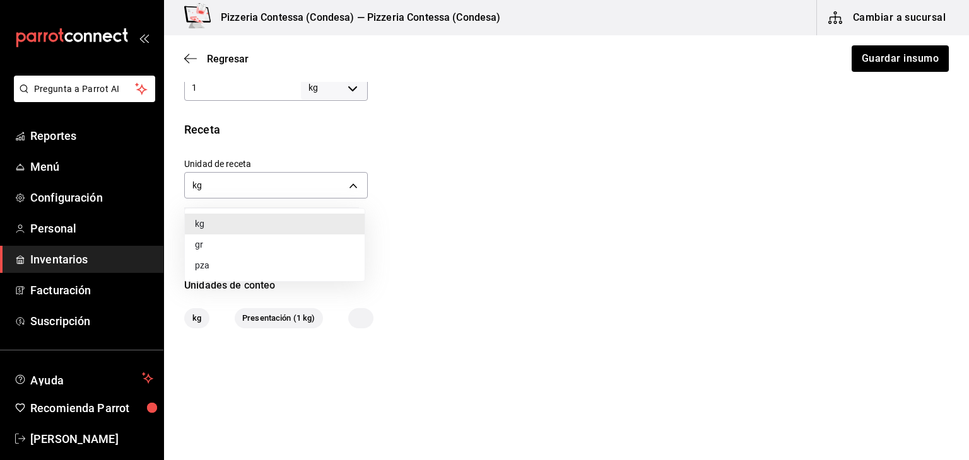
drag, startPoint x: 335, startPoint y: 181, endPoint x: 347, endPoint y: 187, distance: 13.8
click at [335, 184] on body "Pregunta a Parrot AI Reportes Menú Configuración Personal Inventarios Facturaci…" at bounding box center [484, 194] width 969 height 389
click at [310, 252] on li "gr" at bounding box center [275, 245] width 180 height 21
type input "GRAM"
type input "1,000"
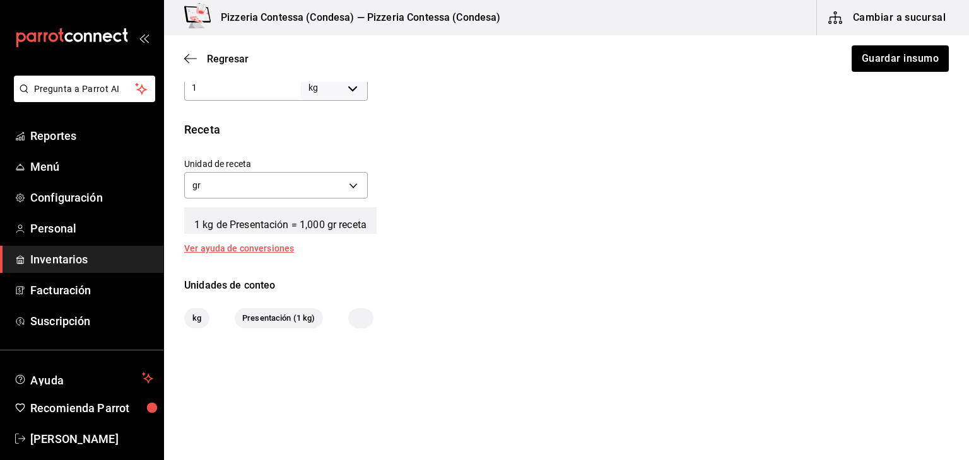
click at [451, 243] on div "Receta Unidad de receta gr GRAM Factor de conversión 1,000 ​ 1 kg de Presentaci…" at bounding box center [566, 187] width 805 height 132
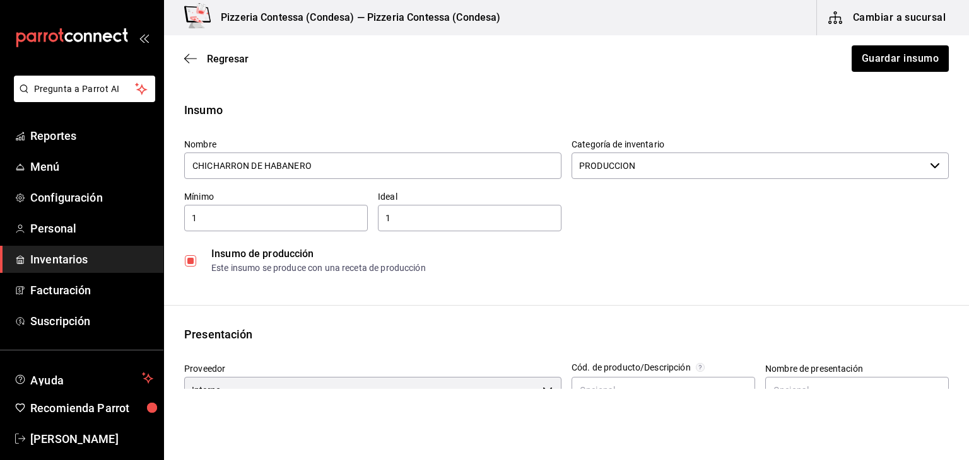
scroll to position [0, 0]
click at [895, 66] on button "Guardar insumo" at bounding box center [899, 58] width 98 height 26
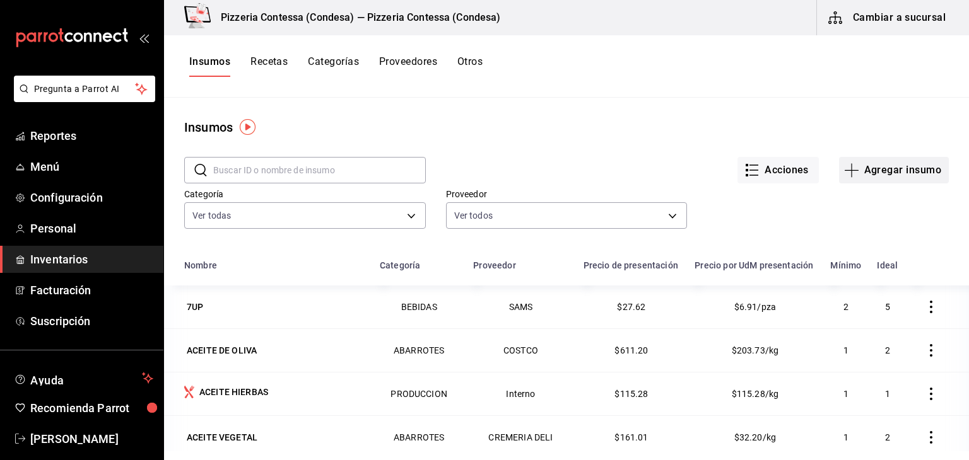
click at [876, 176] on button "Agregar insumo" at bounding box center [894, 170] width 110 height 26
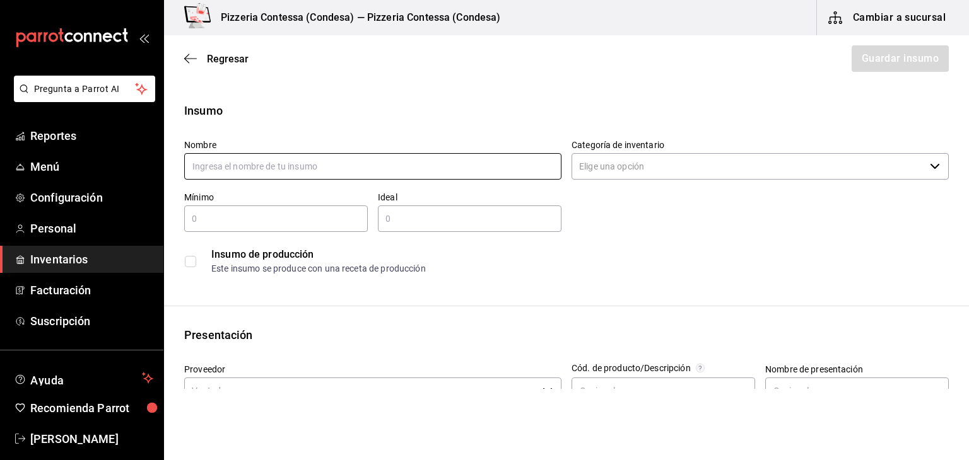
click at [300, 170] on input "text" at bounding box center [372, 166] width 377 height 26
type input "ACEITE DE CHILES"
click at [657, 175] on input "Categoría de inventario" at bounding box center [747, 166] width 353 height 26
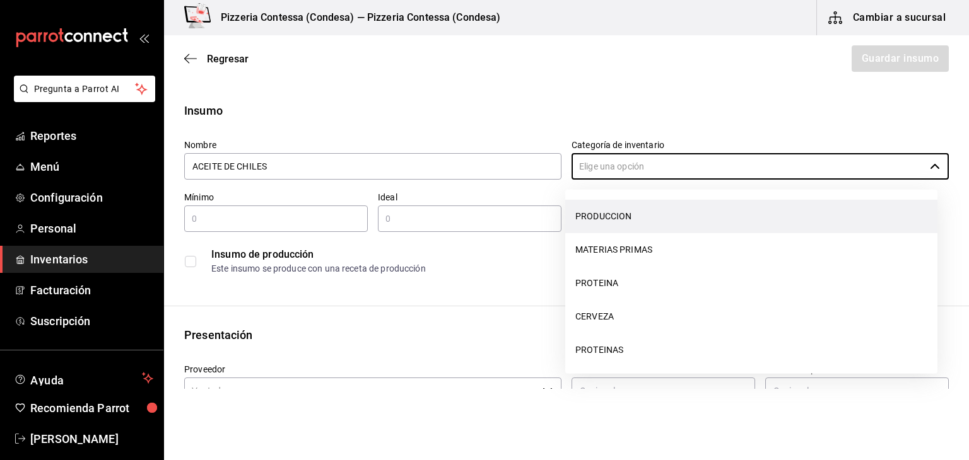
click at [643, 223] on li "PRODUCCION" at bounding box center [751, 216] width 372 height 33
type input "PRODUCCION"
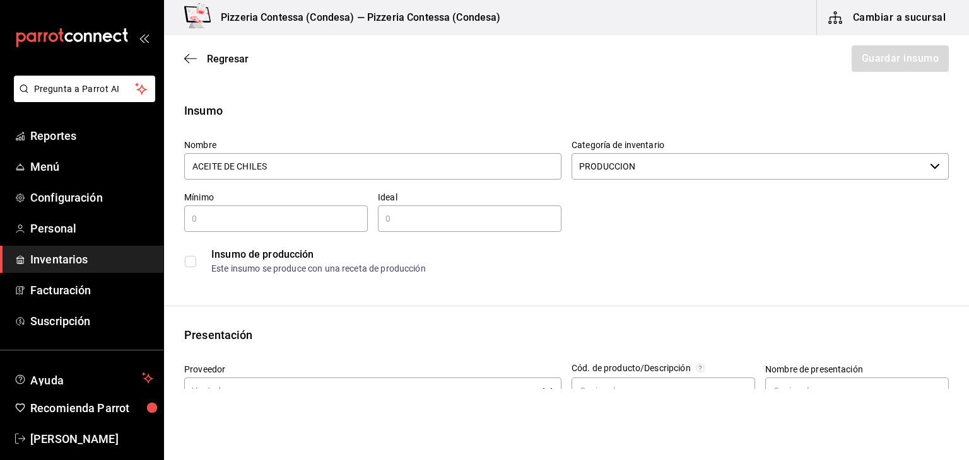
drag, startPoint x: 284, startPoint y: 213, endPoint x: 300, endPoint y: 213, distance: 16.4
click at [284, 214] on input "text" at bounding box center [276, 218] width 184 height 15
type input "1"
click at [404, 213] on input "text" at bounding box center [470, 218] width 184 height 15
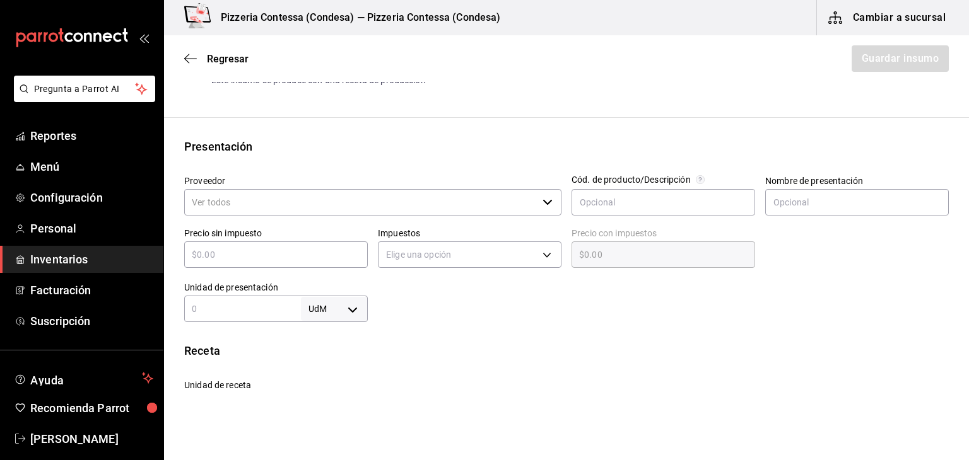
scroll to position [189, 0]
type input "1"
click at [272, 194] on input "Proveedor" at bounding box center [360, 202] width 353 height 26
click at [335, 139] on div "Presentación" at bounding box center [566, 145] width 764 height 17
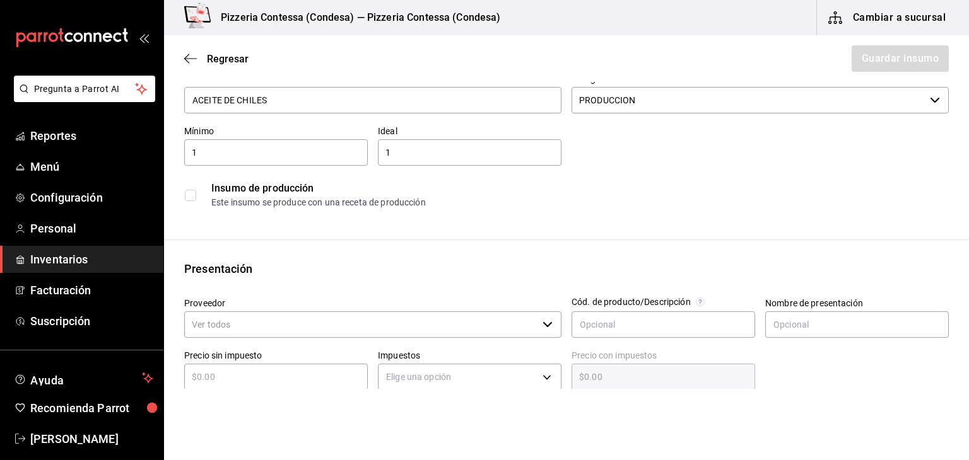
scroll to position [63, 0]
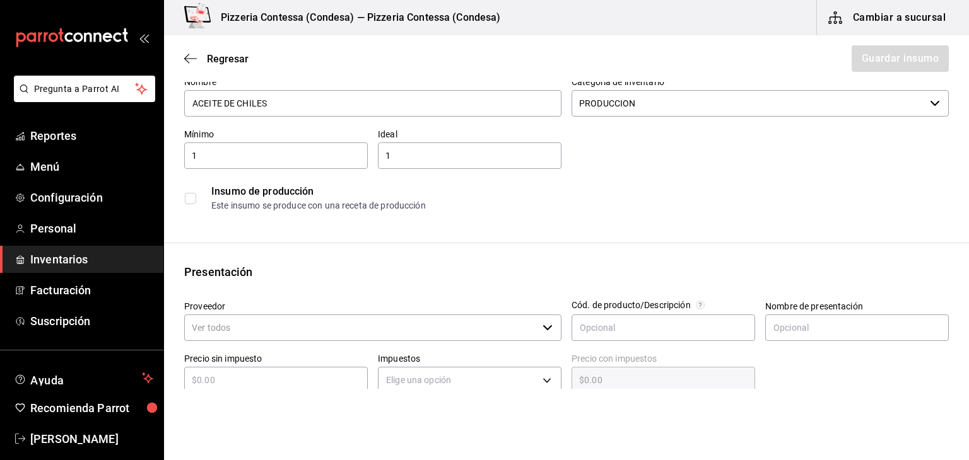
click at [192, 200] on input "checkbox" at bounding box center [190, 198] width 11 height 11
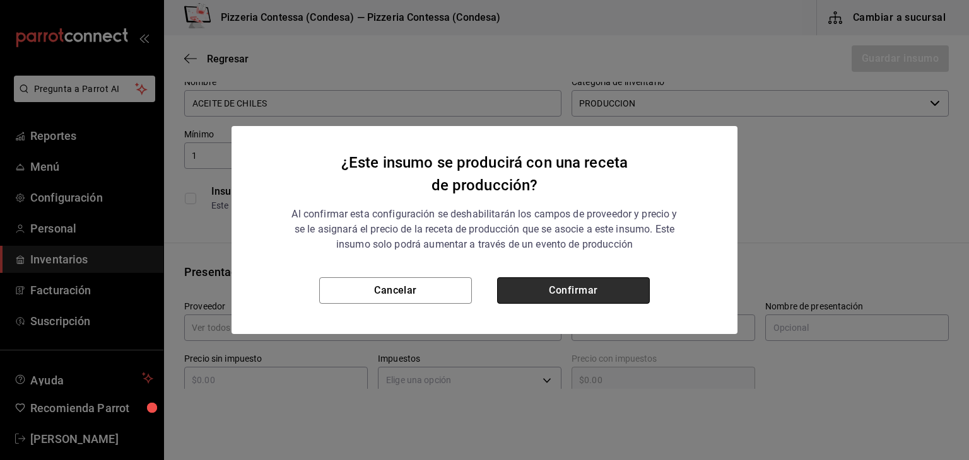
click at [571, 292] on button "Confirmar" at bounding box center [573, 290] width 153 height 26
checkbox input "true"
type input "$0.00"
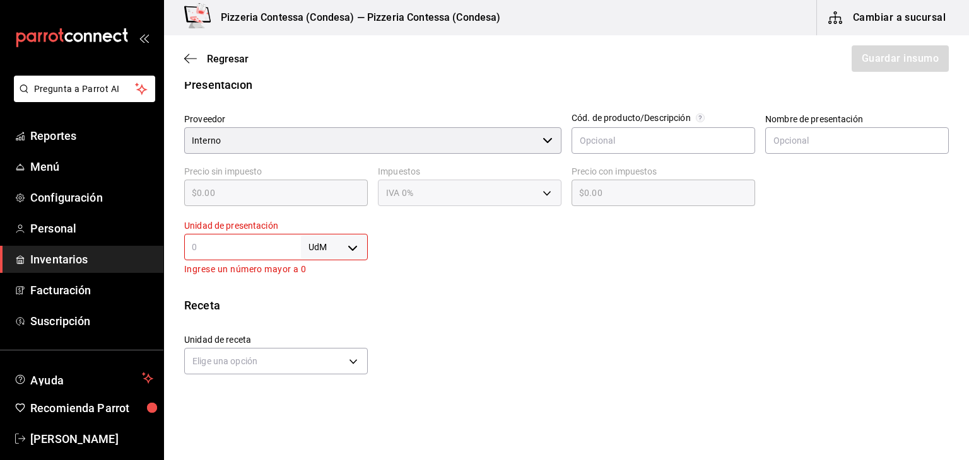
scroll to position [252, 0]
click at [261, 238] on input "text" at bounding box center [242, 245] width 117 height 15
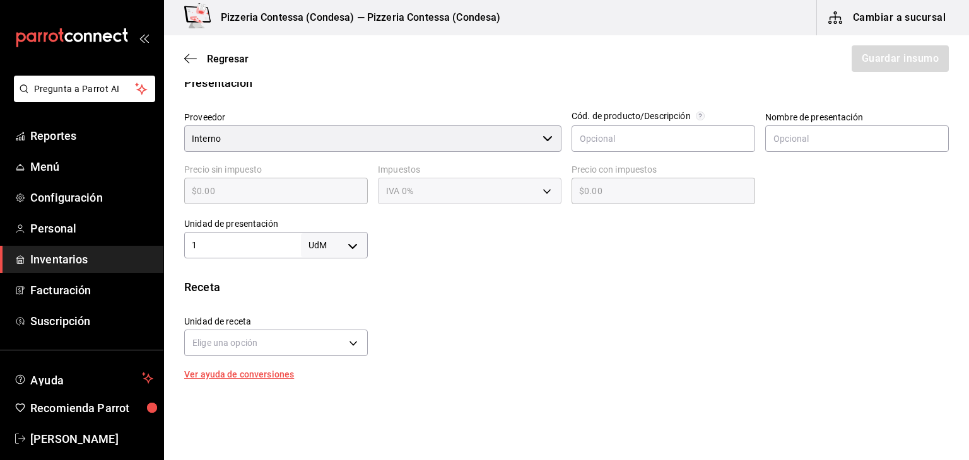
type input "1"
click at [329, 242] on body "Pregunta a Parrot AI Reportes Menú Configuración Personal Inventarios Facturaci…" at bounding box center [484, 194] width 969 height 389
click at [332, 308] on li "kg" at bounding box center [332, 304] width 66 height 21
type input "KILOGRAM"
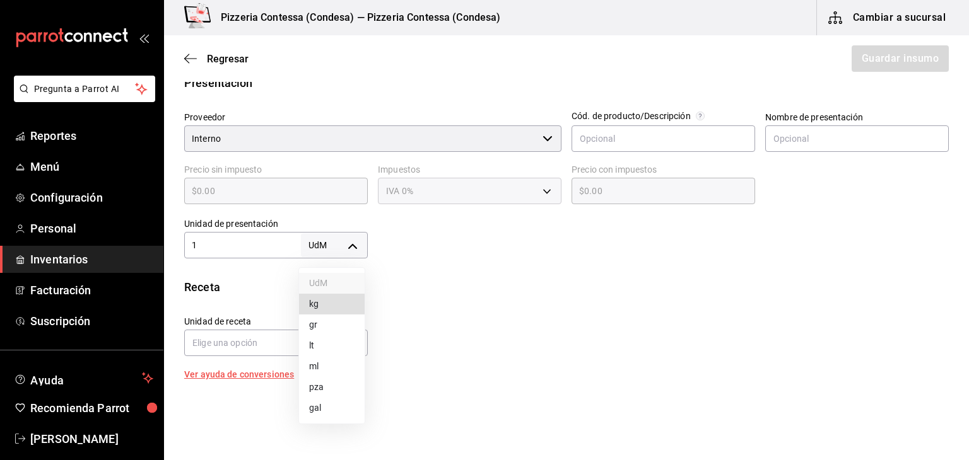
type input "1"
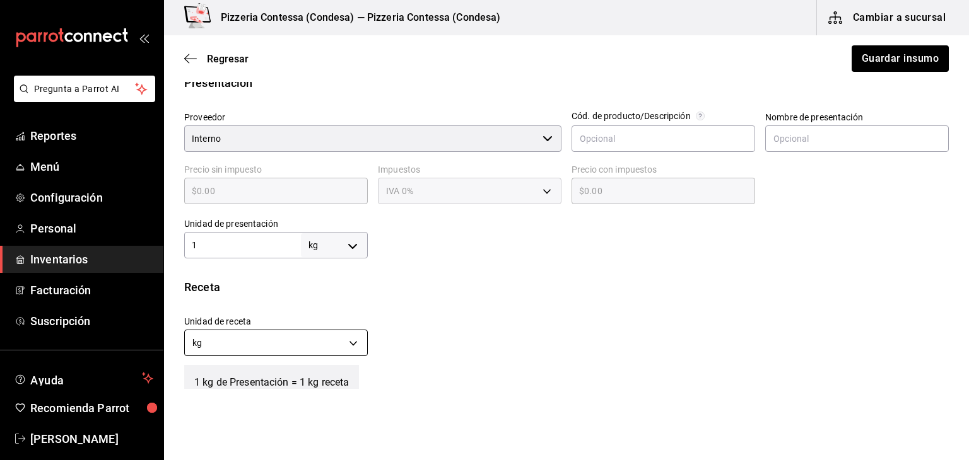
click at [300, 341] on body "Pregunta a Parrot AI Reportes Menú Configuración Personal Inventarios Facturaci…" at bounding box center [484, 194] width 969 height 389
click at [260, 392] on li "kg" at bounding box center [275, 382] width 180 height 21
click at [286, 341] on body "Pregunta a Parrot AI Reportes Menú Configuración Personal Inventarios Facturaci…" at bounding box center [484, 194] width 969 height 389
click at [260, 404] on li "gr" at bounding box center [275, 403] width 180 height 21
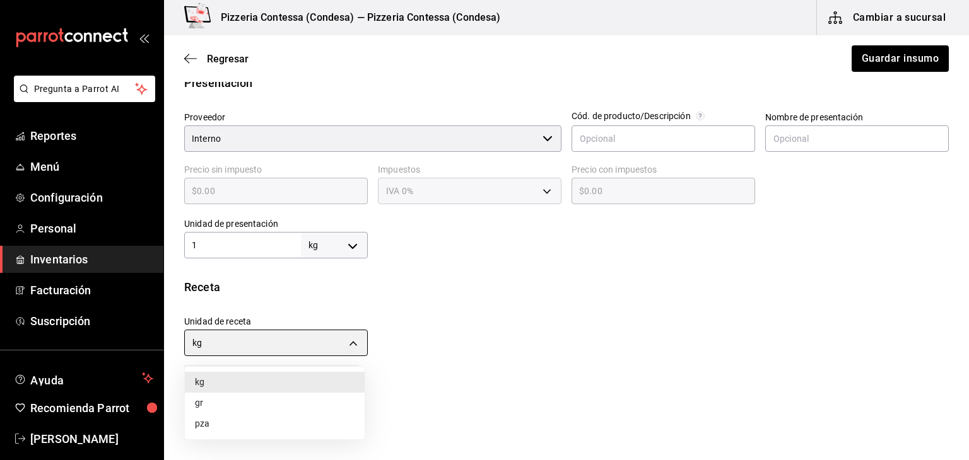
type input "GRAM"
type input "1,000"
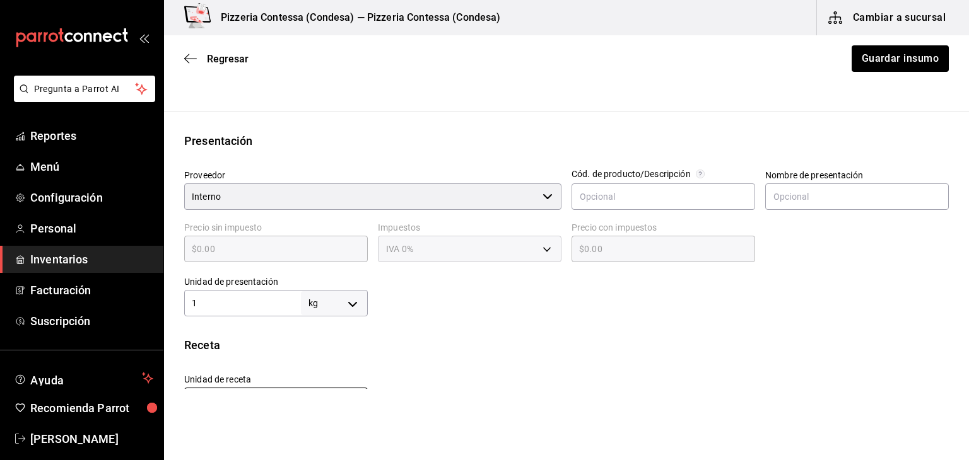
scroll to position [158, 0]
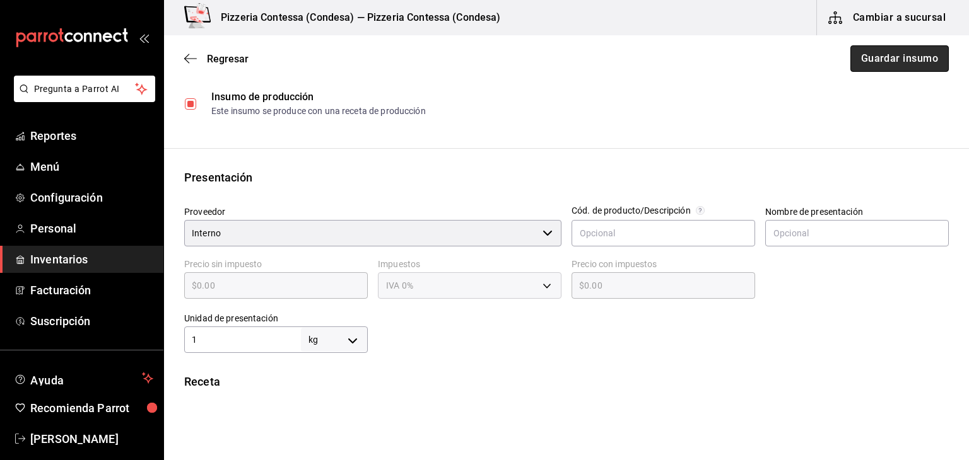
click at [900, 71] on button "Guardar insumo" at bounding box center [899, 58] width 98 height 26
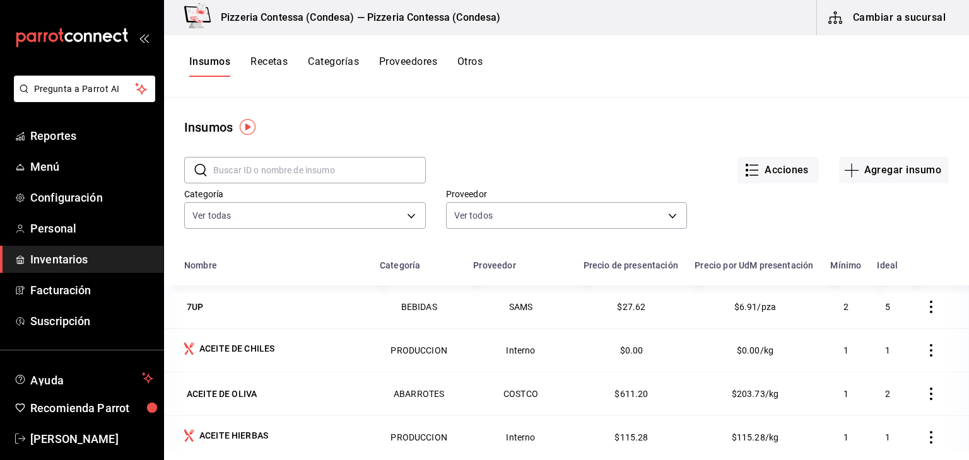
click at [265, 69] on button "Recetas" at bounding box center [268, 65] width 37 height 21
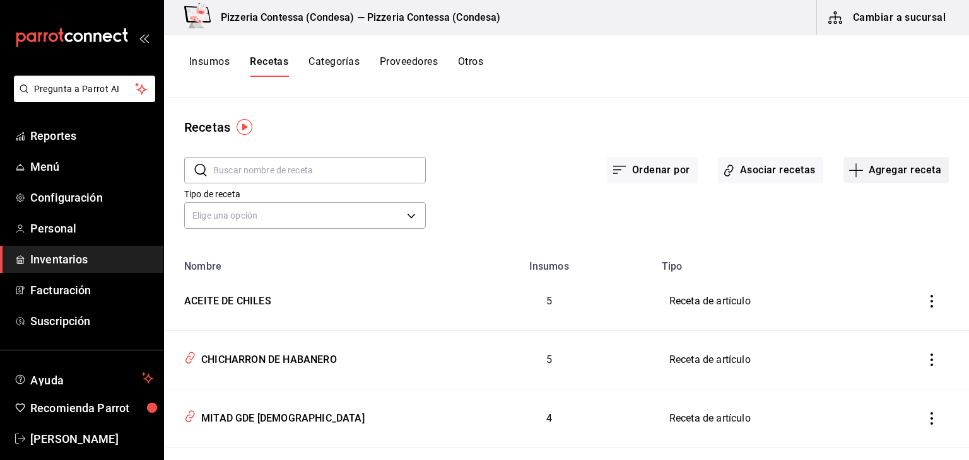
click at [875, 175] on button "Agregar receta" at bounding box center [895, 170] width 105 height 26
click at [875, 275] on span "Receta de producción" at bounding box center [887, 271] width 106 height 13
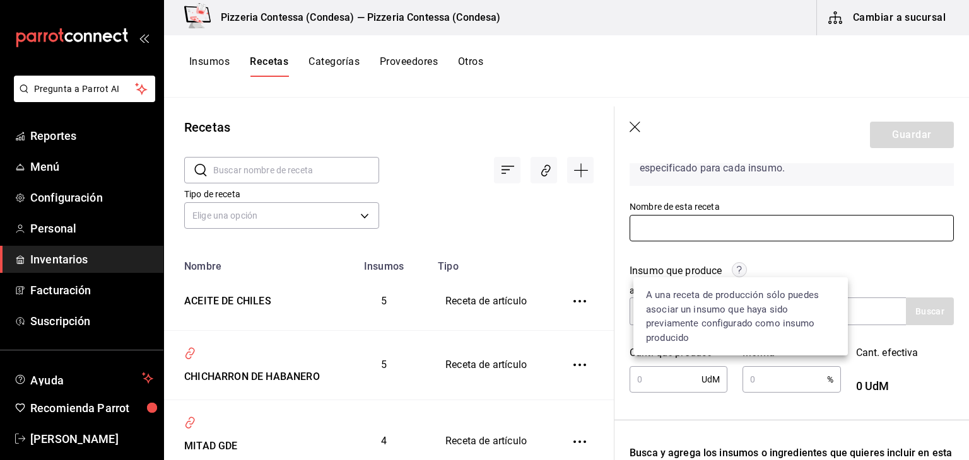
scroll to position [126, 0]
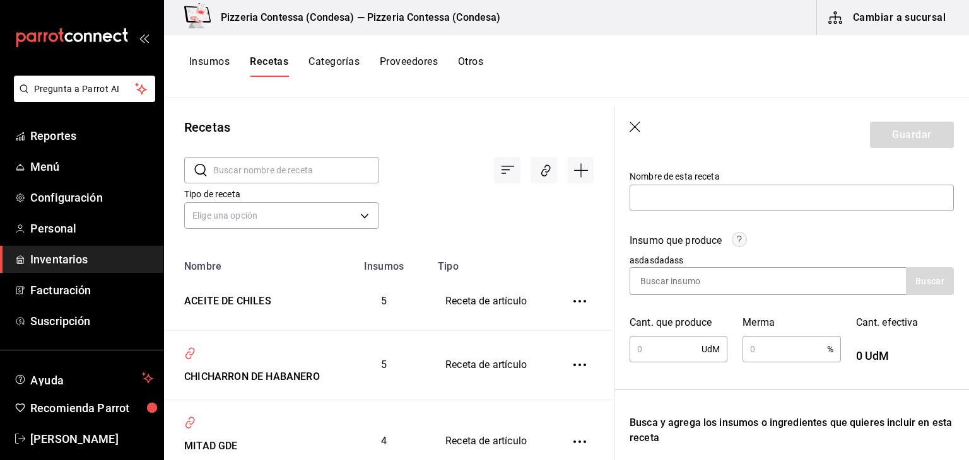
click at [635, 121] on header "Guardar" at bounding box center [791, 135] width 354 height 57
click at [638, 132] on icon "button" at bounding box center [635, 128] width 13 height 13
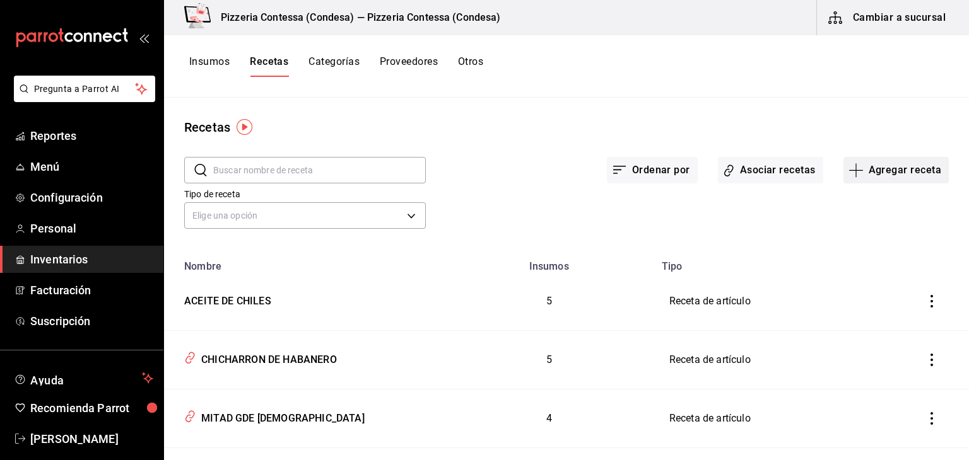
click at [886, 168] on button "Agregar receta" at bounding box center [895, 170] width 105 height 26
click at [656, 207] on div at bounding box center [484, 230] width 969 height 460
click at [925, 298] on icon "inventoriesTable" at bounding box center [931, 301] width 13 height 13
click at [825, 218] on div at bounding box center [484, 230] width 969 height 460
click at [235, 308] on div "ACEITE DE CHILES" at bounding box center [225, 299] width 92 height 20
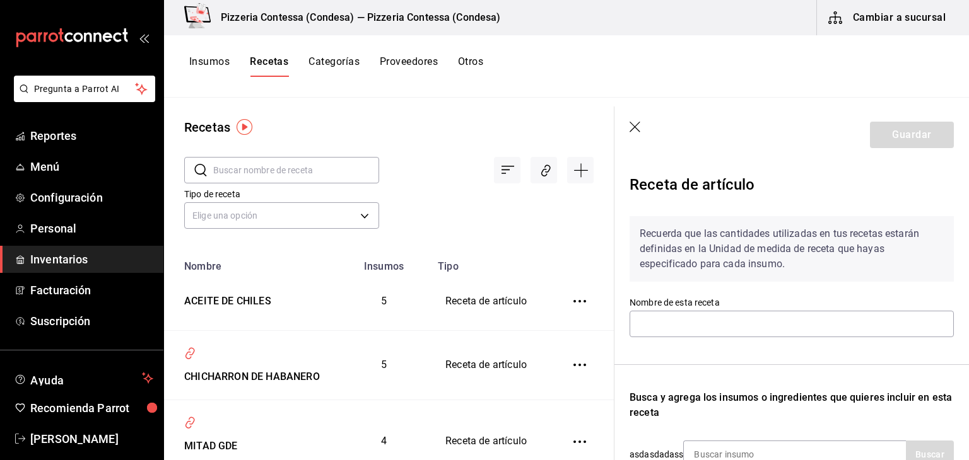
type input "ACEITE DE CHILES"
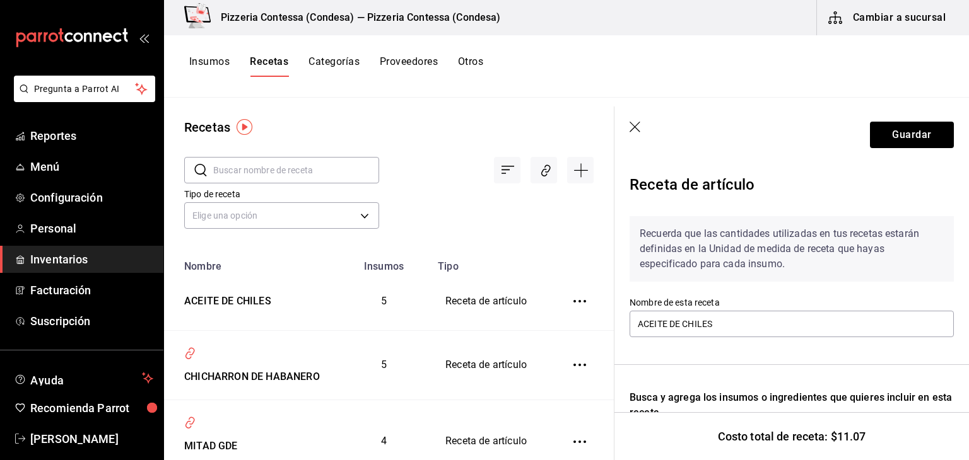
click at [629, 122] on icon "button" at bounding box center [635, 128] width 13 height 13
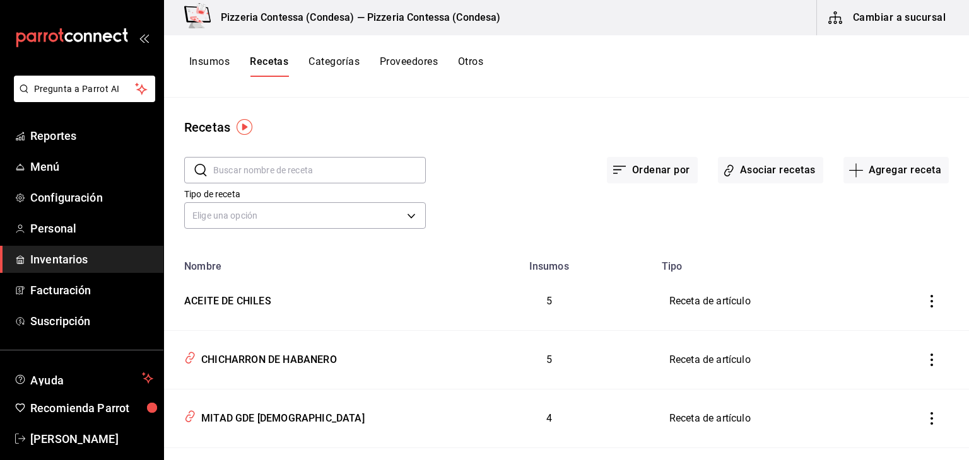
drag, startPoint x: 923, startPoint y: 303, endPoint x: 916, endPoint y: 305, distance: 7.7
click at [925, 303] on icon "inventoriesTable" at bounding box center [931, 301] width 13 height 13
click at [883, 322] on span "Eliminar" at bounding box center [884, 319] width 32 height 10
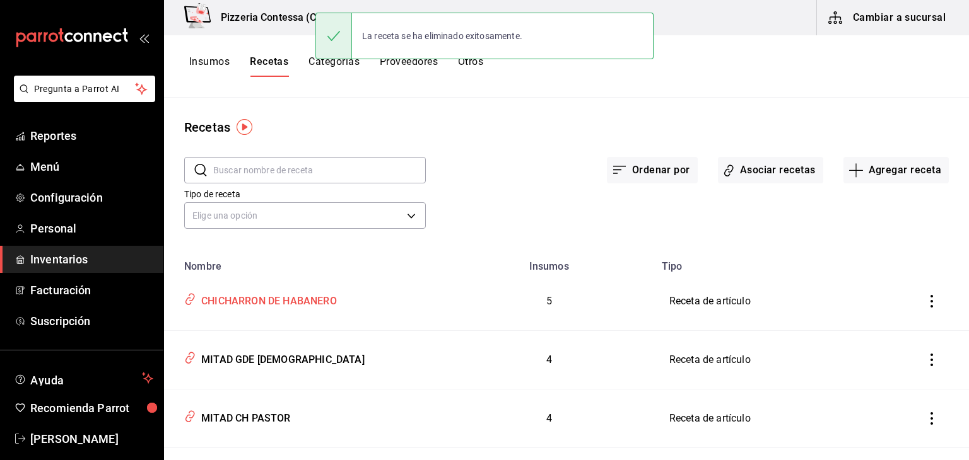
click at [293, 301] on div "CHICHARRON DE HABANERO" at bounding box center [266, 299] width 141 height 20
type input "CHICHARRON DE HABANERO"
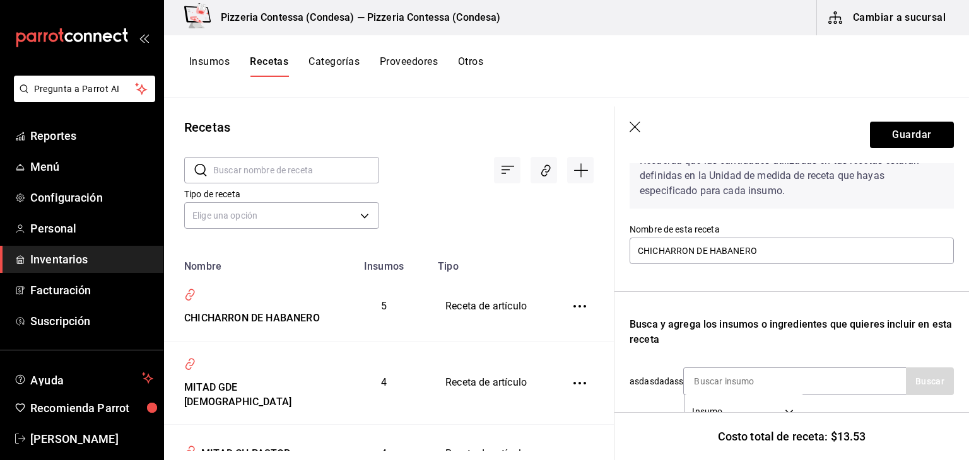
scroll to position [18, 0]
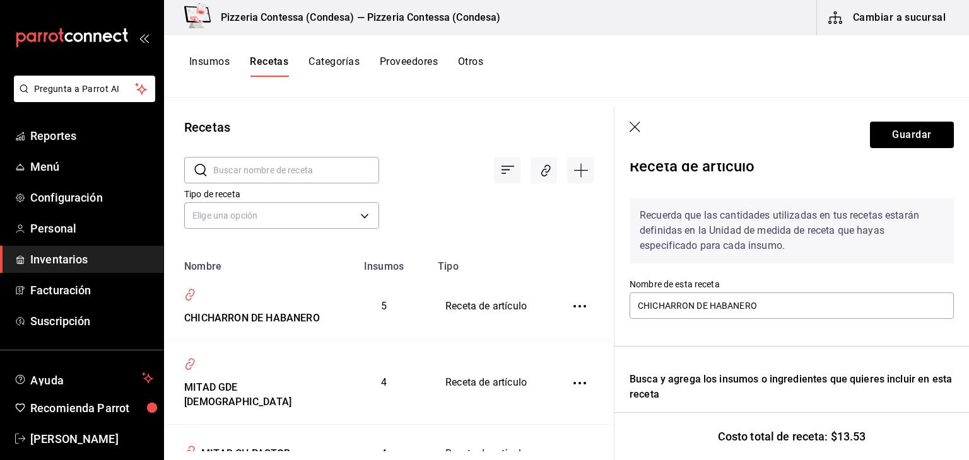
click at [635, 129] on icon "button" at bounding box center [635, 128] width 13 height 13
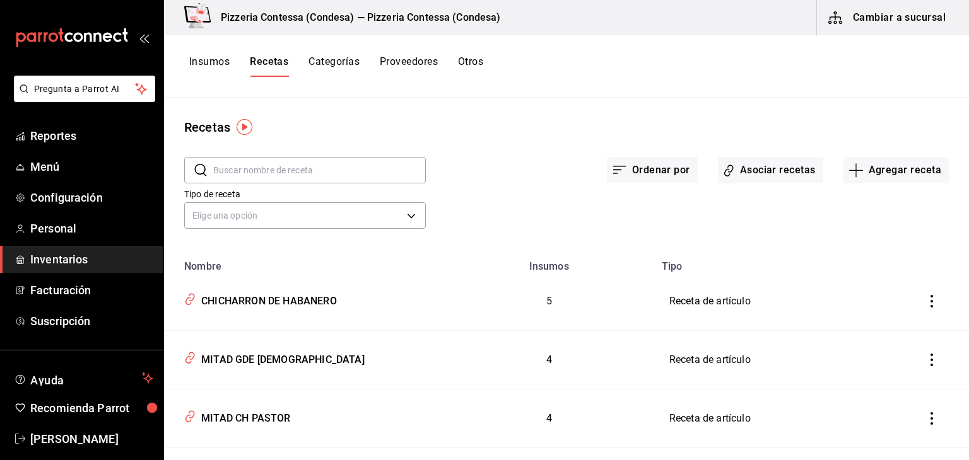
click at [925, 299] on icon "inventoriesTable" at bounding box center [931, 301] width 13 height 13
click at [889, 321] on span "Eliminar" at bounding box center [884, 319] width 32 height 10
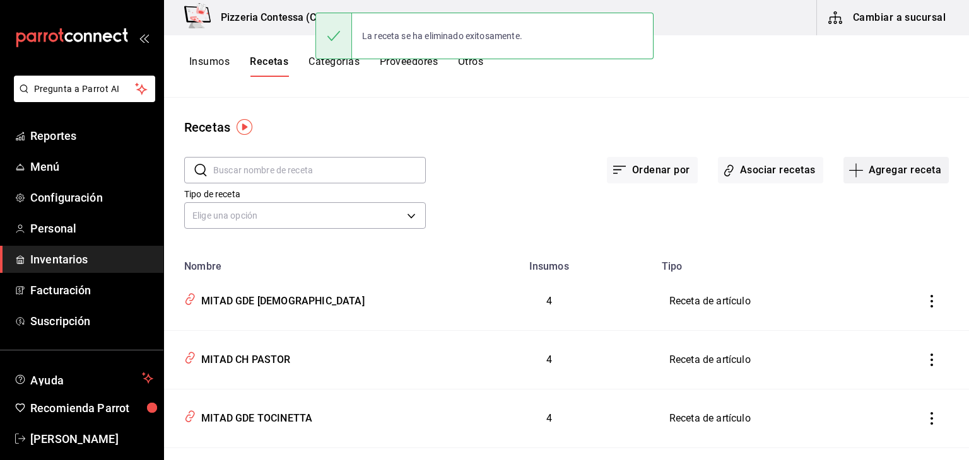
click at [906, 161] on button "Agregar receta" at bounding box center [895, 170] width 105 height 26
click at [880, 267] on span "Receta de producción" at bounding box center [887, 271] width 106 height 13
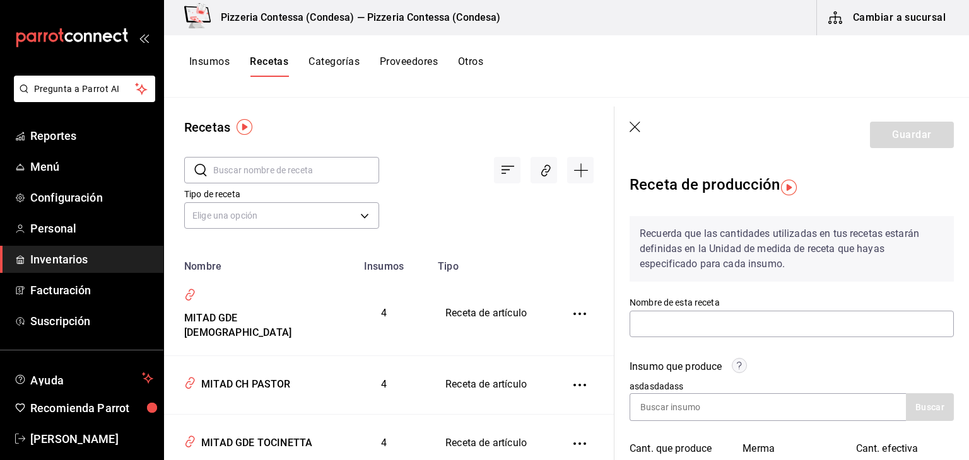
scroll to position [63, 0]
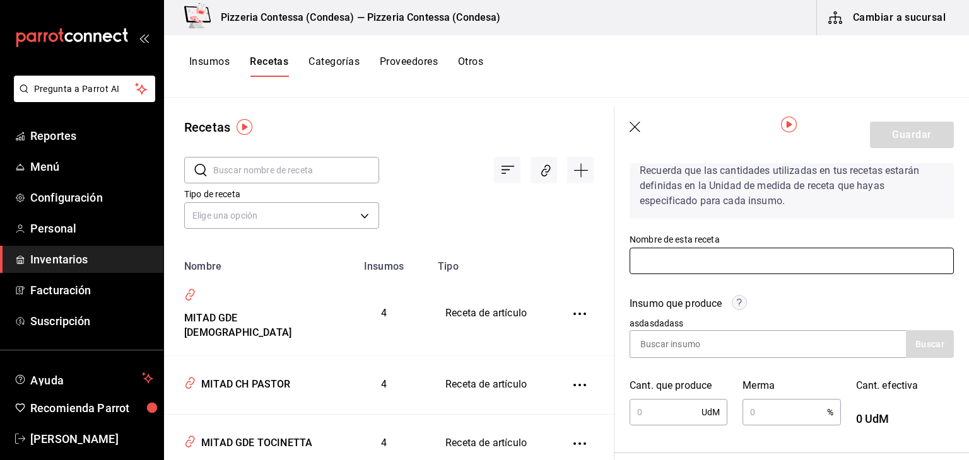
click at [687, 260] on input "text" at bounding box center [791, 261] width 324 height 26
type input "CHICHARRON DE HABANERO"
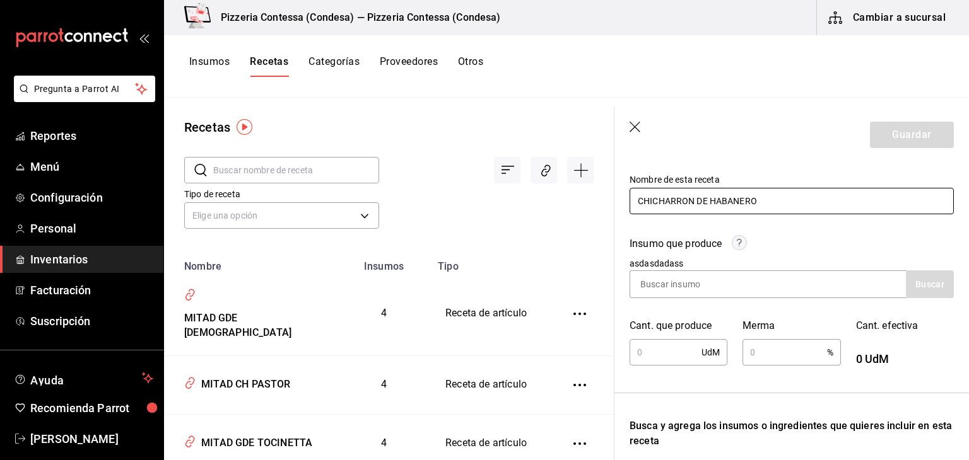
scroll to position [126, 0]
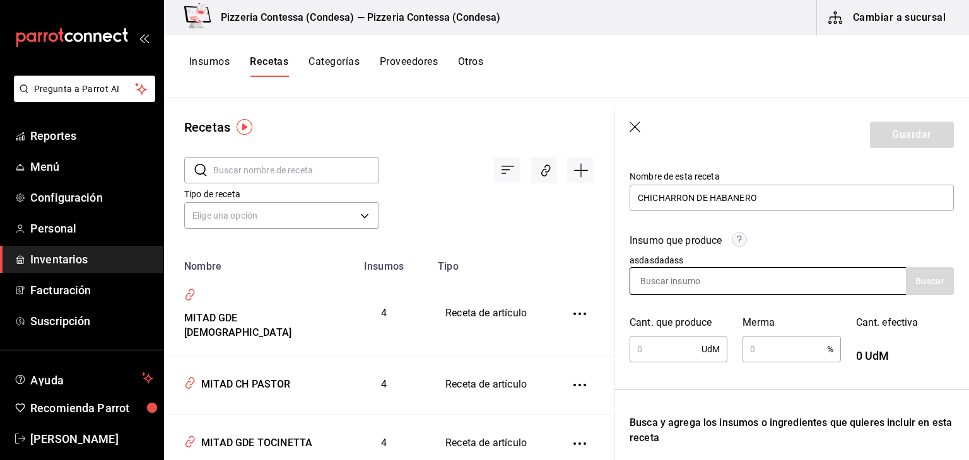
click at [697, 277] on input at bounding box center [693, 281] width 126 height 26
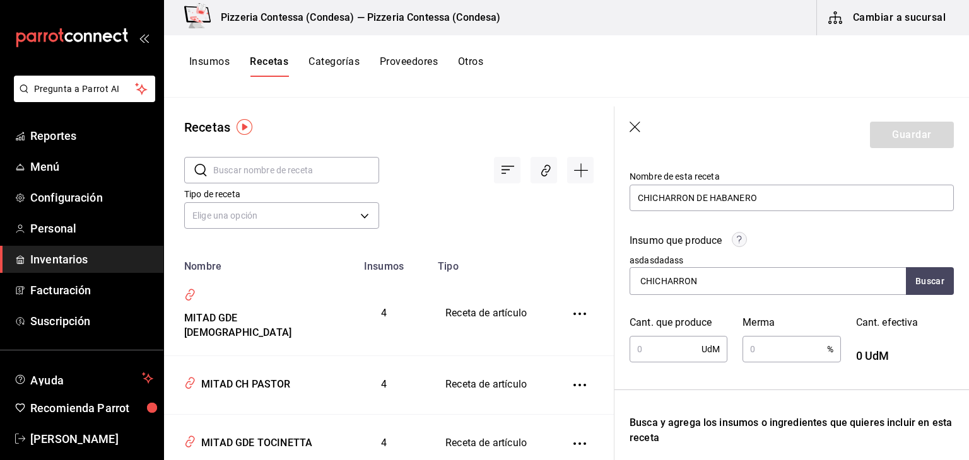
type input "CHICHARRON"
click at [916, 297] on div "Insumo que produce asdasdadass CHICHARRON Buscar Cant. que produce UdM ​ Merma …" at bounding box center [783, 291] width 339 height 146
click at [914, 288] on button "Buscar" at bounding box center [930, 281] width 48 height 28
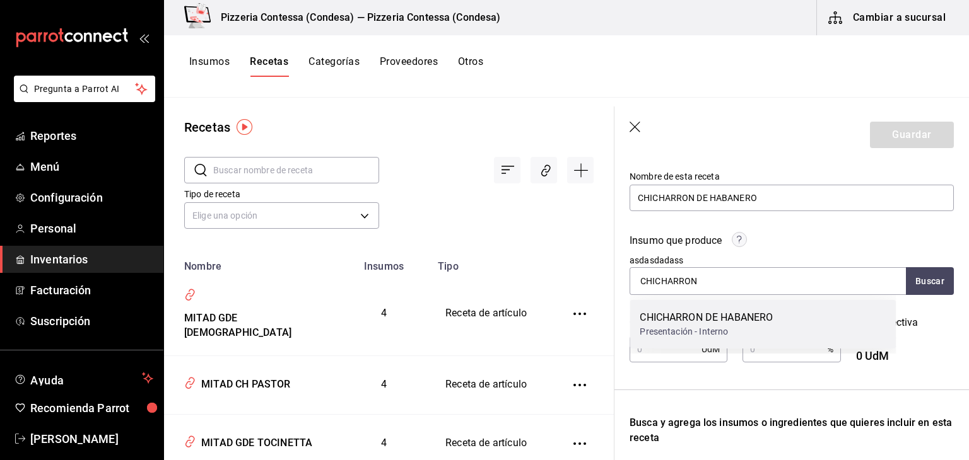
click at [785, 320] on div "CHICHARRON DE HABANERO Presentación - Interno" at bounding box center [762, 324] width 266 height 49
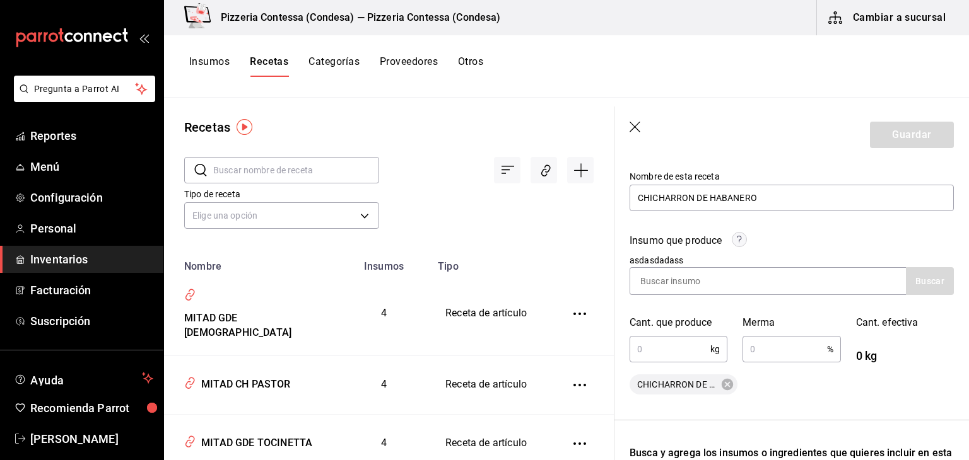
click at [667, 347] on input "text" at bounding box center [669, 349] width 81 height 25
type input "0.175"
click at [772, 351] on input "text" at bounding box center [784, 349] width 84 height 25
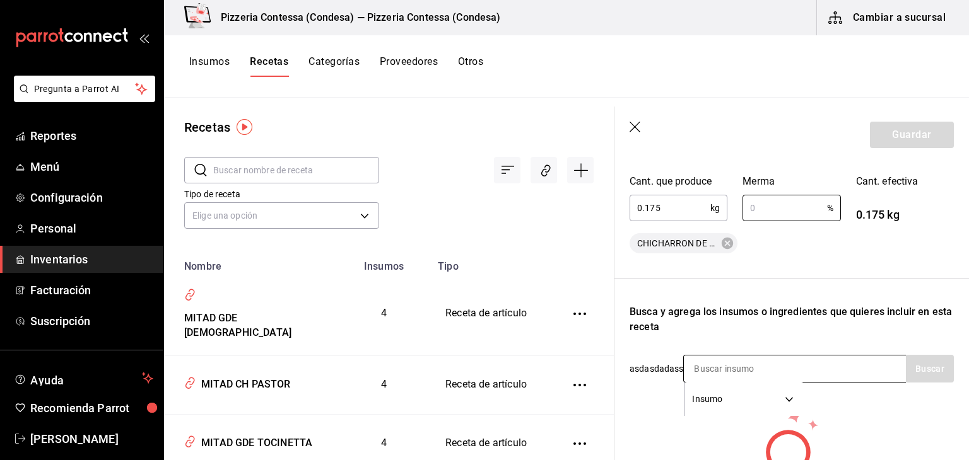
scroll to position [315, 0]
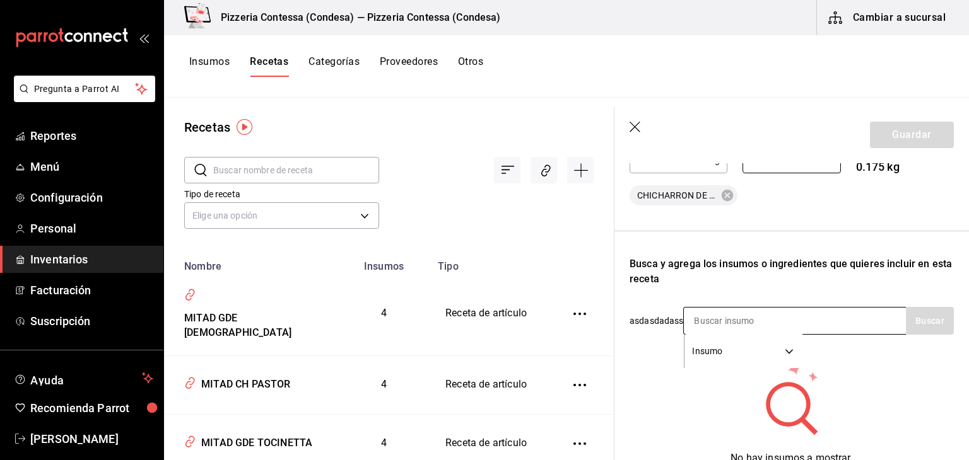
click at [813, 323] on div "Insumo SUPPLY" at bounding box center [794, 321] width 223 height 28
click at [845, 326] on div "Insumo SUPPLY" at bounding box center [794, 321] width 223 height 28
click at [721, 327] on input at bounding box center [747, 321] width 126 height 26
type input "HABANERO"
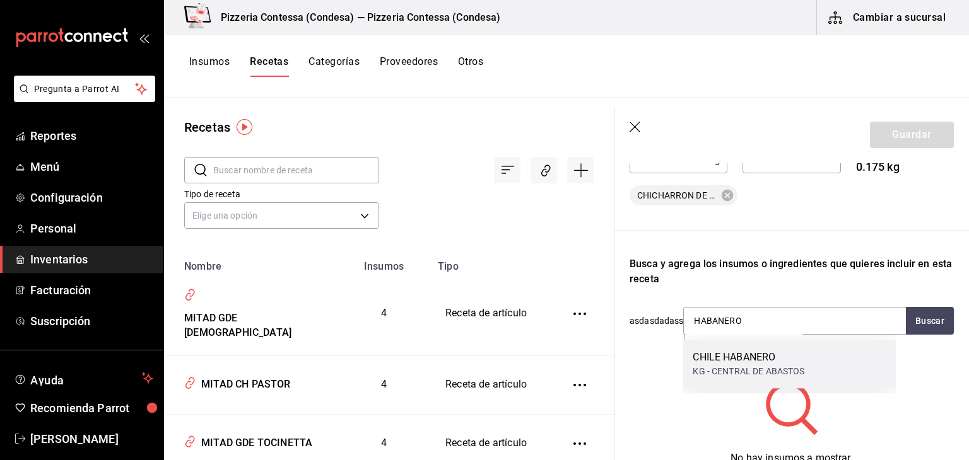
click at [778, 359] on div "CHILE HABANERO" at bounding box center [748, 357] width 112 height 15
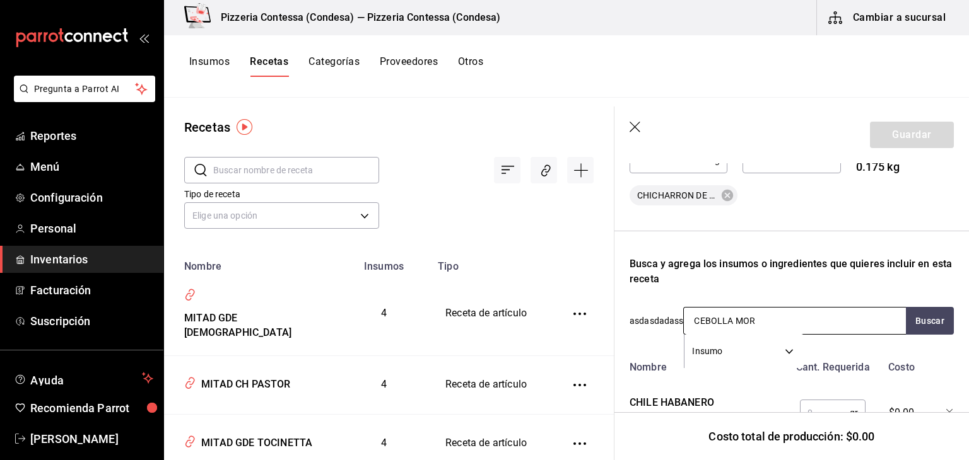
type input "CEBOLLA MORA"
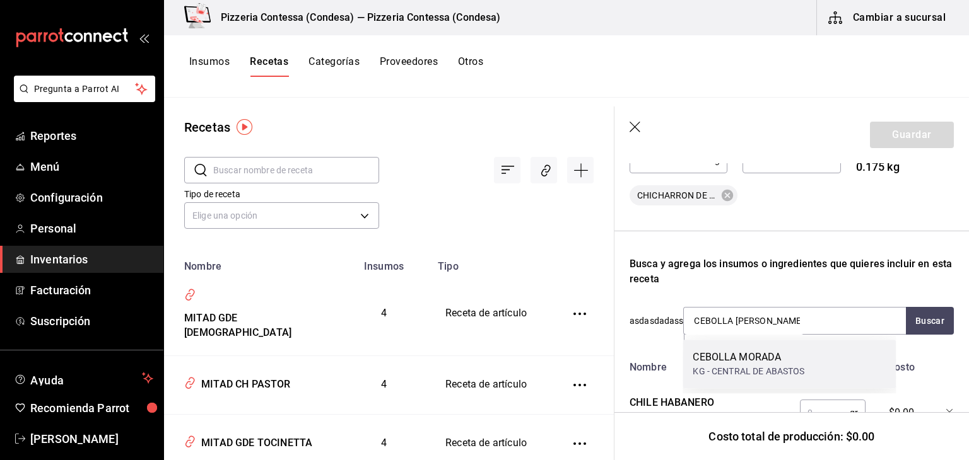
click at [748, 358] on div "CEBOLLA MORADA" at bounding box center [748, 357] width 112 height 15
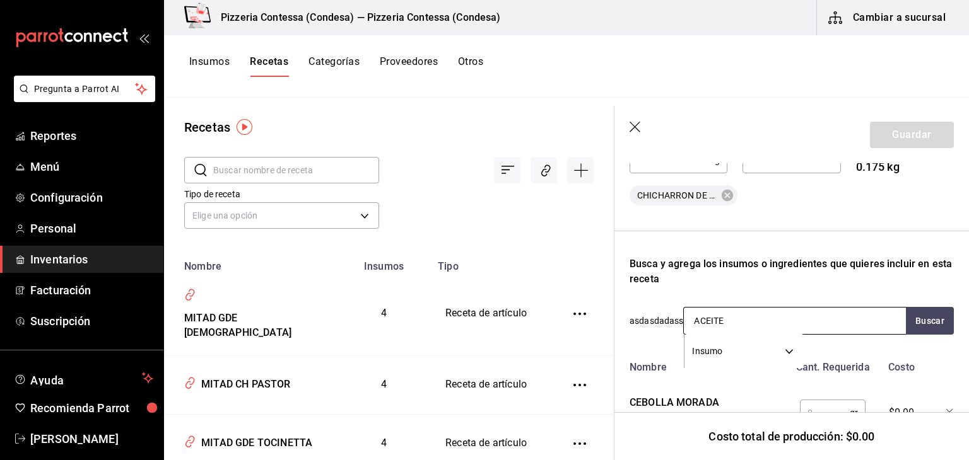
type input "ACEITE"
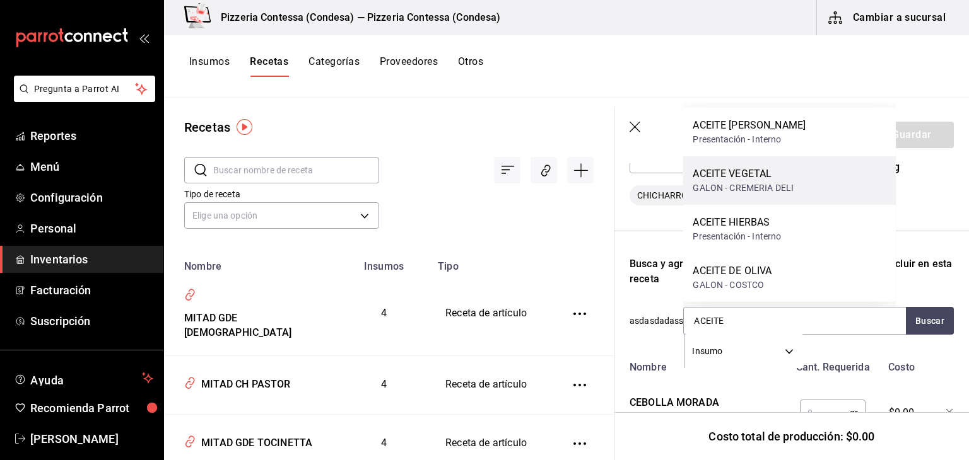
click at [744, 182] on div "GALON - CREMERIA DELI" at bounding box center [742, 188] width 101 height 13
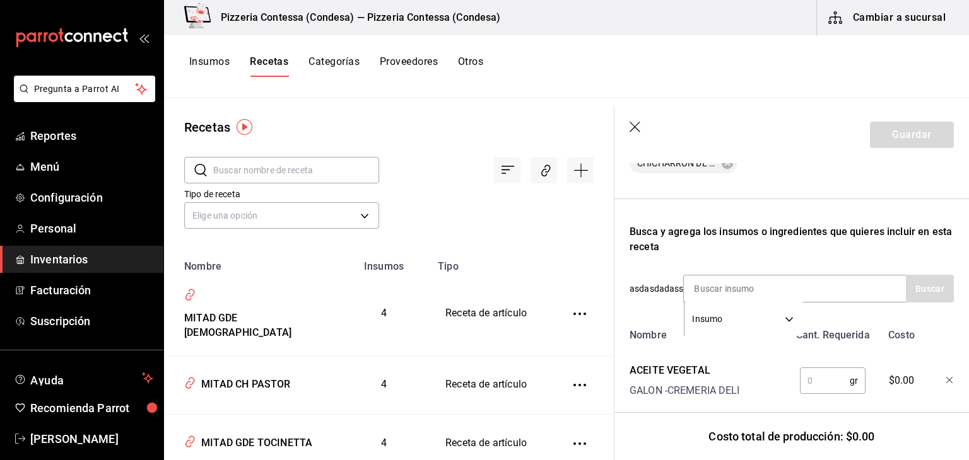
scroll to position [378, 0]
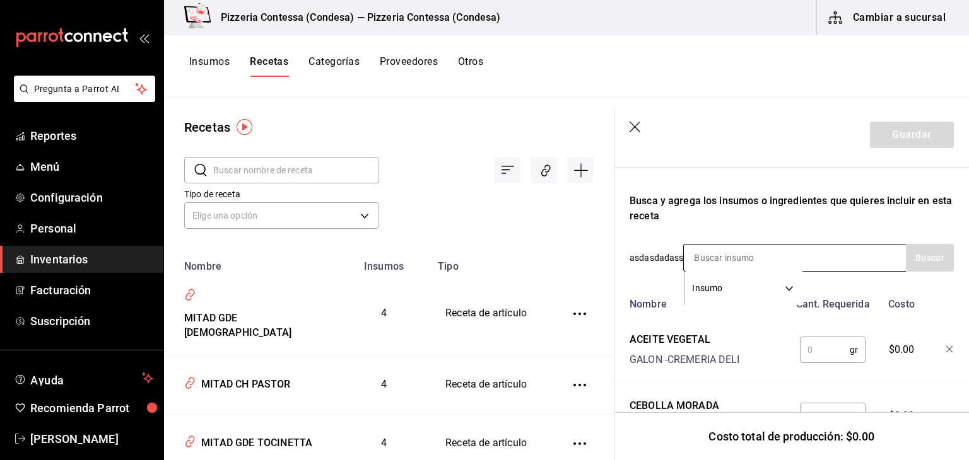
click at [789, 255] on input at bounding box center [747, 258] width 126 height 26
type input "AJO"
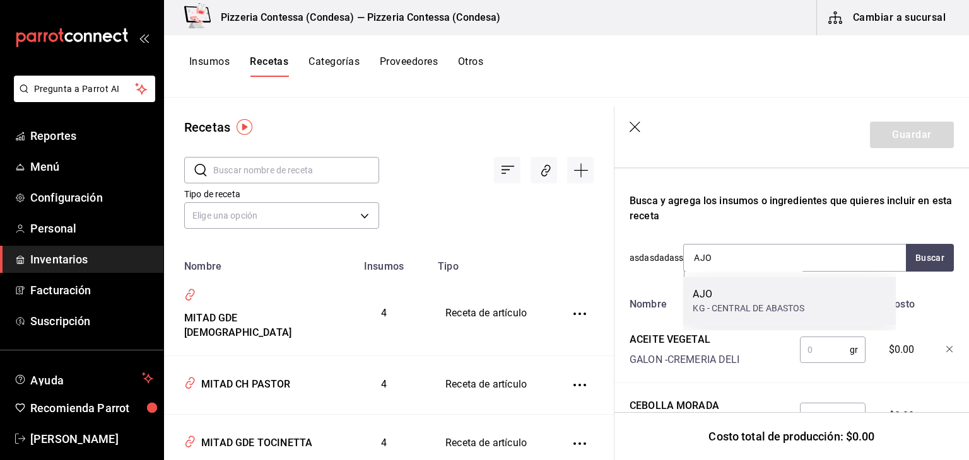
click at [783, 302] on div "KG - CENTRAL DE ABASTOS" at bounding box center [748, 308] width 112 height 13
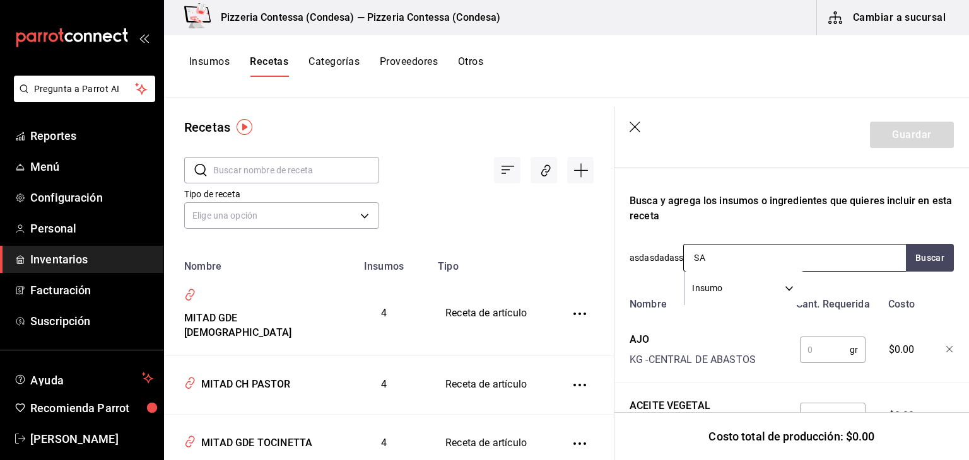
type input "SAL"
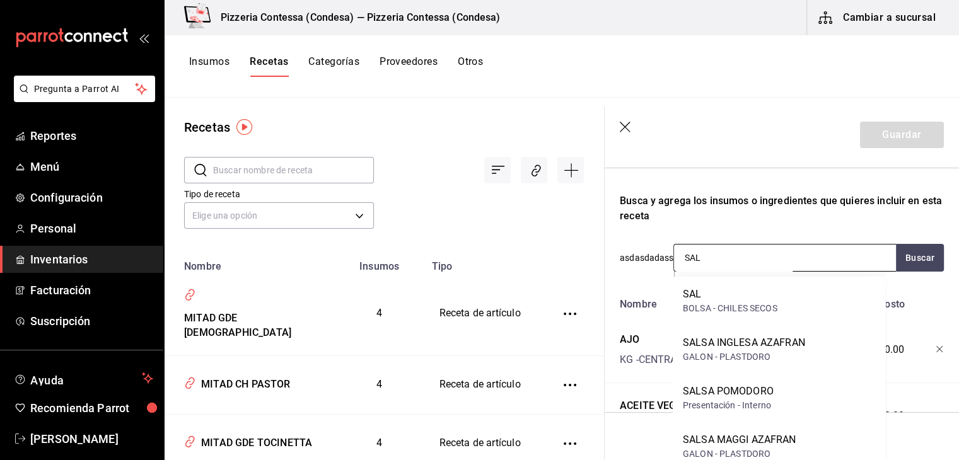
click at [751, 281] on div "SAL BOLSA - CHILES SECOS" at bounding box center [779, 301] width 213 height 49
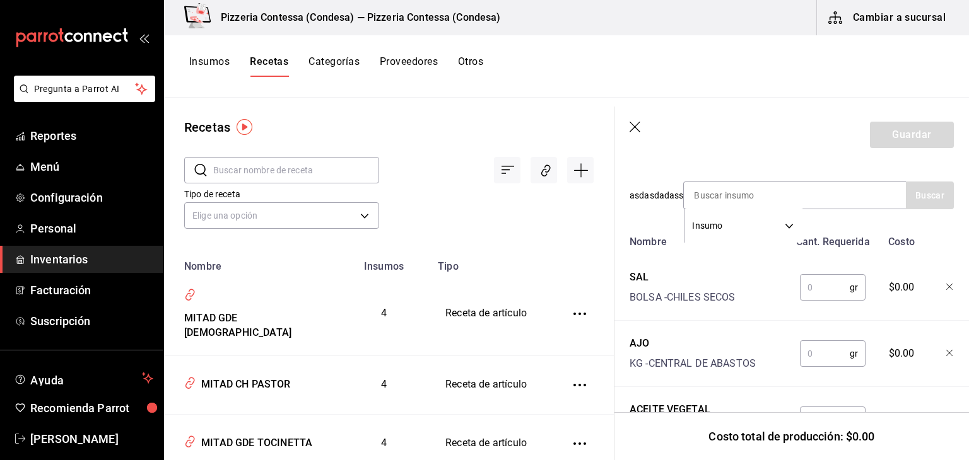
scroll to position [441, 0]
click at [800, 283] on input "text" at bounding box center [825, 286] width 50 height 25
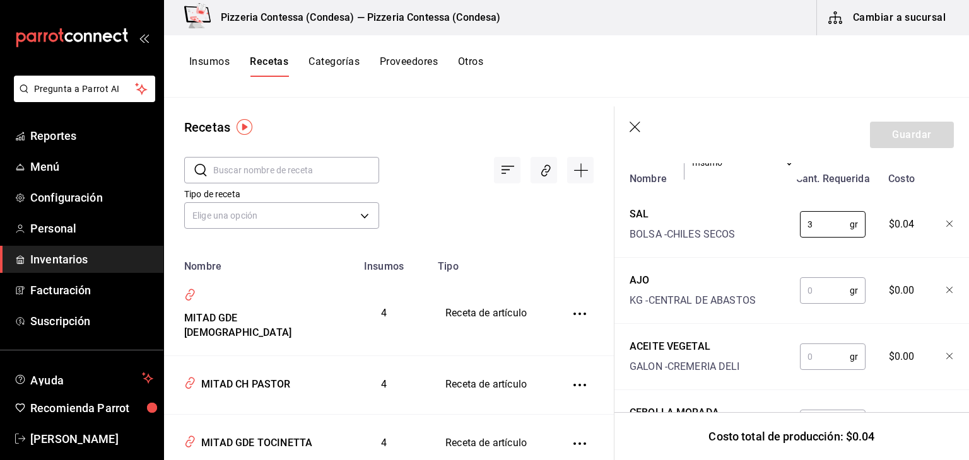
scroll to position [504, 0]
type input "3"
click at [819, 293] on input "text" at bounding box center [825, 289] width 50 height 25
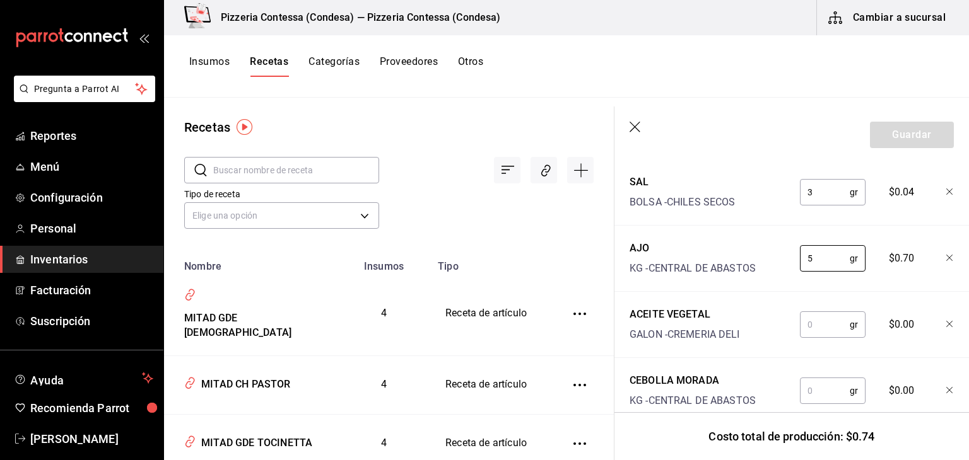
scroll to position [568, 0]
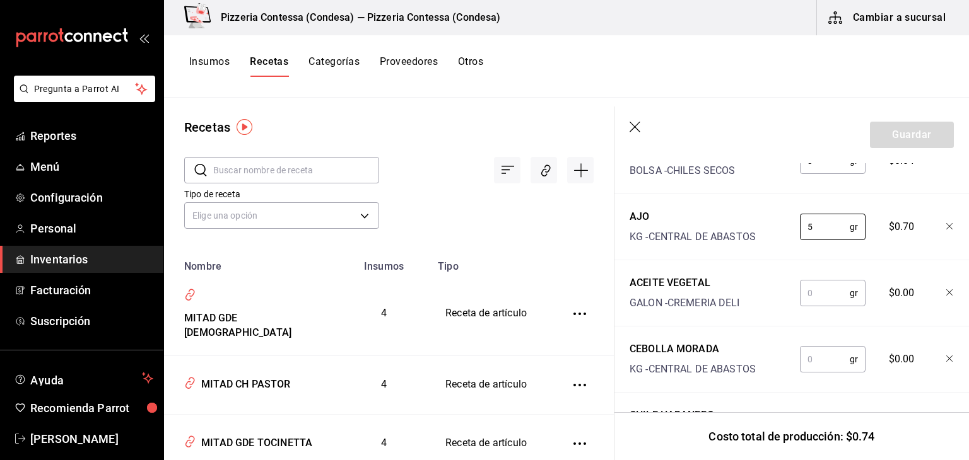
type input "5"
click at [825, 293] on input "text" at bounding box center [825, 293] width 50 height 25
type input "100"
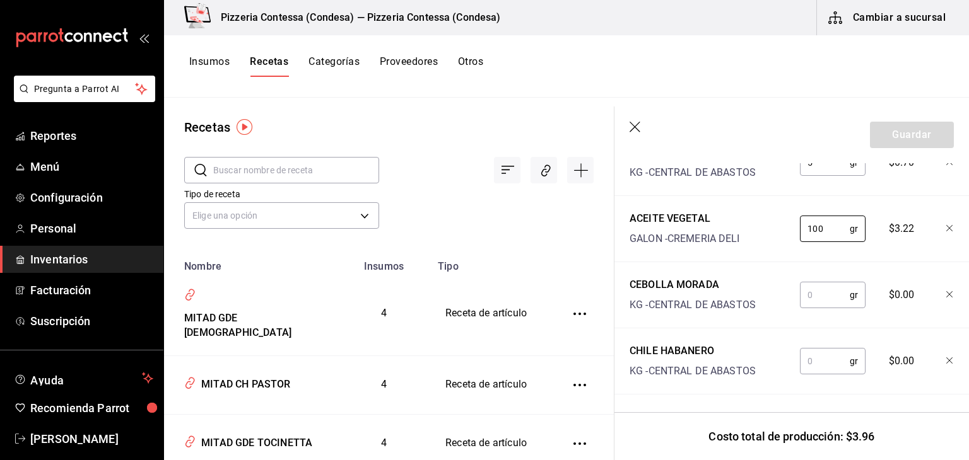
scroll to position [641, 0]
click at [825, 286] on input "text" at bounding box center [825, 295] width 50 height 25
type input "75"
click at [802, 351] on input "text" at bounding box center [825, 361] width 50 height 25
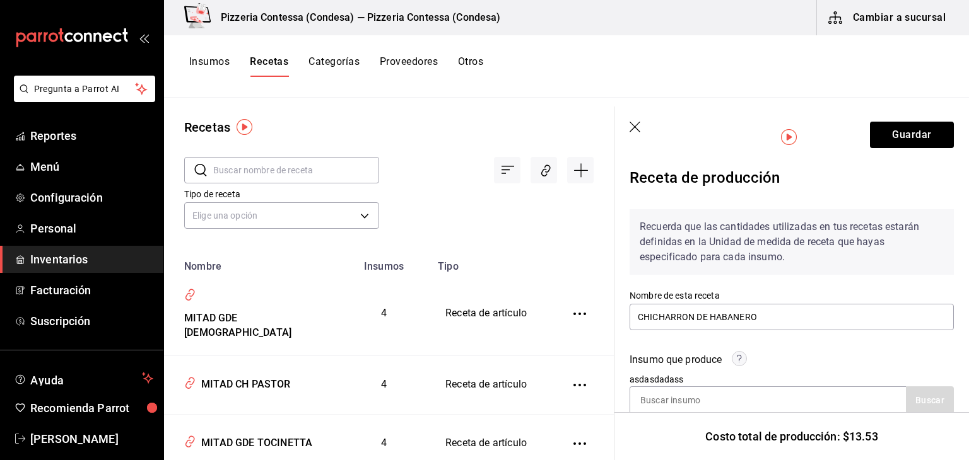
scroll to position [0, 0]
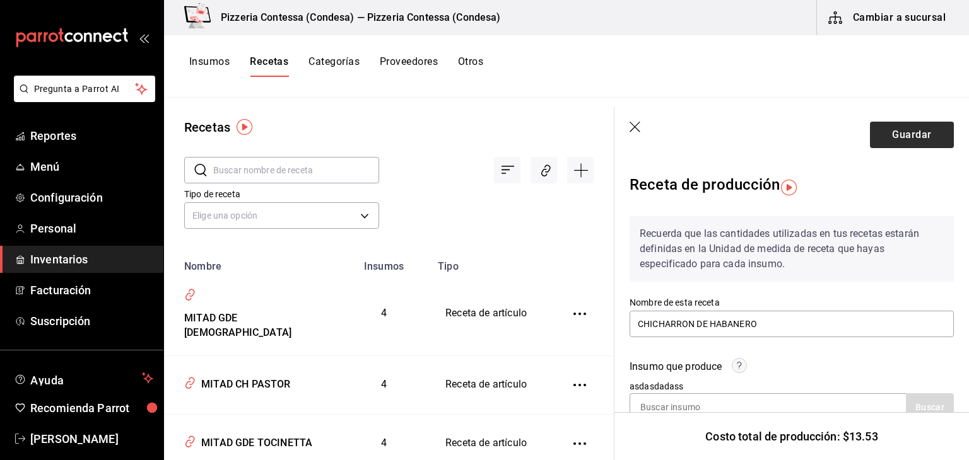
type input "120"
click at [908, 129] on button "Guardar" at bounding box center [912, 135] width 84 height 26
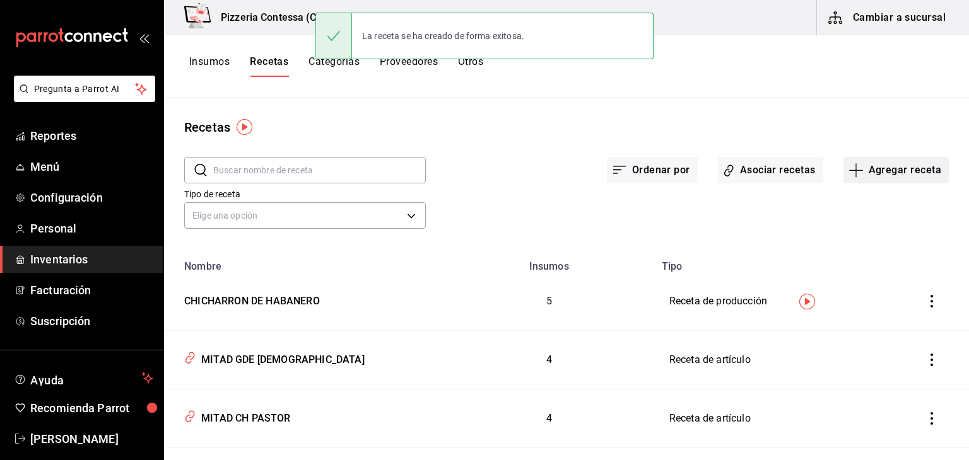
click at [891, 167] on button "Agregar receta" at bounding box center [895, 170] width 105 height 26
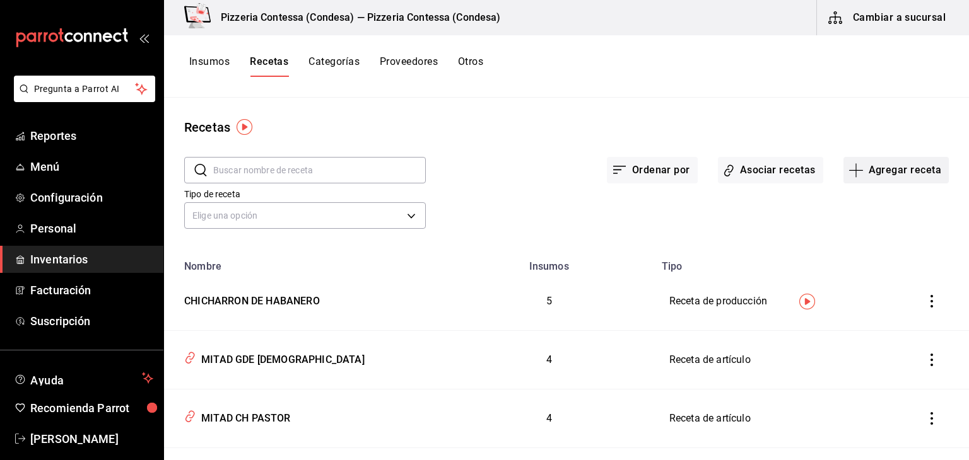
click at [855, 170] on icon "button" at bounding box center [855, 170] width 15 height 15
click at [894, 261] on li "Receta de producción" at bounding box center [887, 271] width 126 height 33
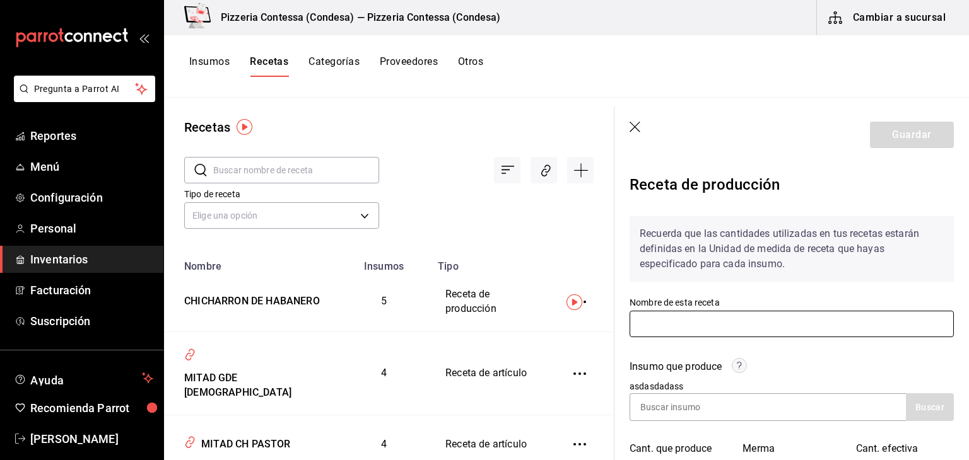
click at [720, 329] on input "text" at bounding box center [791, 324] width 324 height 26
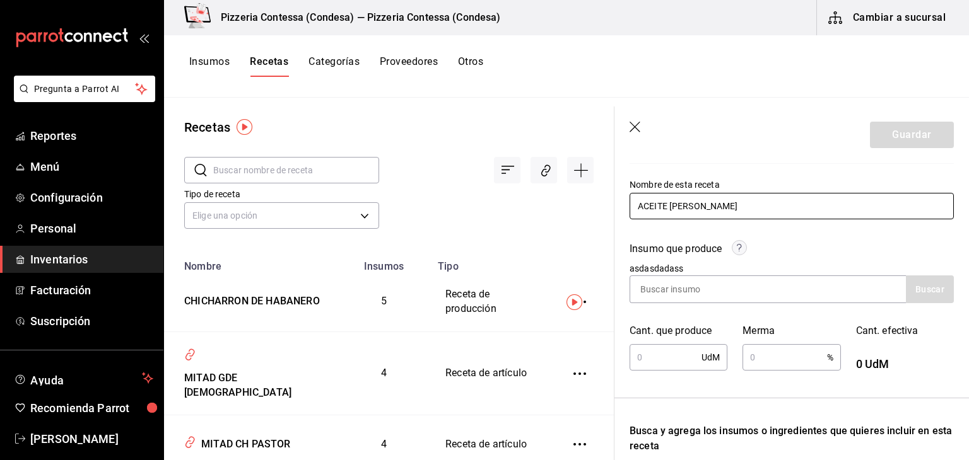
scroll to position [126, 0]
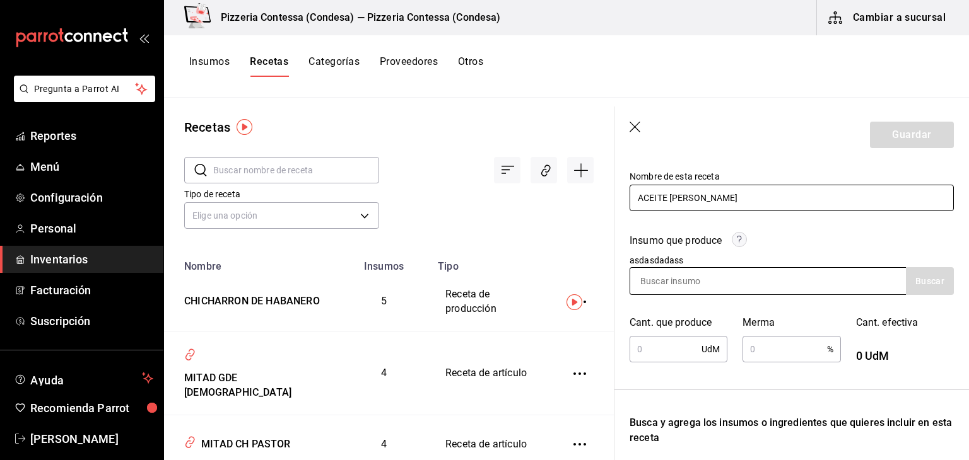
type input "ACEITE DE CHILES"
click at [756, 274] on div at bounding box center [767, 281] width 276 height 28
click at [756, 276] on div at bounding box center [767, 281] width 276 height 28
click at [708, 274] on input at bounding box center [693, 281] width 126 height 26
type input "ACEITE"
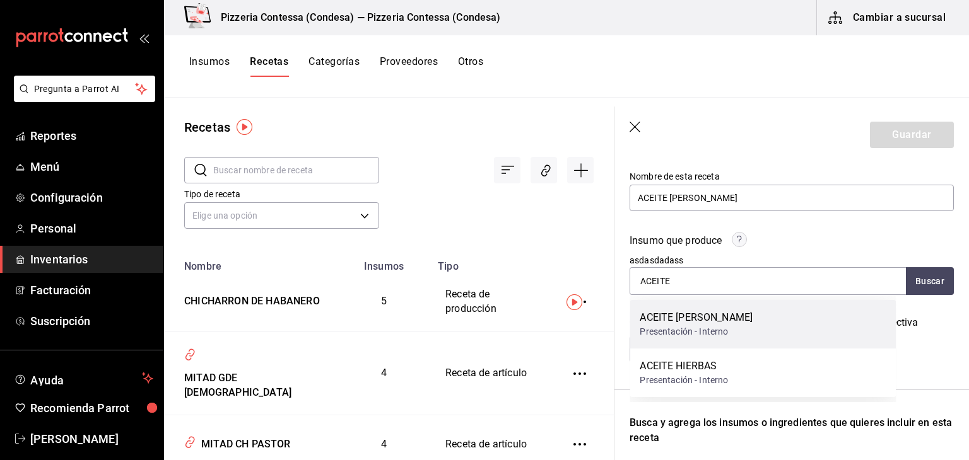
click at [733, 324] on div "ACEITE DE CHILES Presentación - Interno" at bounding box center [762, 324] width 266 height 49
